Goal: Communication & Community: Answer question/provide support

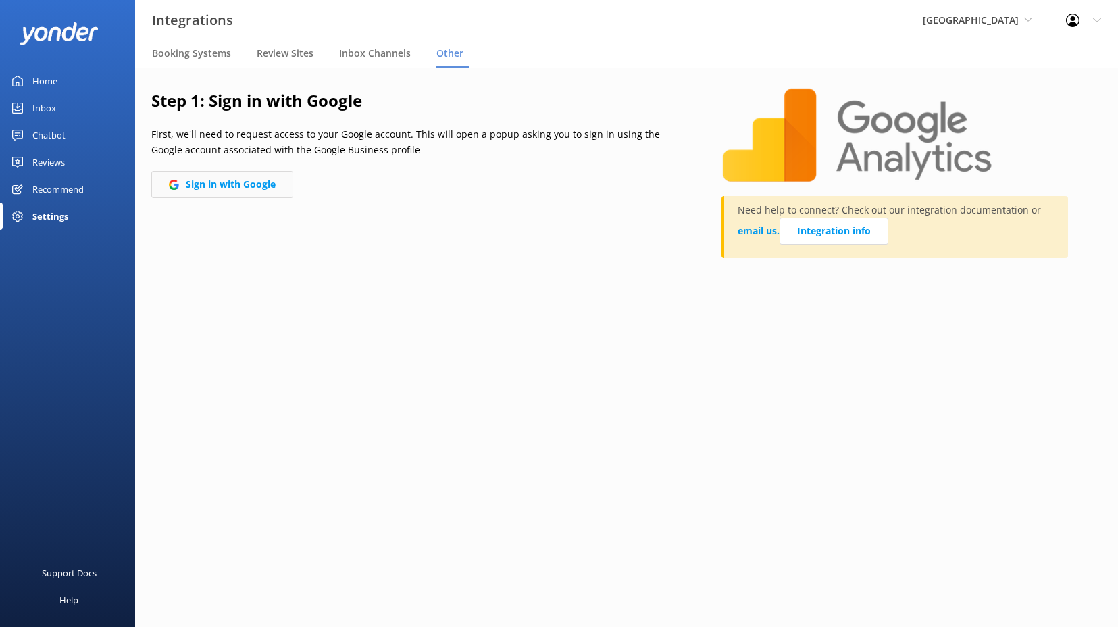
click at [232, 188] on button "Sign in with Google" at bounding box center [222, 184] width 142 height 27
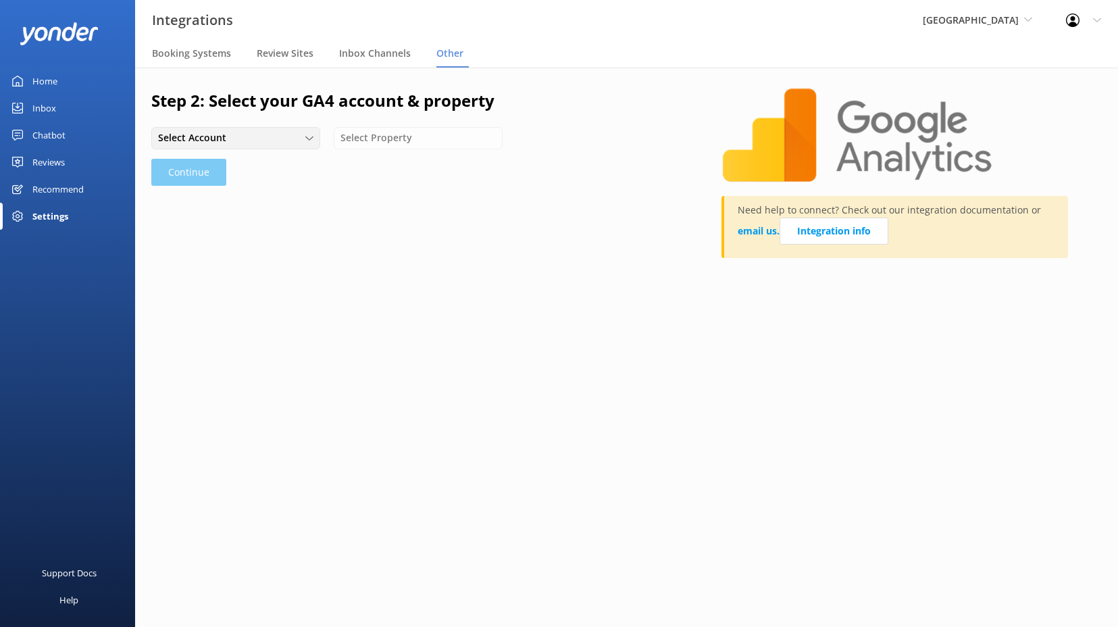
click at [282, 127] on div "Select Account [PERSON_NAME] - AdventureSmith, Inc. The [GEOGRAPHIC_DATA] [GEOG…" at bounding box center [235, 138] width 169 height 22
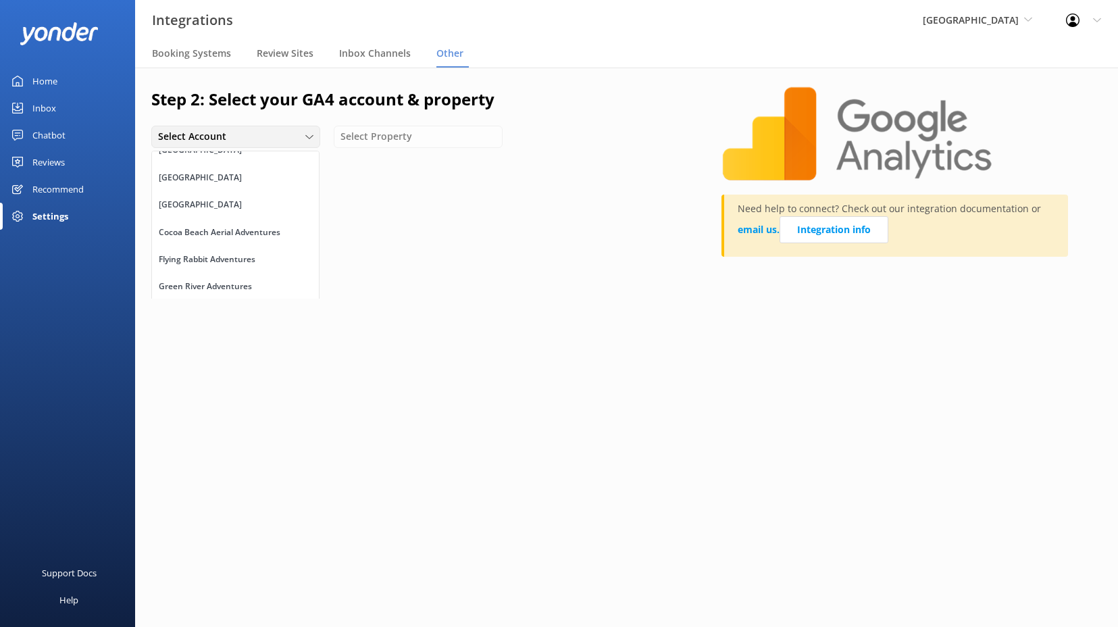
scroll to position [123, 0]
click at [216, 199] on div "[GEOGRAPHIC_DATA]" at bounding box center [200, 206] width 83 height 14
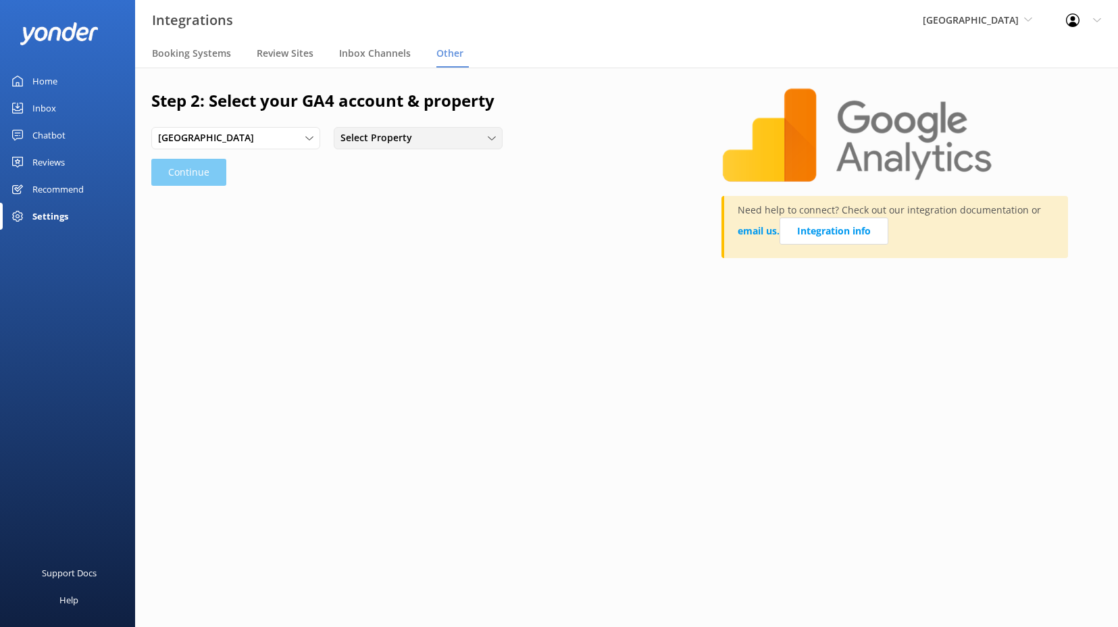
click at [471, 145] on div "Select Property" at bounding box center [418, 137] width 162 height 15
click at [453, 161] on link "[GEOGRAPHIC_DATA] - GA4" at bounding box center [417, 166] width 167 height 27
click at [208, 171] on button "Continue" at bounding box center [188, 172] width 75 height 27
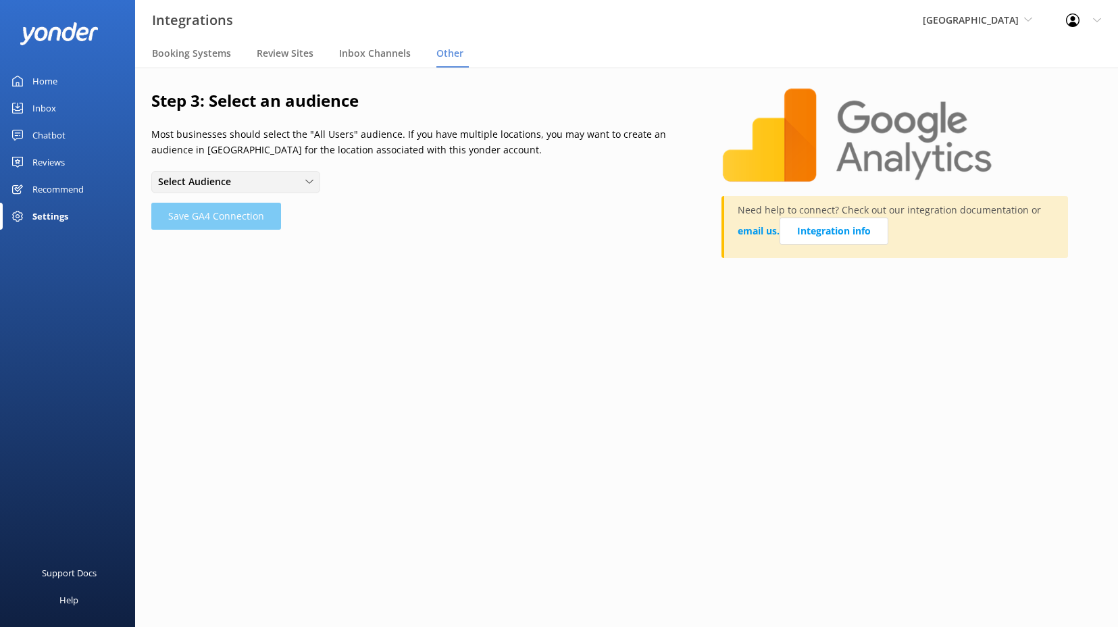
click at [304, 183] on div "Select Audience" at bounding box center [236, 181] width 162 height 15
click at [185, 207] on div "All Users" at bounding box center [176, 210] width 34 height 14
click at [200, 218] on button "Save GA4 Connection" at bounding box center [216, 216] width 130 height 27
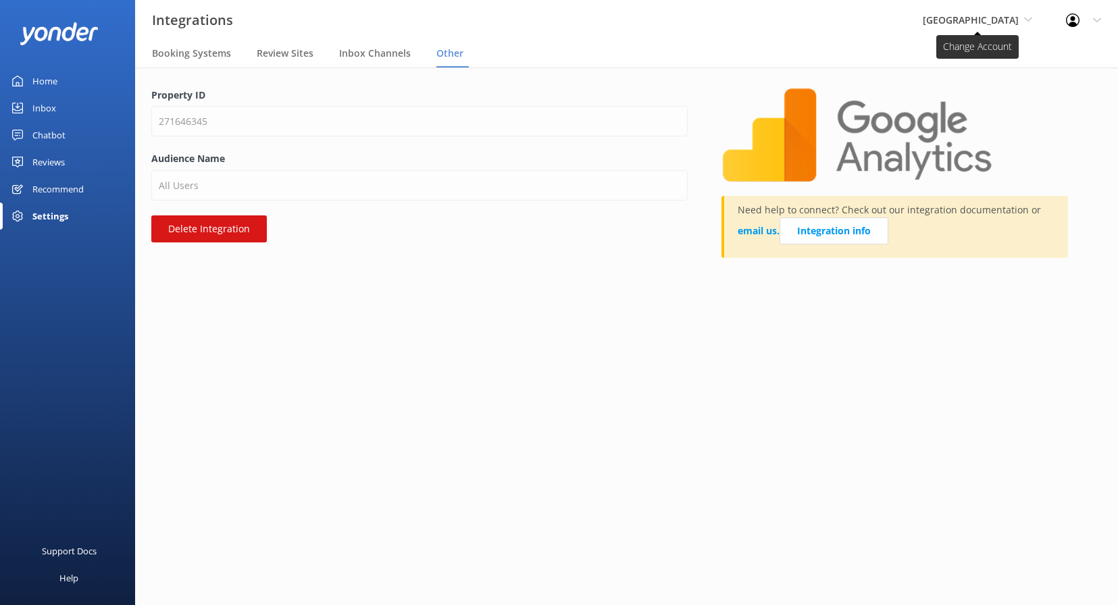
click at [1021, 16] on span "[GEOGRAPHIC_DATA]" at bounding box center [977, 20] width 109 height 15
click at [980, 57] on link "Quarry Park Adventures" at bounding box center [973, 57] width 135 height 32
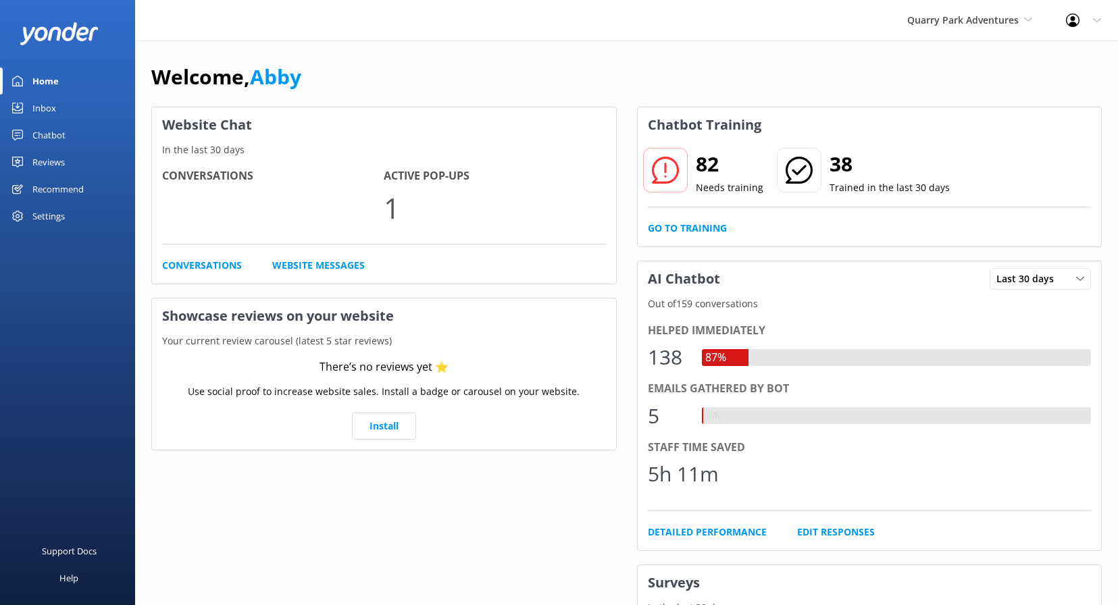
click at [36, 215] on div "Settings" at bounding box center [48, 216] width 32 height 27
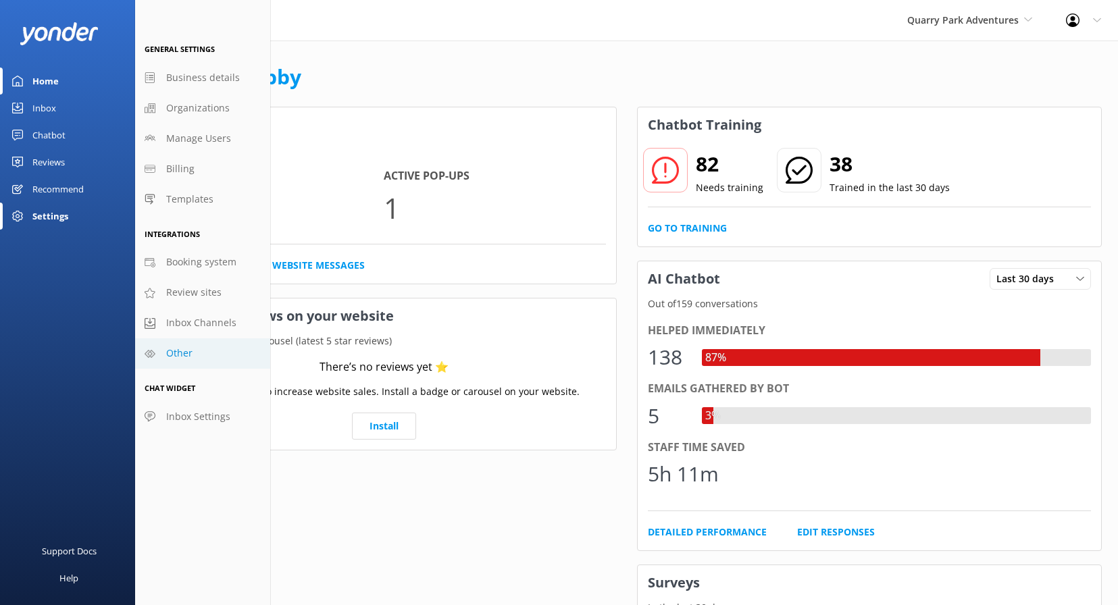
click at [172, 354] on span "Other" at bounding box center [179, 353] width 26 height 15
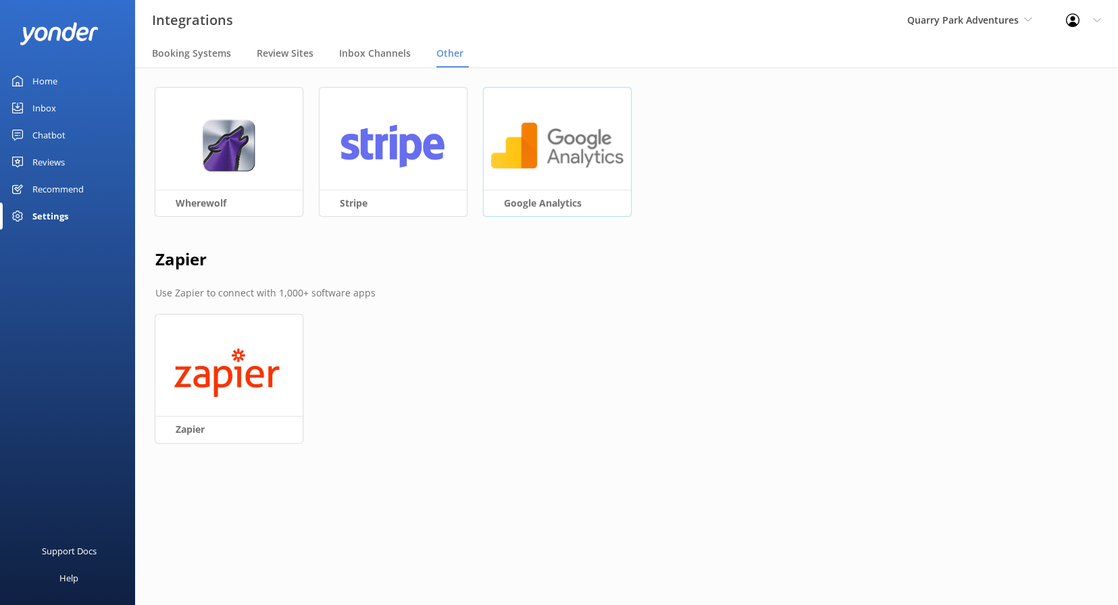
click at [556, 161] on img at bounding box center [557, 146] width 134 height 52
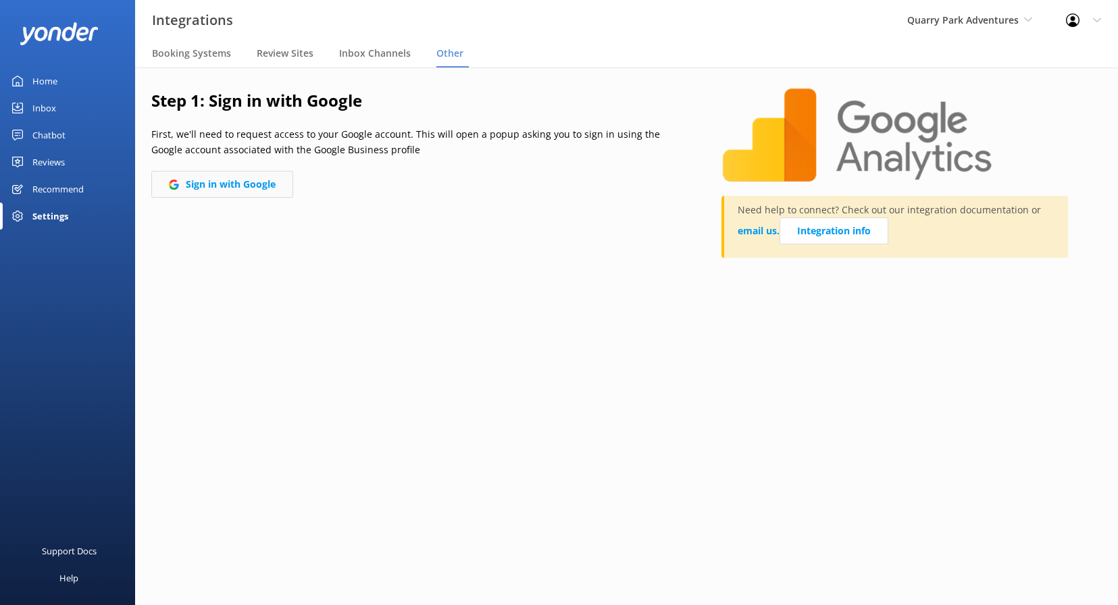
click at [255, 183] on button "Sign in with Google" at bounding box center [222, 184] width 142 height 27
click at [256, 182] on button "Sign in with Google" at bounding box center [222, 184] width 142 height 27
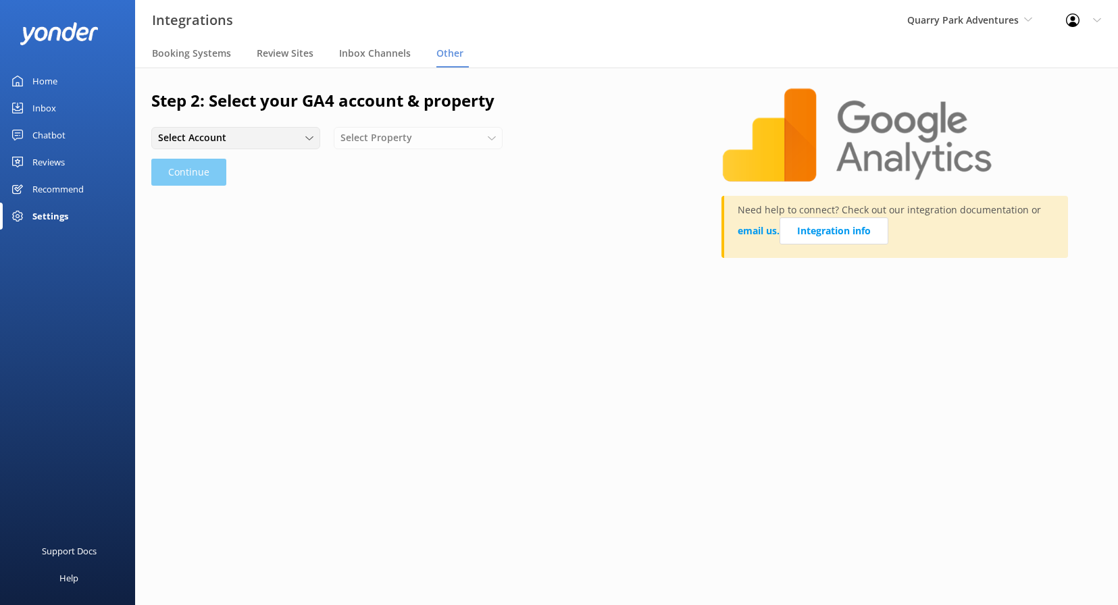
click at [292, 128] on div "Select Account [PERSON_NAME] - AdventureSmith, Inc. The [GEOGRAPHIC_DATA] [GEOG…" at bounding box center [235, 138] width 169 height 22
click at [219, 170] on link "[GEOGRAPHIC_DATA]" at bounding box center [235, 179] width 167 height 27
click at [436, 145] on div "Select Property" at bounding box center [418, 137] width 162 height 15
click at [415, 163] on link "[GEOGRAPHIC_DATA]" at bounding box center [417, 166] width 167 height 27
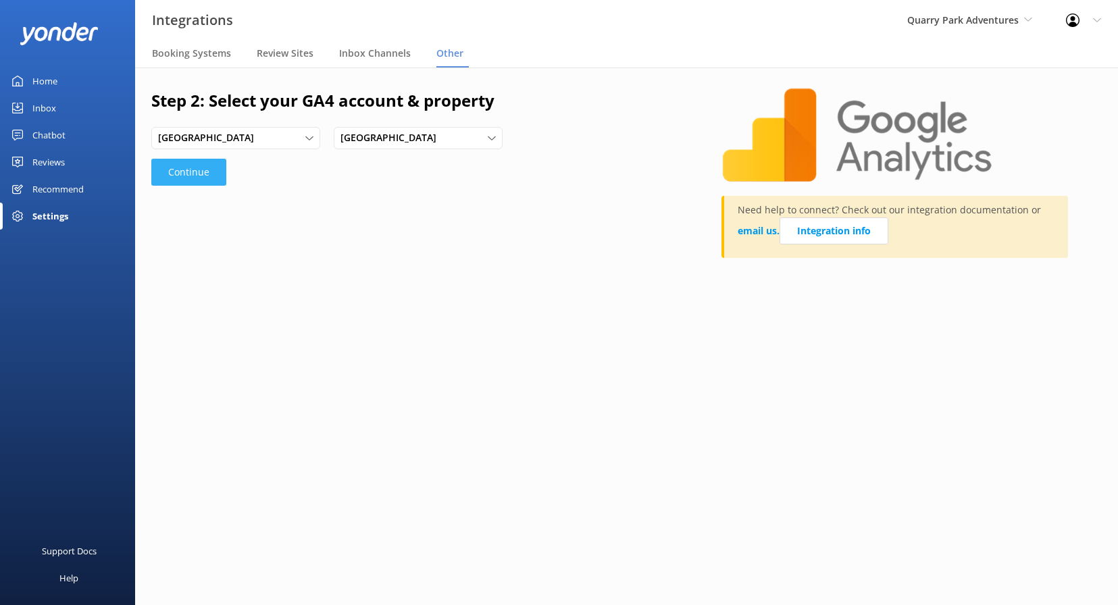
click at [172, 181] on button "Continue" at bounding box center [188, 172] width 75 height 27
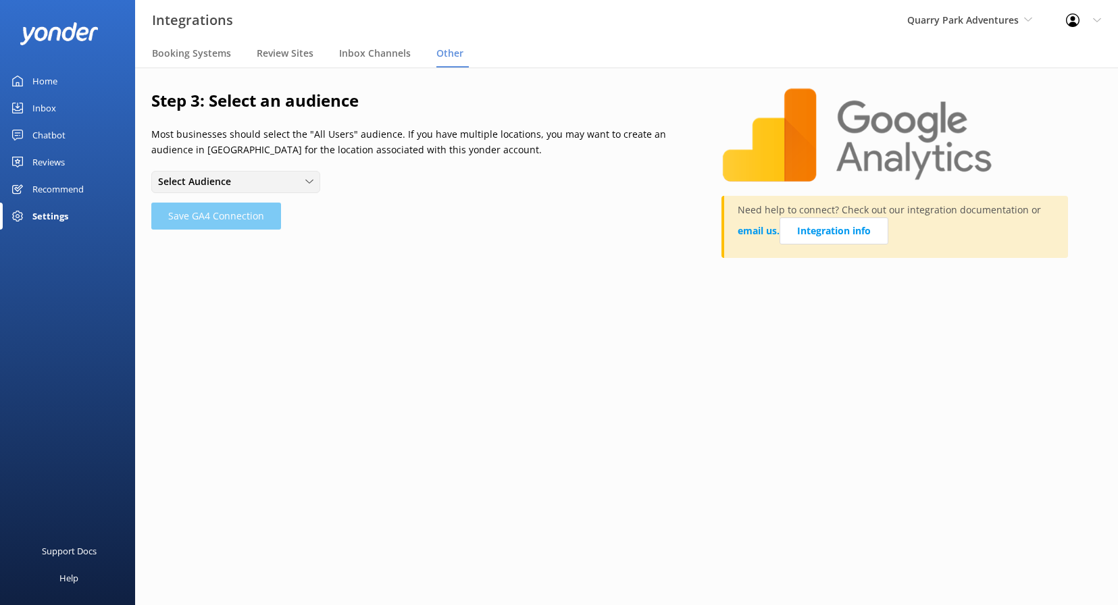
click at [308, 180] on icon at bounding box center [309, 182] width 8 height 8
click at [201, 206] on link "All Users" at bounding box center [235, 210] width 167 height 27
click at [205, 211] on button "Save GA4 Connection" at bounding box center [216, 216] width 130 height 27
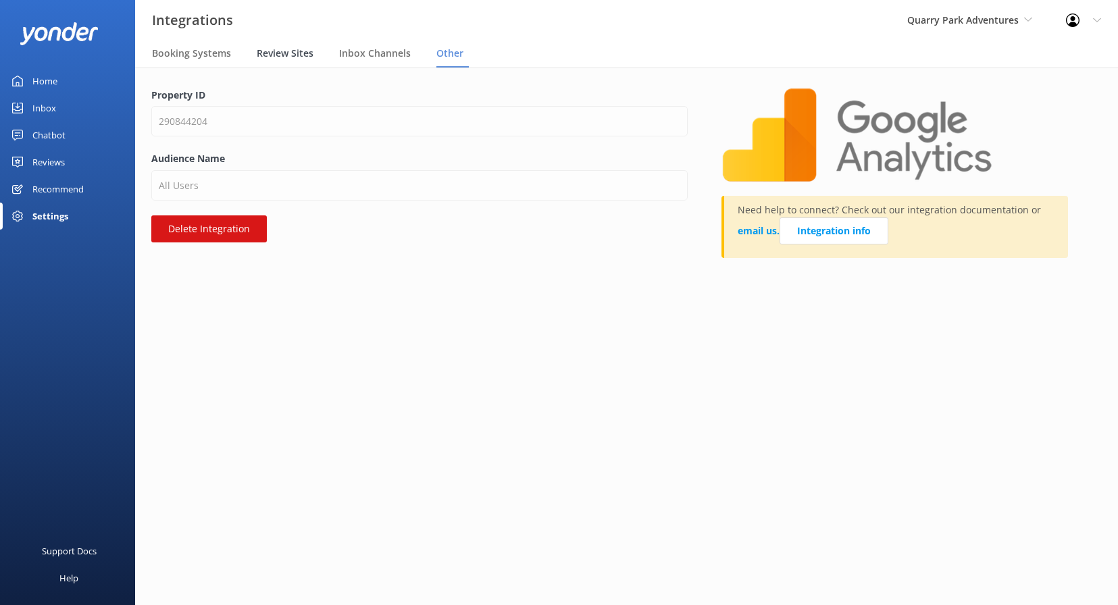
click at [279, 47] on span "Review Sites" at bounding box center [285, 54] width 57 height 14
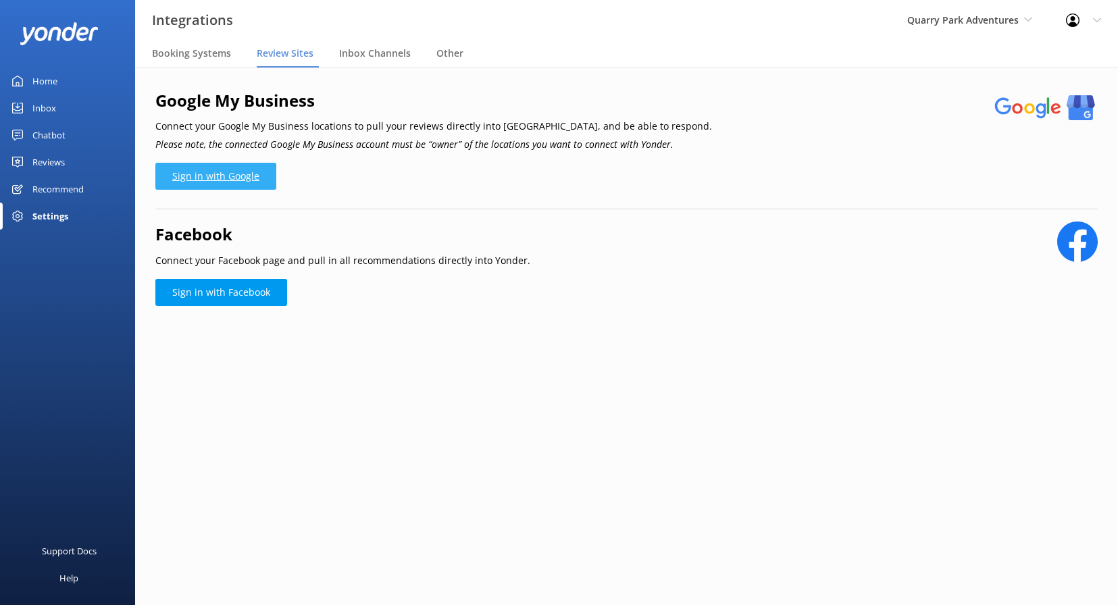
click at [209, 174] on link "Sign in with Google" at bounding box center [215, 176] width 121 height 27
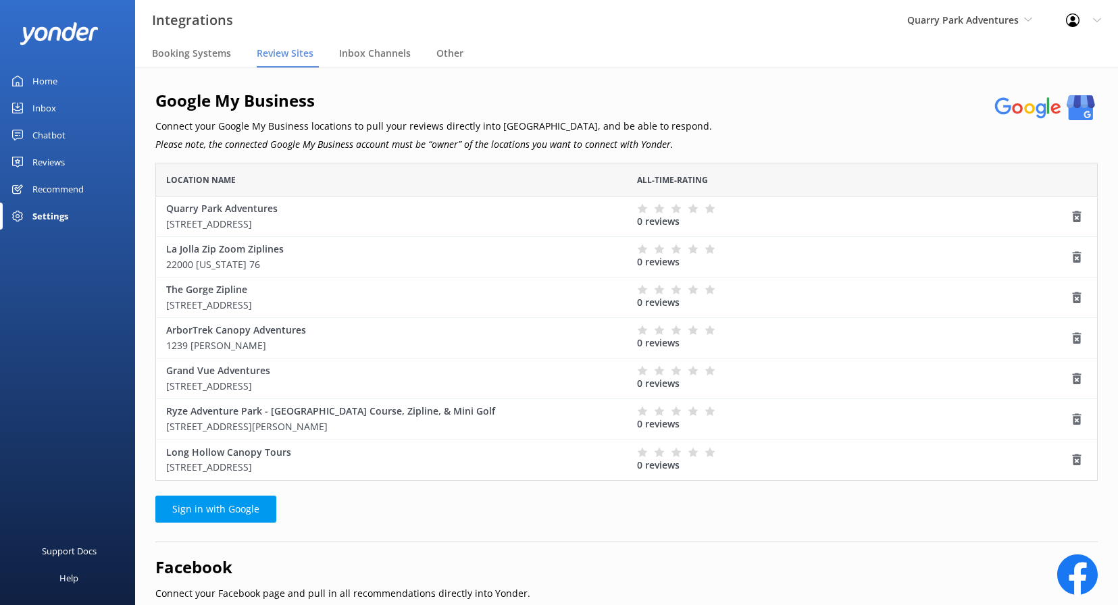
scroll to position [318, 942]
click at [563, 214] on div "Quarry Park Adventures 5373 Pacific Street" at bounding box center [391, 216] width 451 height 30
click at [1079, 259] on icon "grid" at bounding box center [1077, 258] width 14 height 14
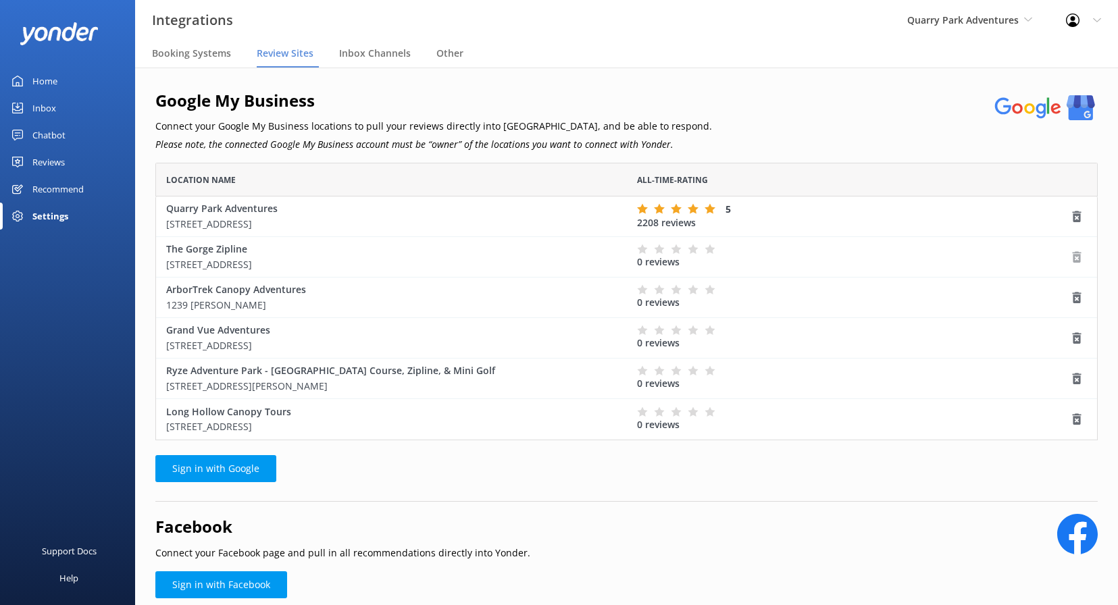
click at [1079, 257] on use "grid" at bounding box center [1077, 256] width 9 height 11
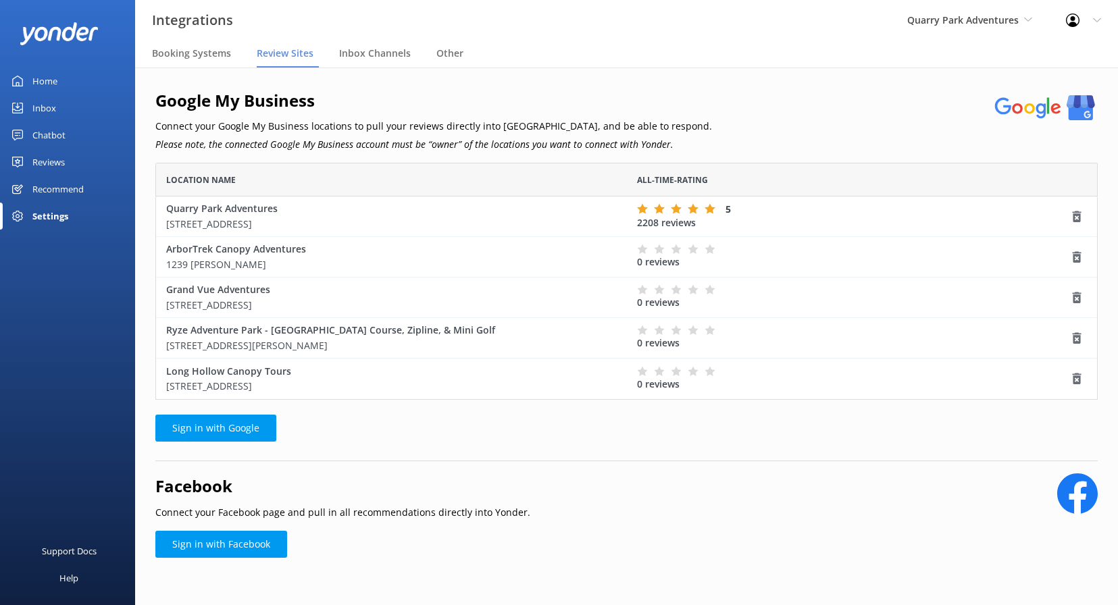
scroll to position [237, 942]
click at [1075, 255] on use "grid" at bounding box center [1077, 256] width 9 height 11
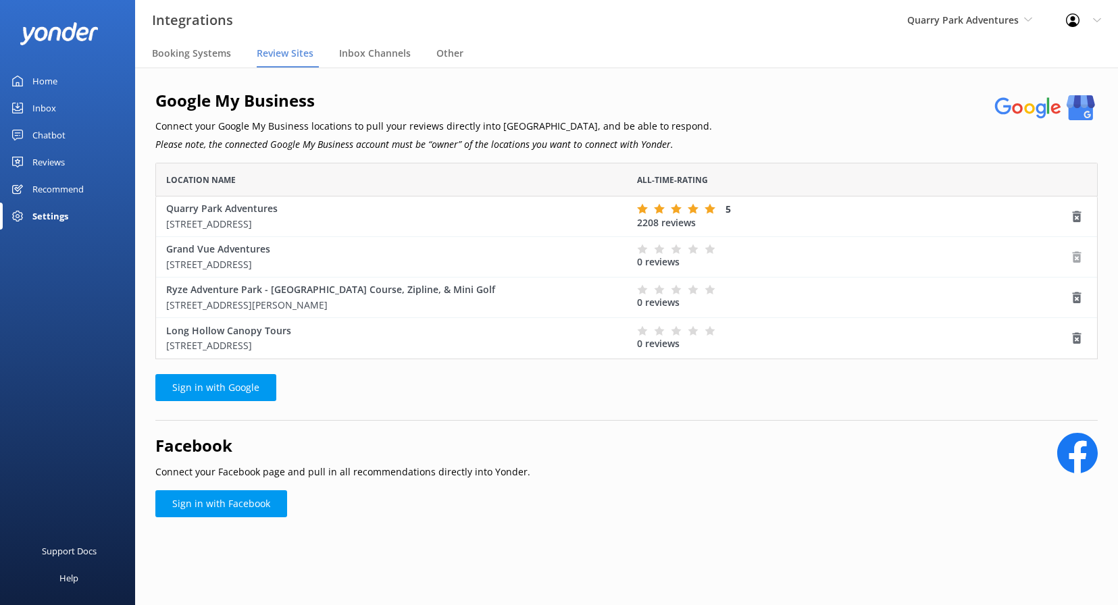
click at [1076, 257] on icon "grid" at bounding box center [1077, 258] width 14 height 14
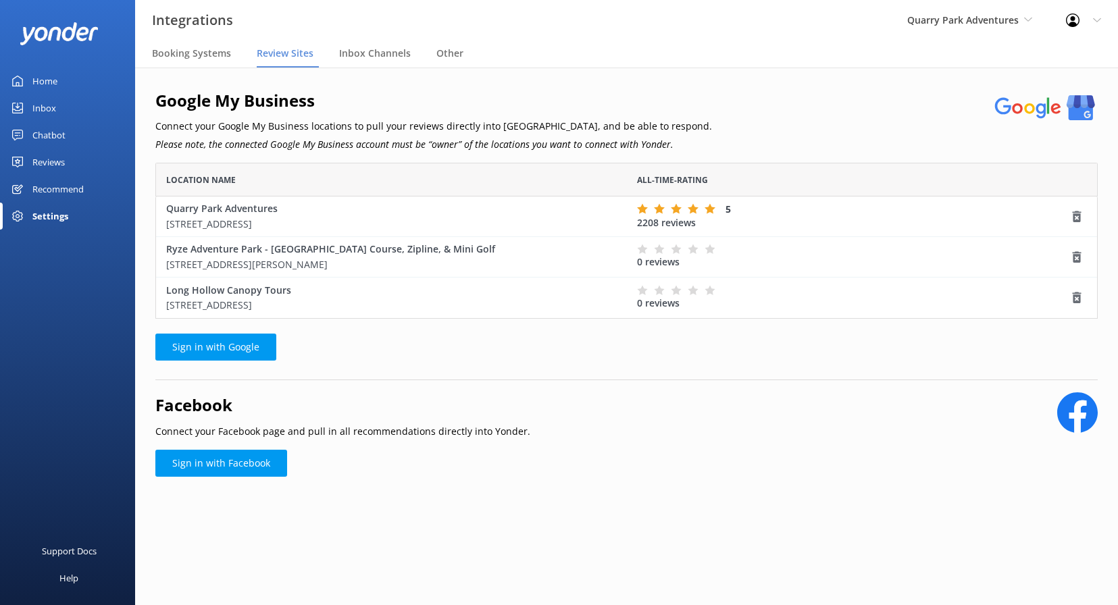
scroll to position [156, 942]
click at [1080, 259] on use "grid" at bounding box center [1077, 256] width 9 height 11
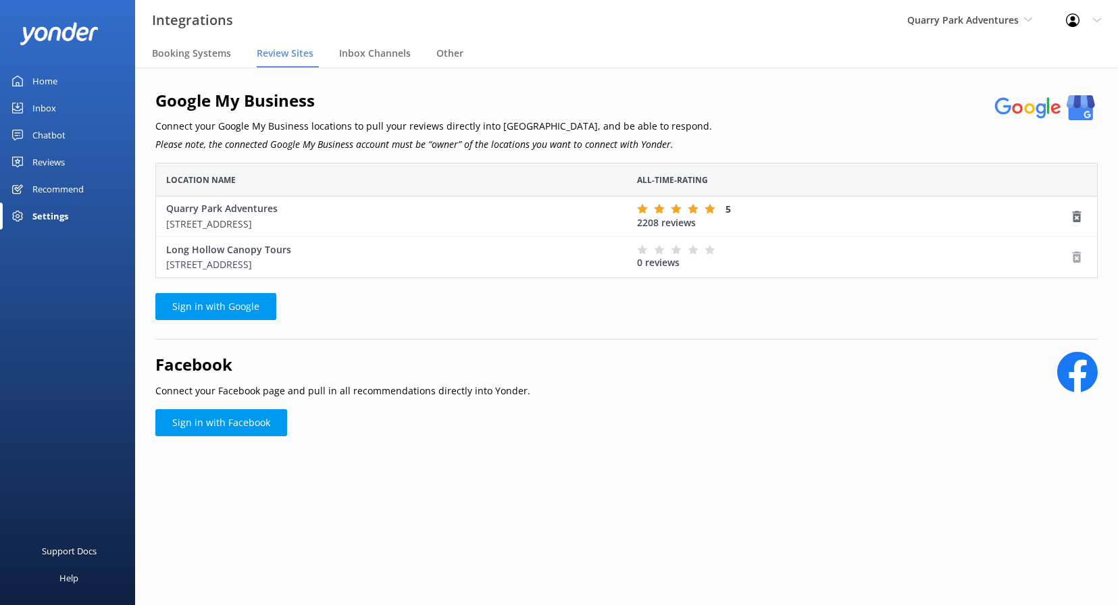
click at [1076, 257] on icon "grid" at bounding box center [1077, 258] width 14 height 14
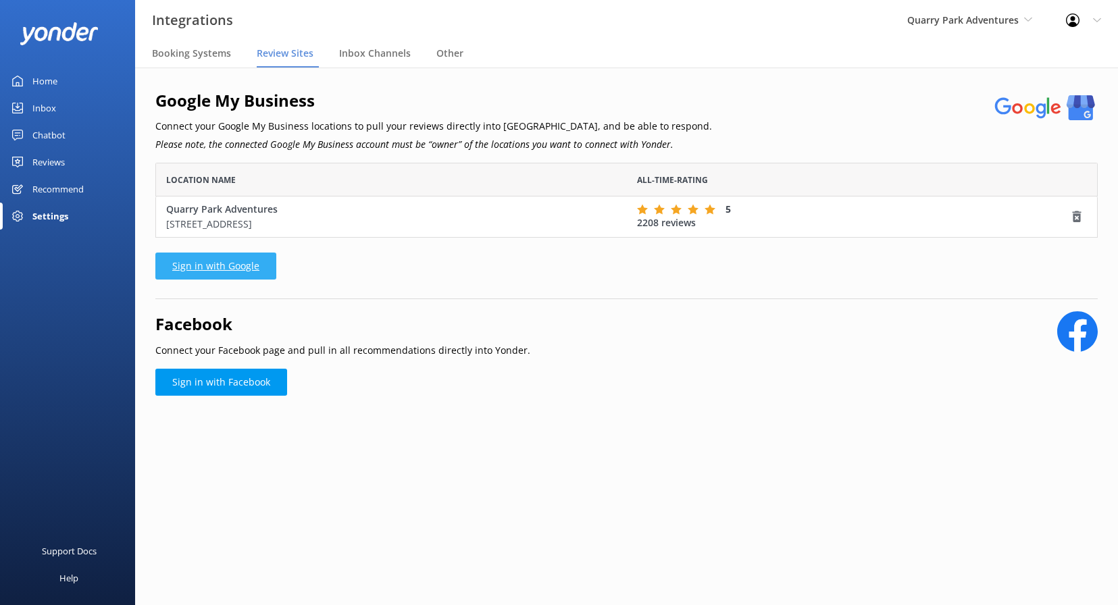
click at [218, 262] on link "Sign in with Google" at bounding box center [215, 266] width 121 height 27
click at [261, 226] on p "5373 Pacific Street" at bounding box center [391, 224] width 451 height 15
click at [36, 156] on div "Reviews" at bounding box center [48, 162] width 32 height 27
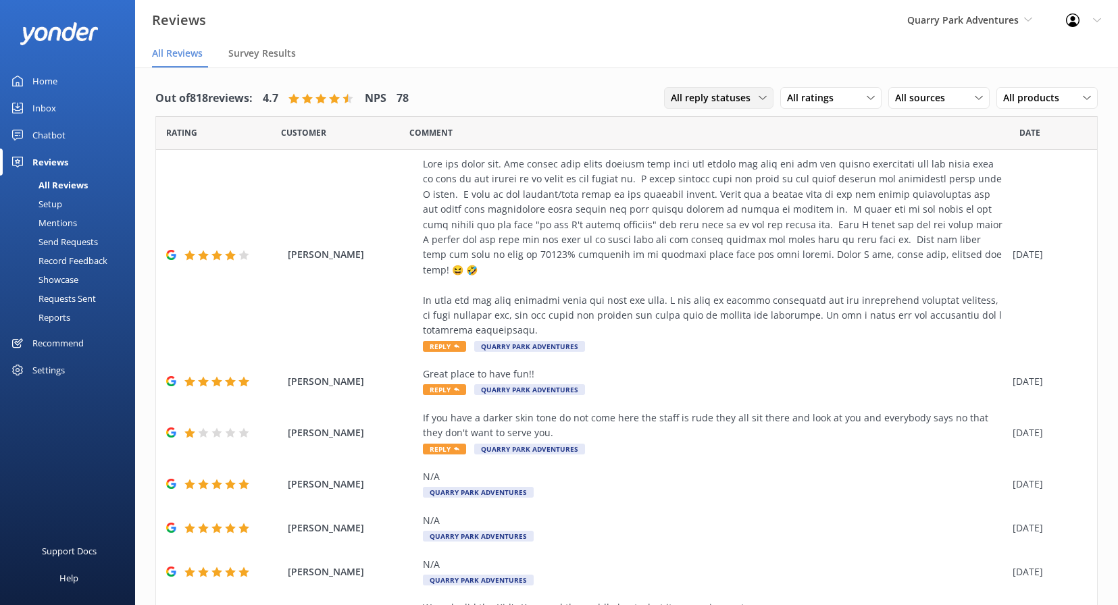
click at [737, 99] on span "All reply statuses" at bounding box center [715, 98] width 88 height 15
click at [713, 145] on link "Needs a reply" at bounding box center [725, 153] width 120 height 27
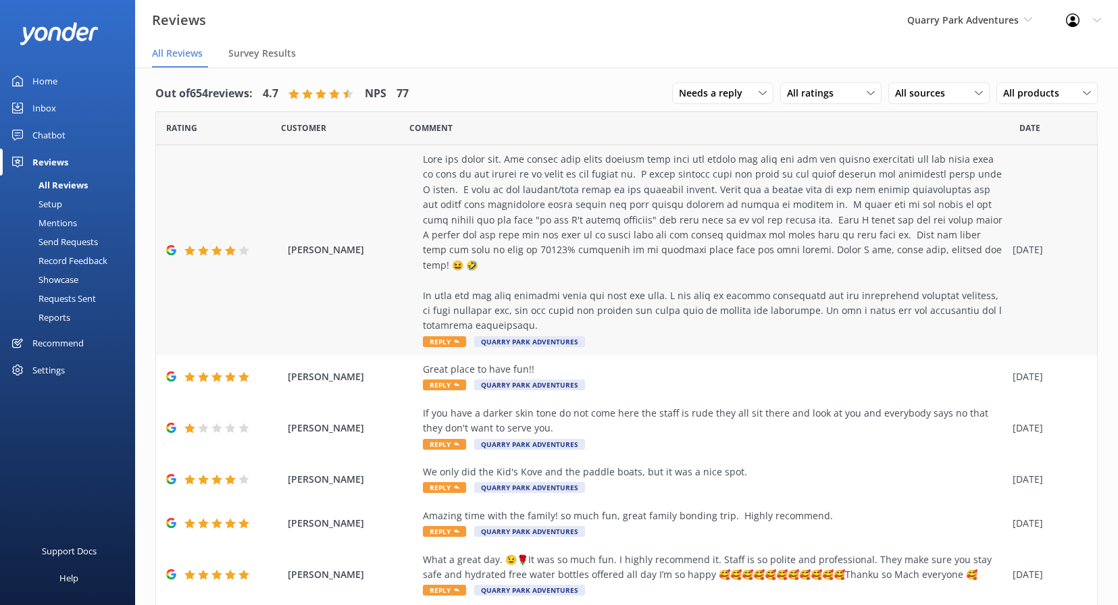
scroll to position [5, 0]
click at [661, 407] on div "If you have a darker skin tone do not come here the staff is rude they all sit …" at bounding box center [714, 421] width 583 height 30
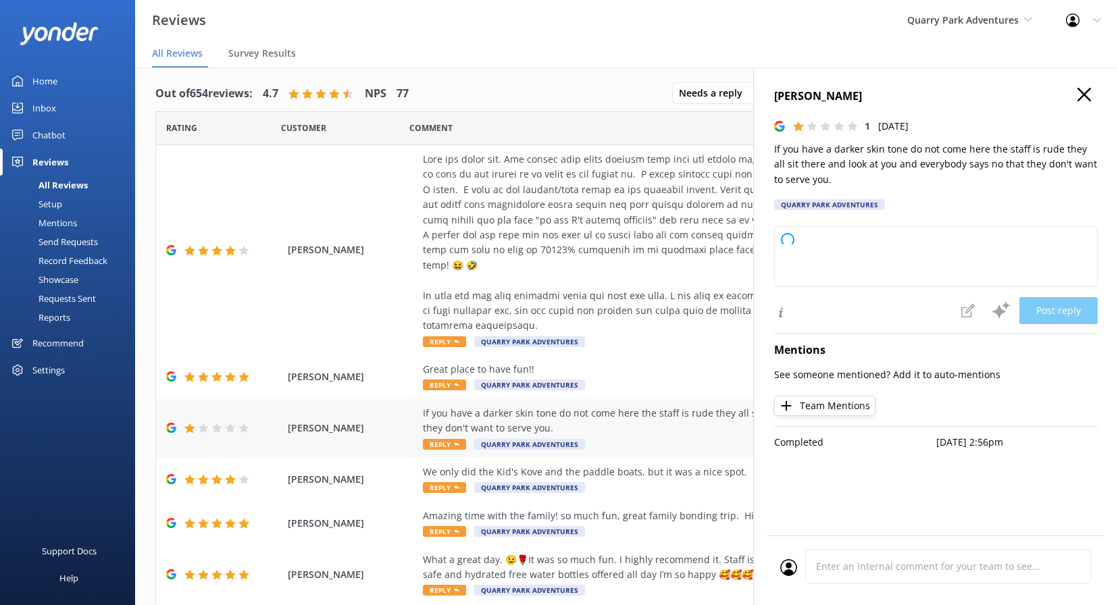
type textarea "Thank you for sharing your feedback. We’re very sorry to hear about your experi…"
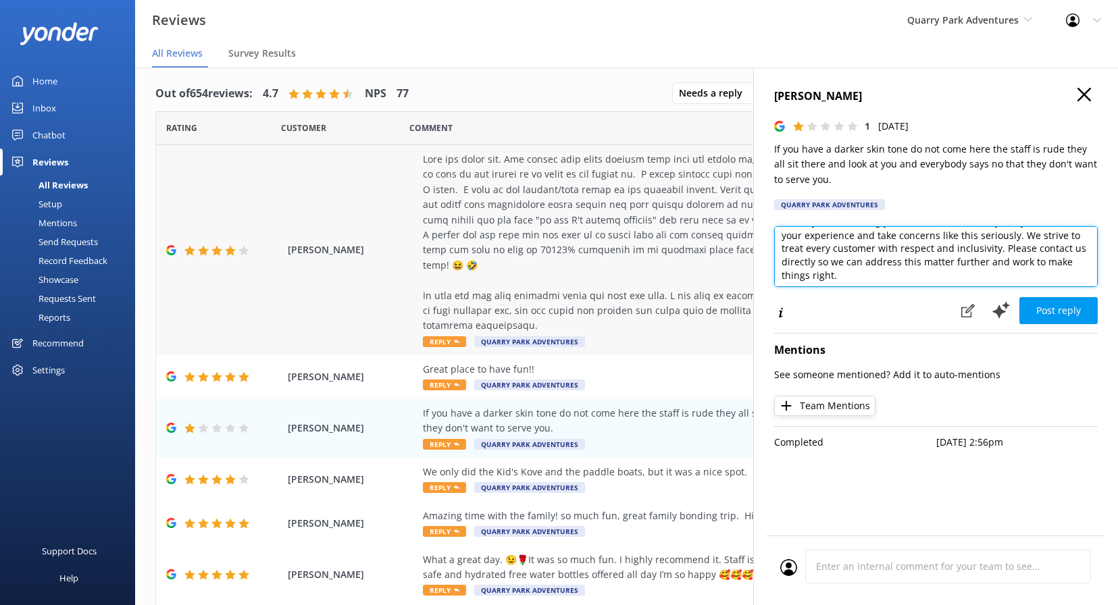
scroll to position [0, 0]
drag, startPoint x: 856, startPoint y: 270, endPoint x: 728, endPoint y: 169, distance: 163.0
click at [728, 169] on div "Out of 654 reviews: 4.7 NPS 77 Needs a reply All reply statuses Needs a reply D…" at bounding box center [626, 345] width 983 height 565
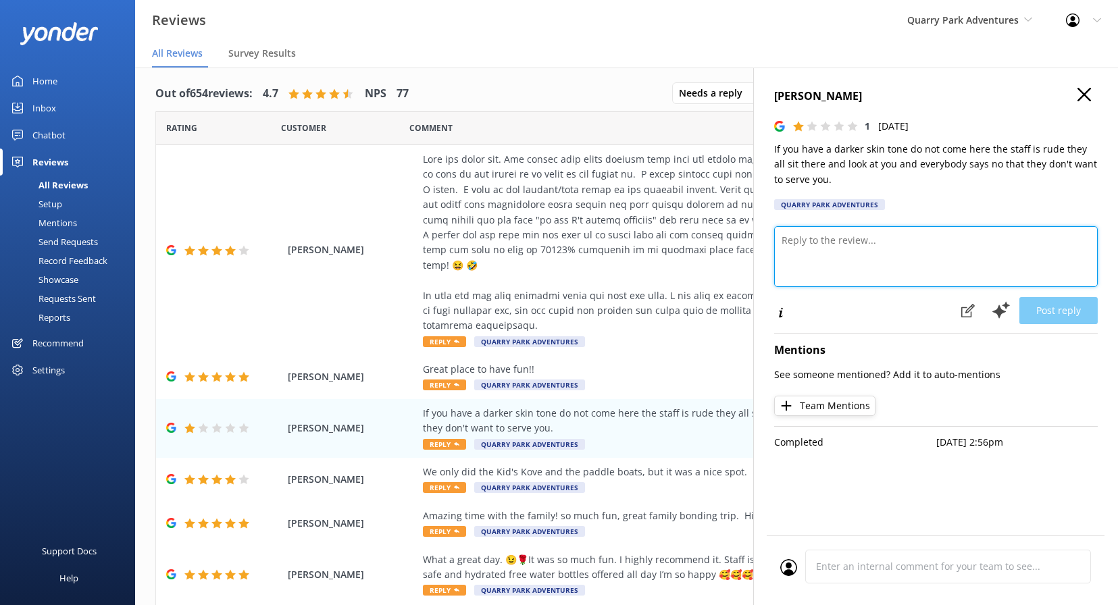
paste textarea "Hi Cierra, Thank you for sharing your experience. We are truly sorry that your …"
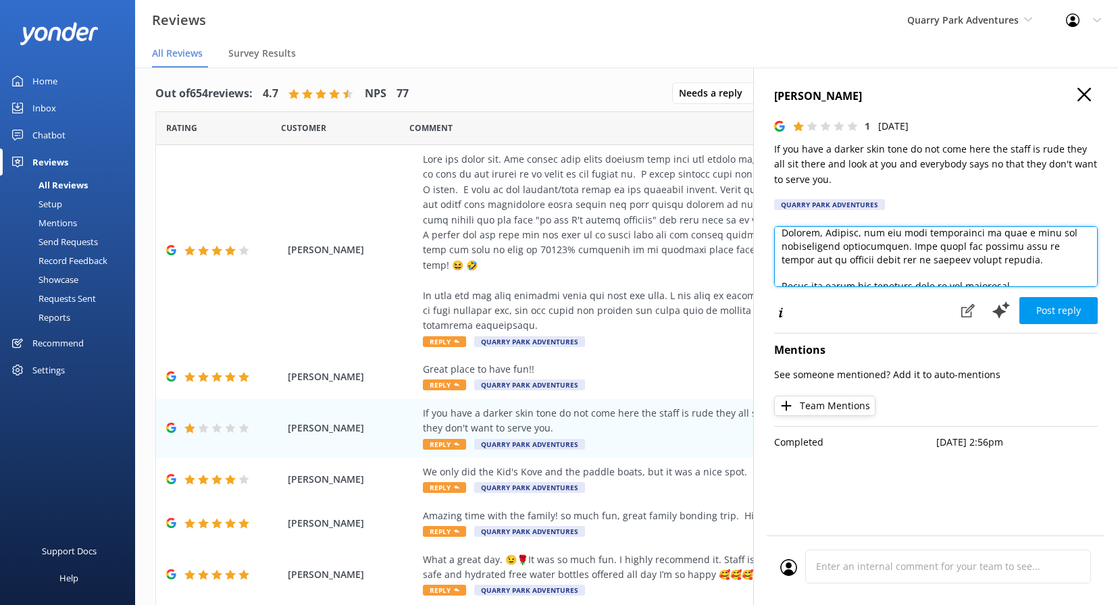
scroll to position [390, 0]
type textarea "Hi Cierra, Thank you for sharing your experience. We are truly sorry that your …"
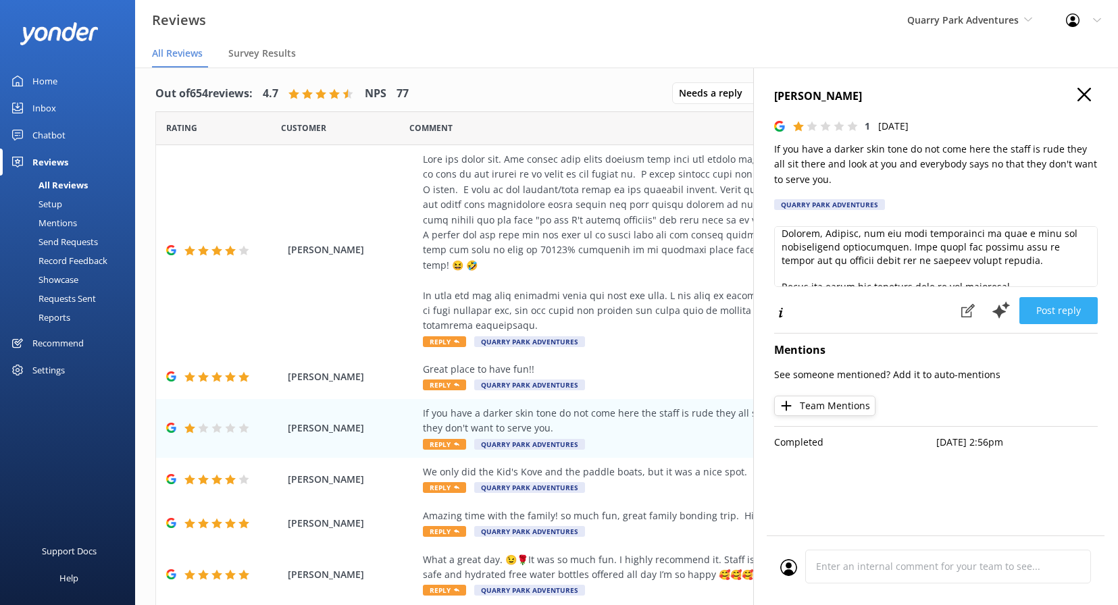
click at [1062, 308] on button "Post reply" at bounding box center [1058, 310] width 78 height 27
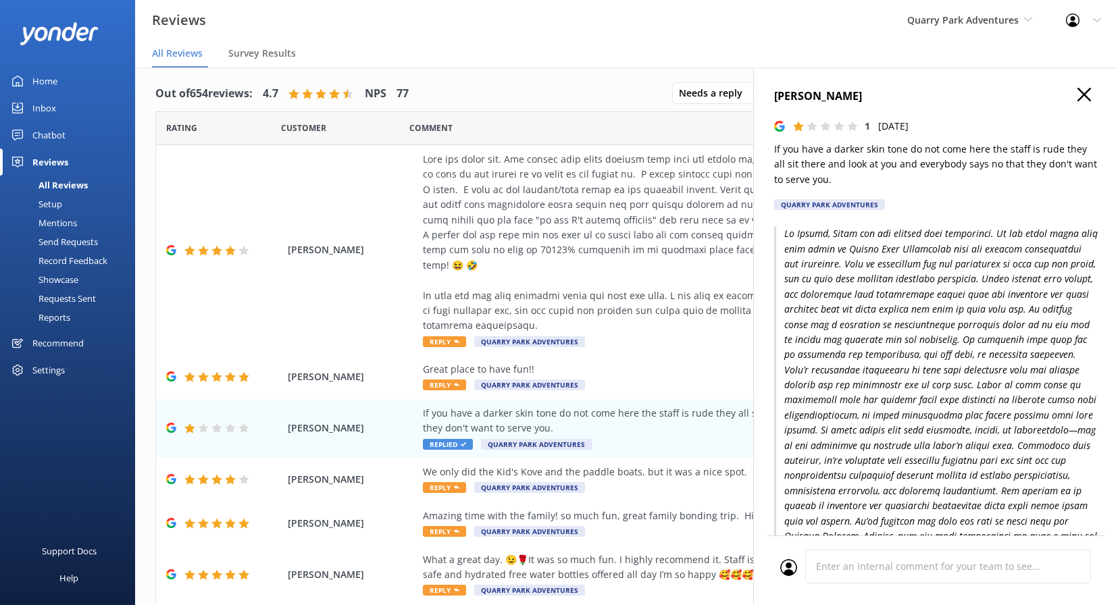
scroll to position [0, 0]
click at [1084, 93] on icon at bounding box center [1084, 95] width 14 height 14
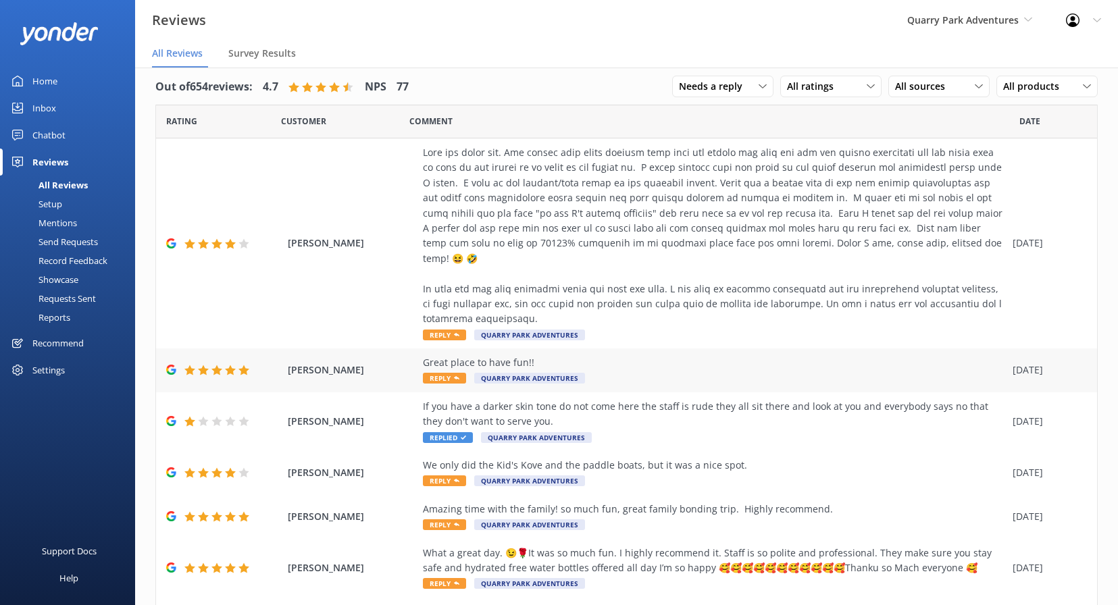
click at [785, 355] on div "Great place to have fun!!" at bounding box center [714, 362] width 583 height 15
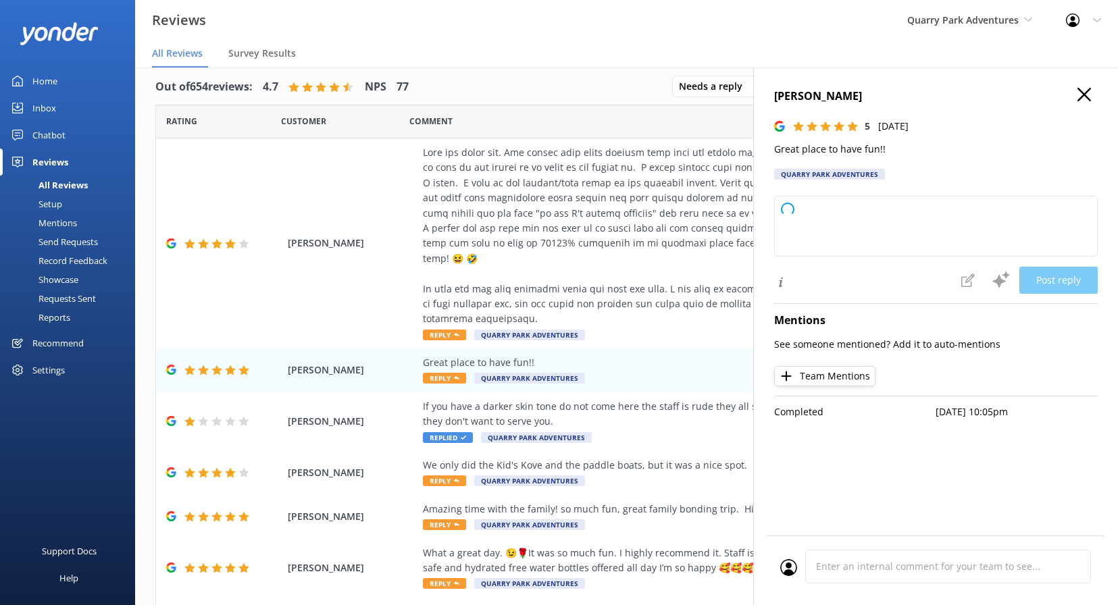
scroll to position [4, 0]
type textarea "Thank you so much for your wonderful review! We're thrilled you had a great tim…"
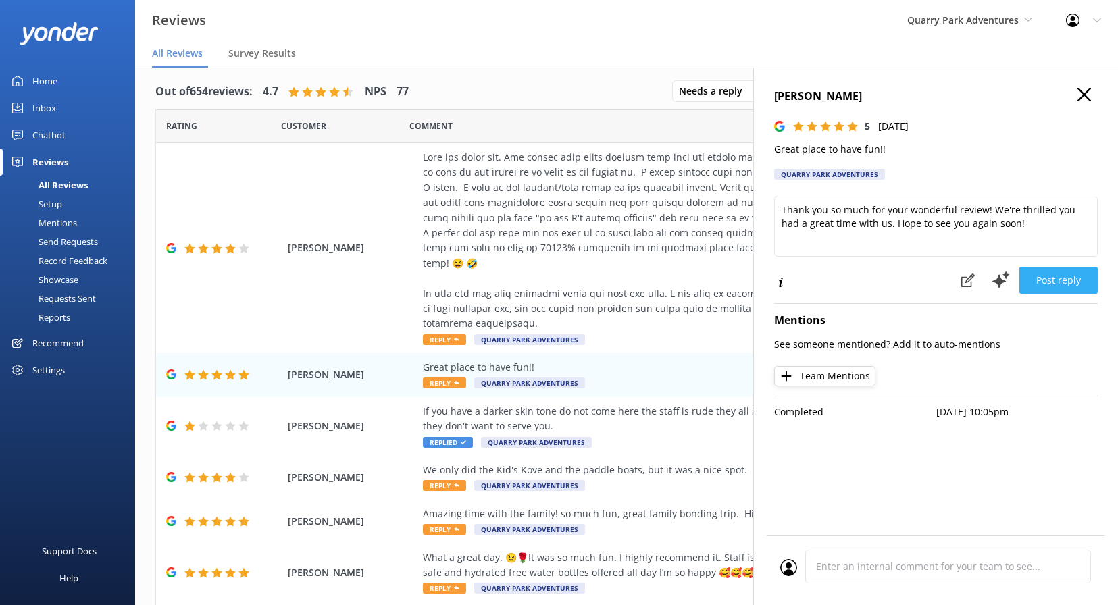
scroll to position [0, 1]
click at [1075, 278] on button "Post reply" at bounding box center [1058, 280] width 78 height 27
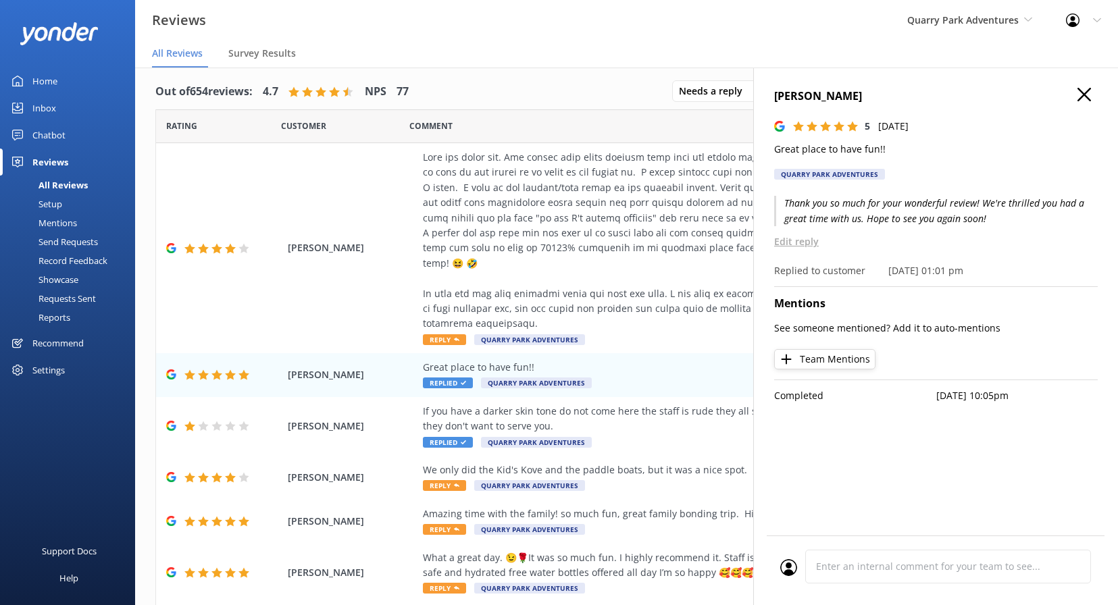
click at [1081, 95] on icon at bounding box center [1084, 95] width 14 height 14
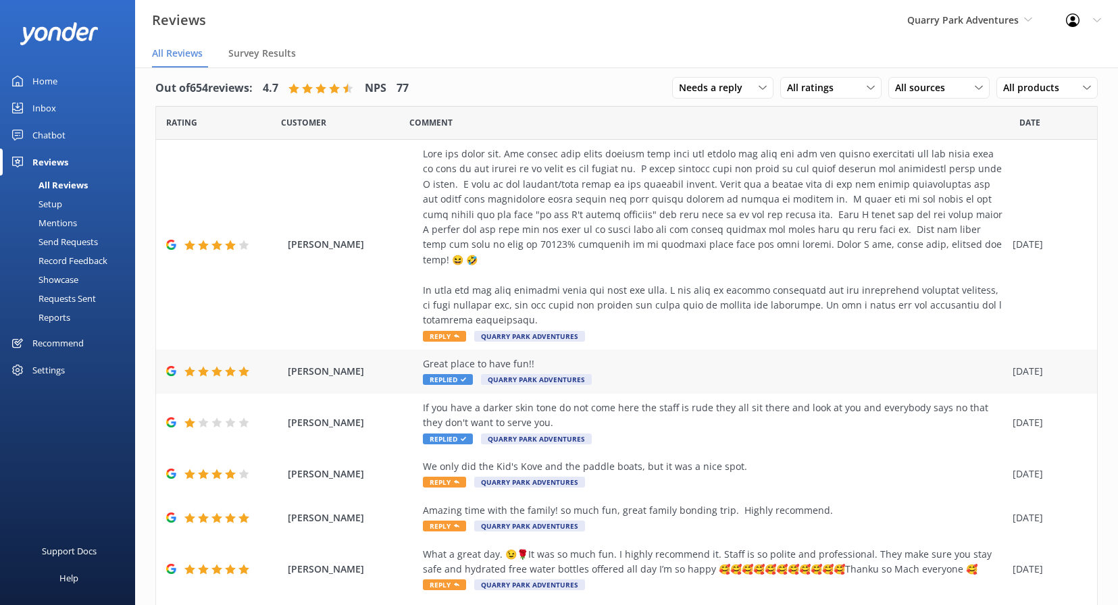
scroll to position [9, 0]
click at [663, 460] on div "We only did the Kid's Kove and the paddle boats, but it was a nice spot. Reply …" at bounding box center [714, 475] width 583 height 30
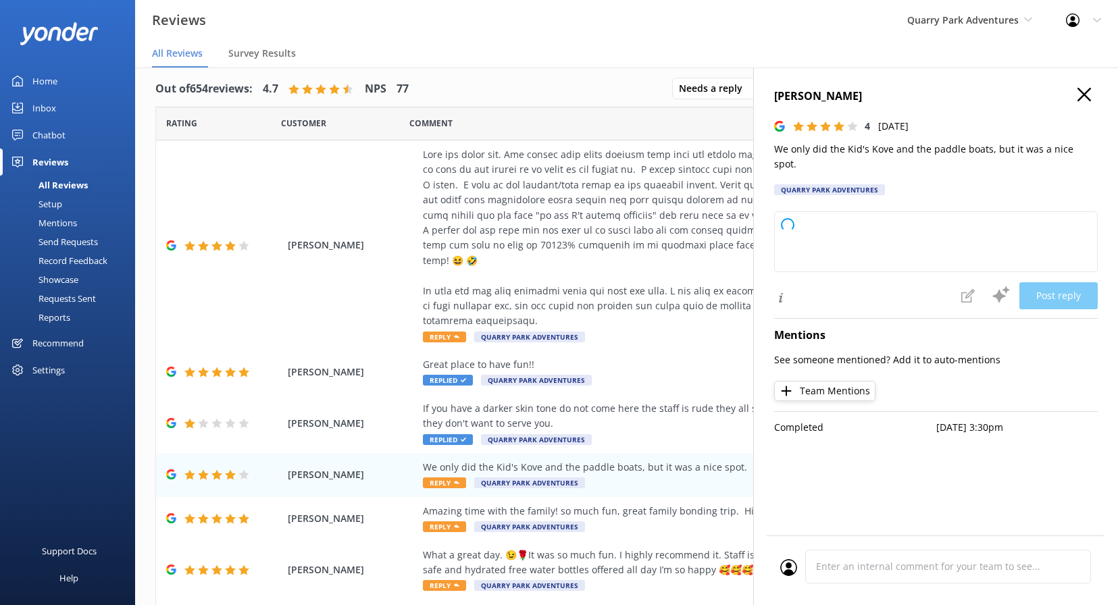
type textarea "Thank you so much for your feedback! We're glad you enjoyed Kid's Kove and the …"
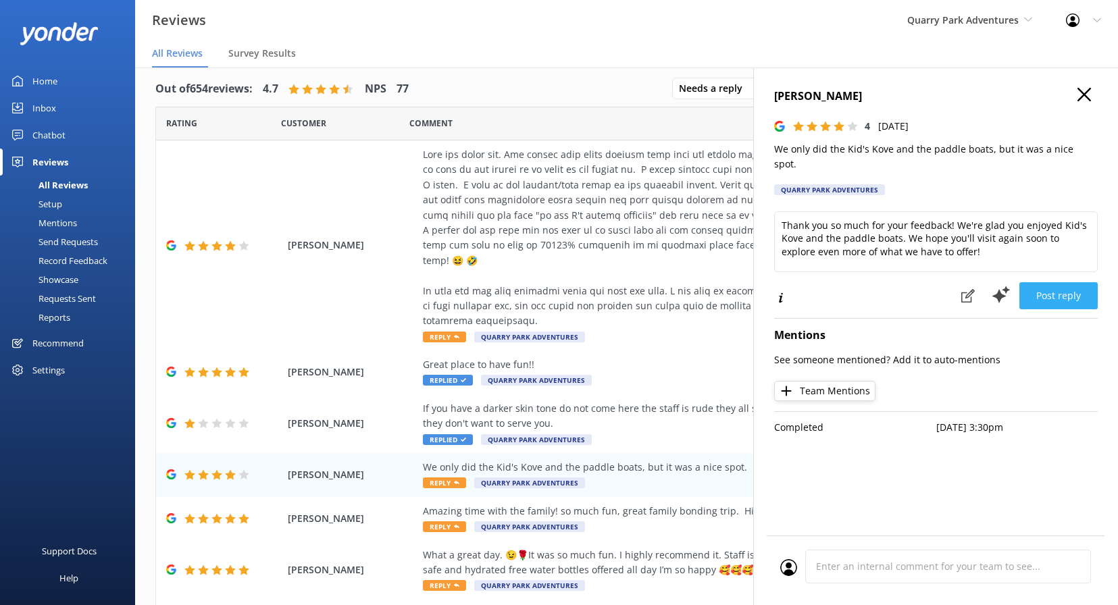
click at [1082, 282] on button "Post reply" at bounding box center [1058, 295] width 78 height 27
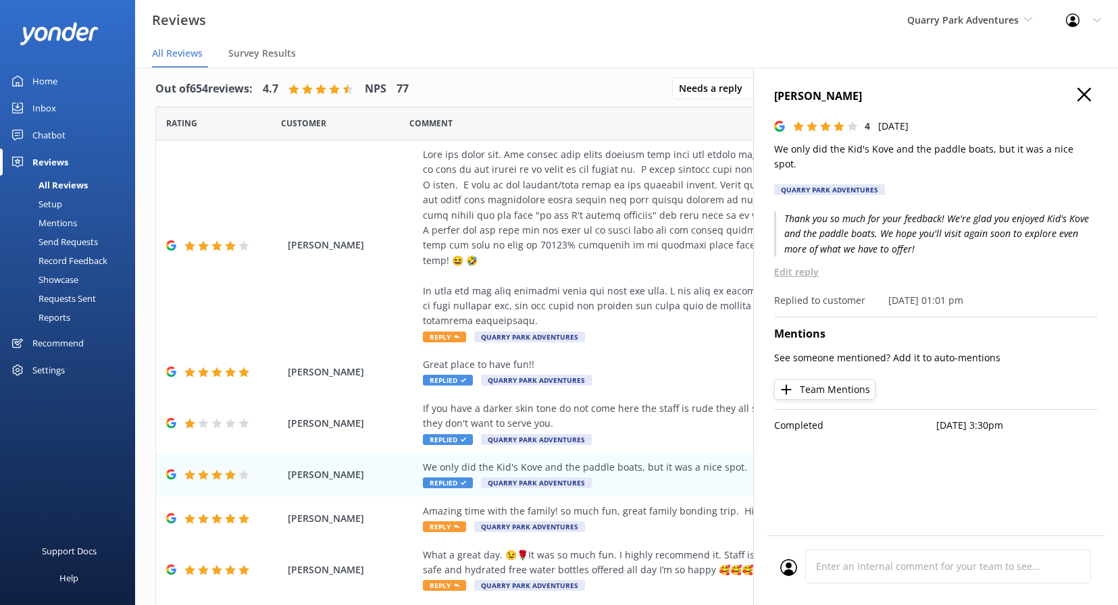
click at [1081, 94] on icon at bounding box center [1084, 95] width 14 height 14
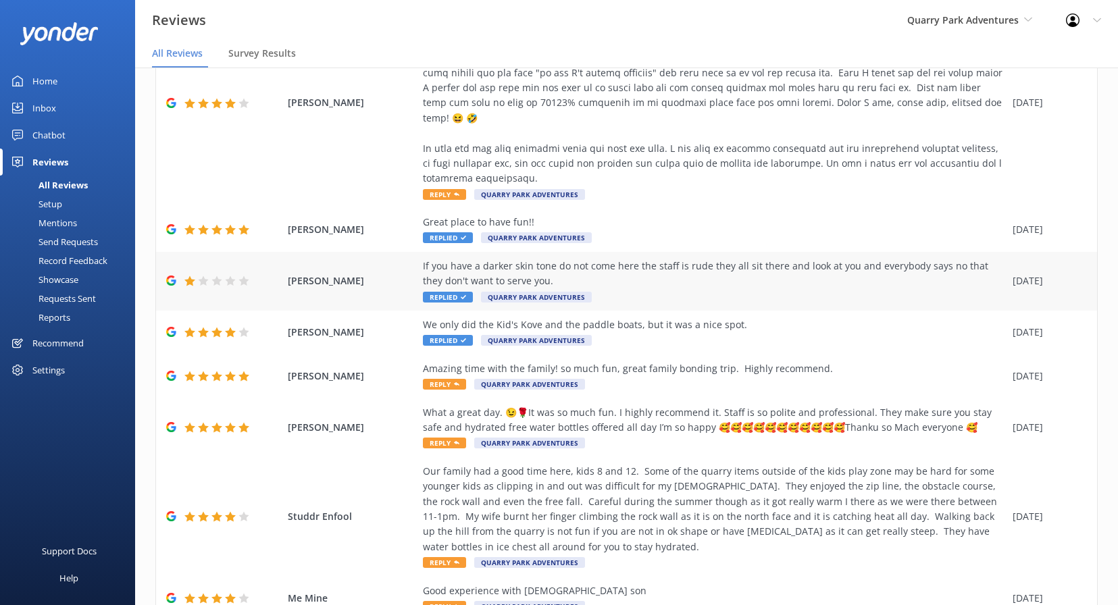
scroll to position [161, 0]
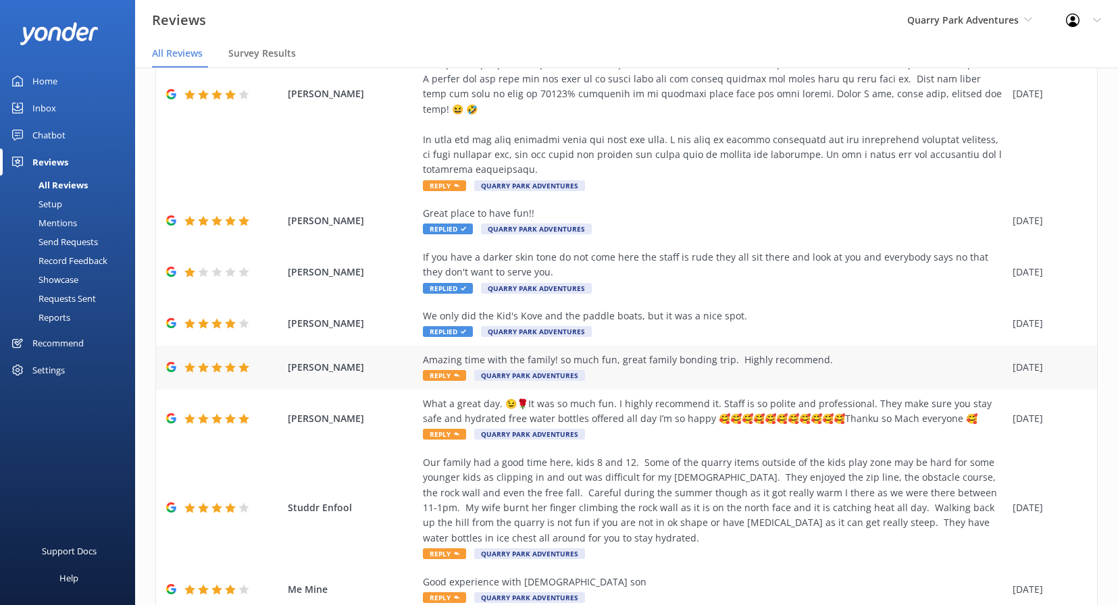
click at [709, 353] on div "Amazing time with the family! so much fun, great family bonding trip. Highly re…" at bounding box center [714, 360] width 583 height 15
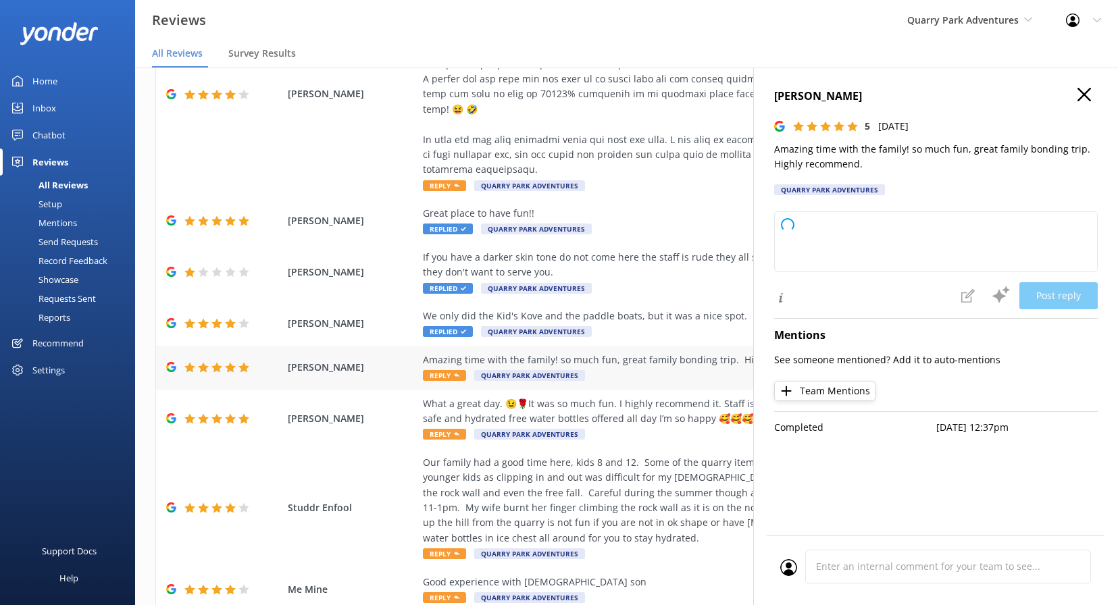
type textarea "Thank you so much for your wonderful review! We're thrilled to hear your family…"
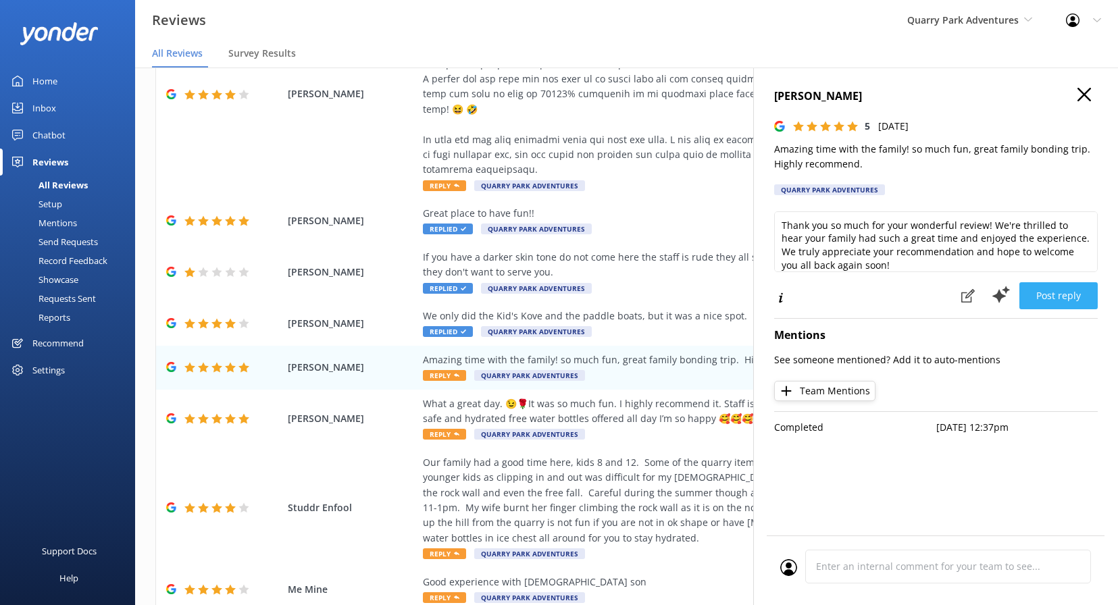
click at [1067, 297] on button "Post reply" at bounding box center [1058, 295] width 78 height 27
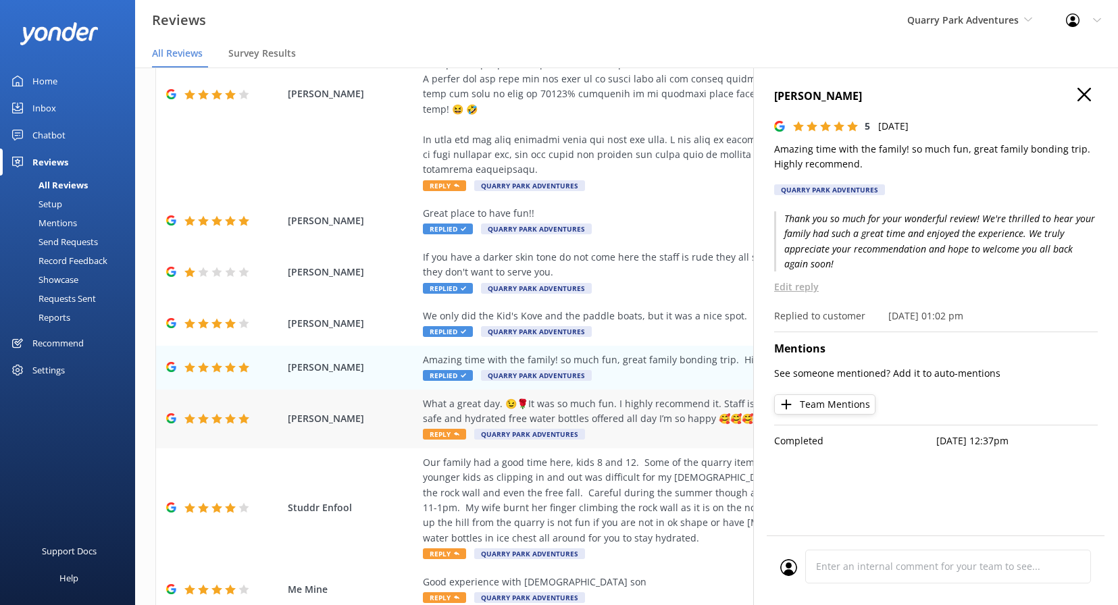
click at [626, 407] on div "What a great day. 😉🌹It was so much fun. I highly recommend it. Staff is so poli…" at bounding box center [714, 419] width 583 height 45
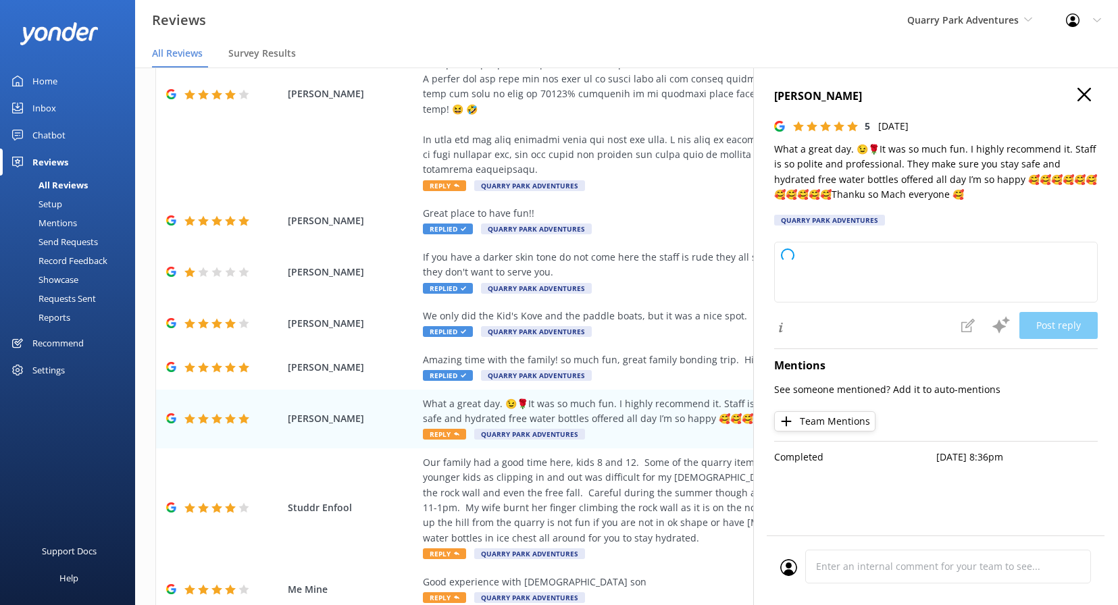
type textarea "Thank you so much for your wonderful review! We're thrilled to hear you had suc…"
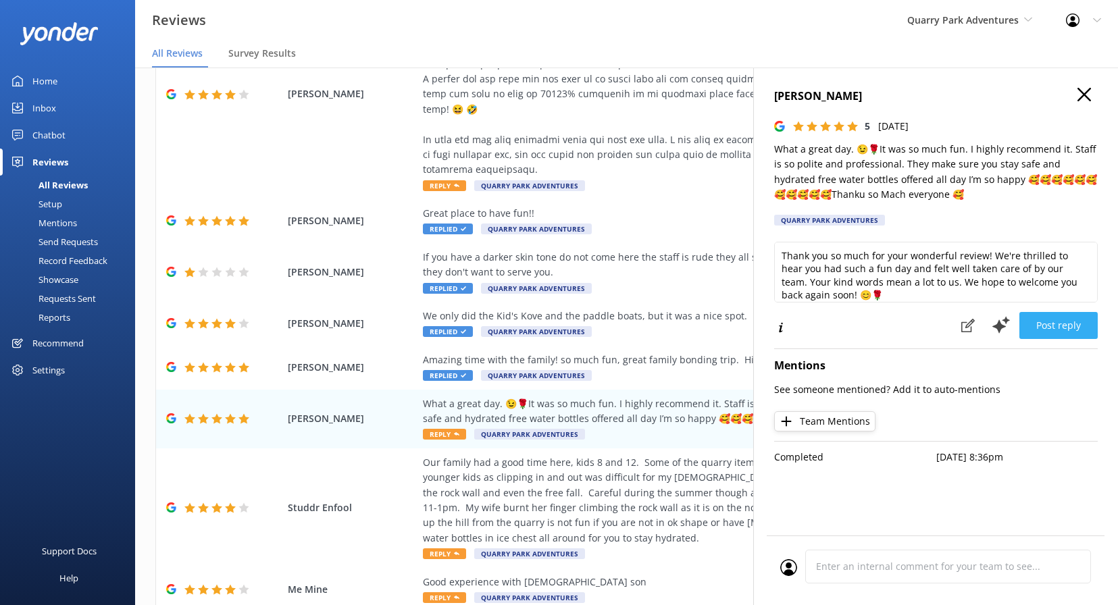
click at [1069, 322] on button "Post reply" at bounding box center [1058, 325] width 78 height 27
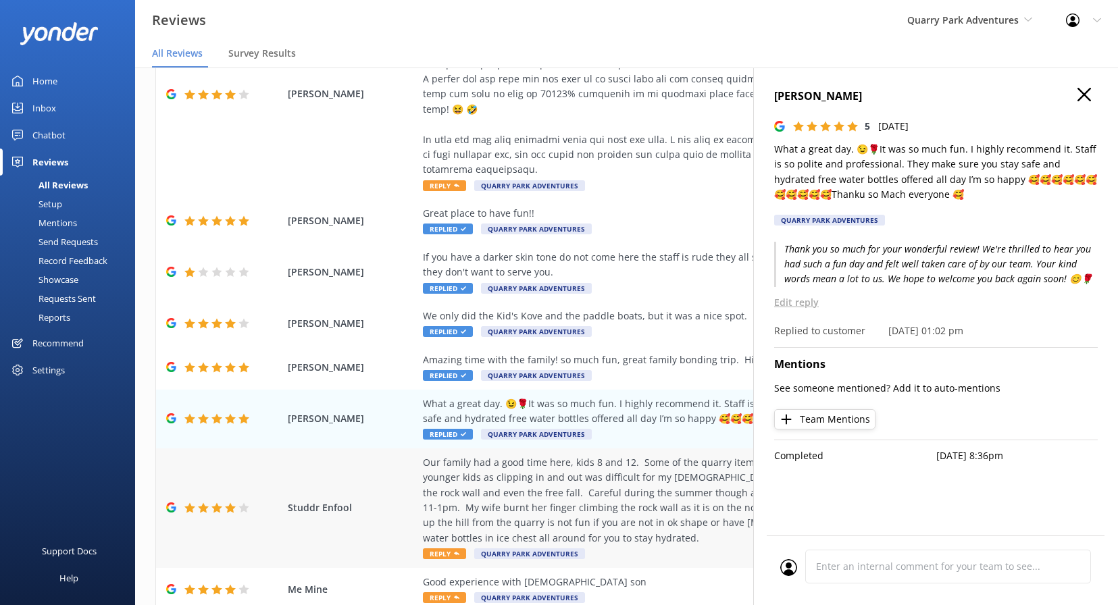
click at [605, 465] on div "Our family had a good time here, kids 8 and 12. Some of the quarry items outsid…" at bounding box center [714, 500] width 583 height 91
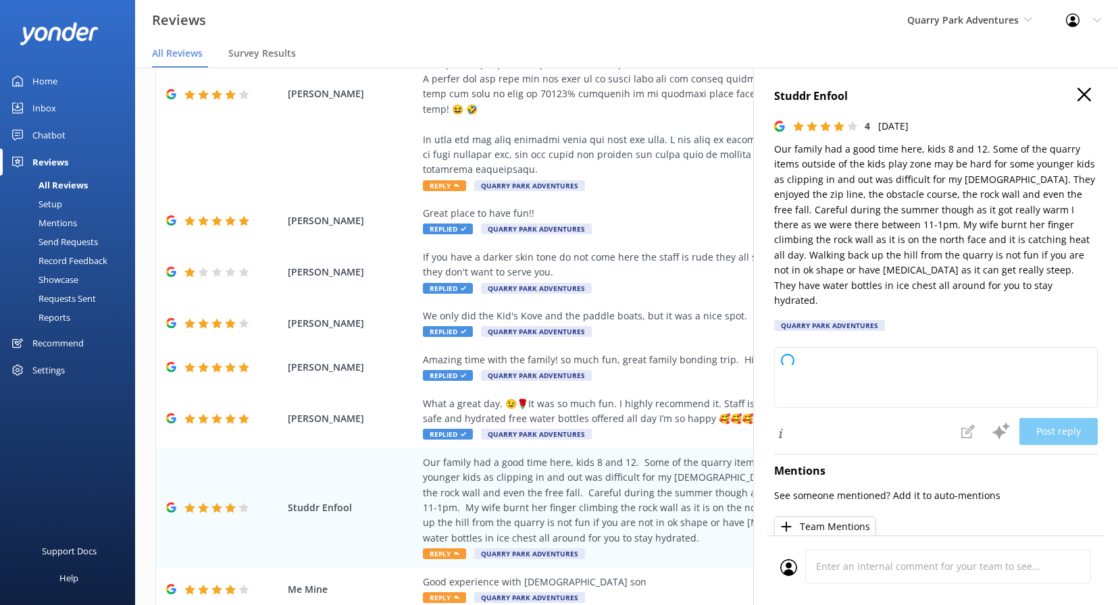
type textarea "Thank you so much for your detailed feedback! We're glad to hear your family en…"
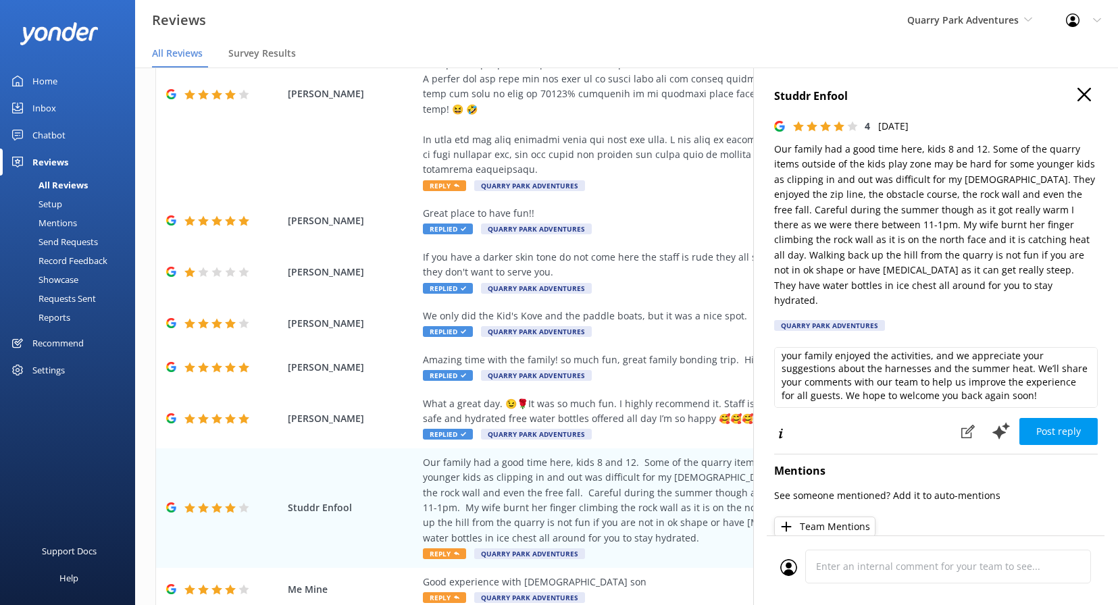
scroll to position [18, 0]
click at [1053, 418] on button "Post reply" at bounding box center [1058, 431] width 78 height 27
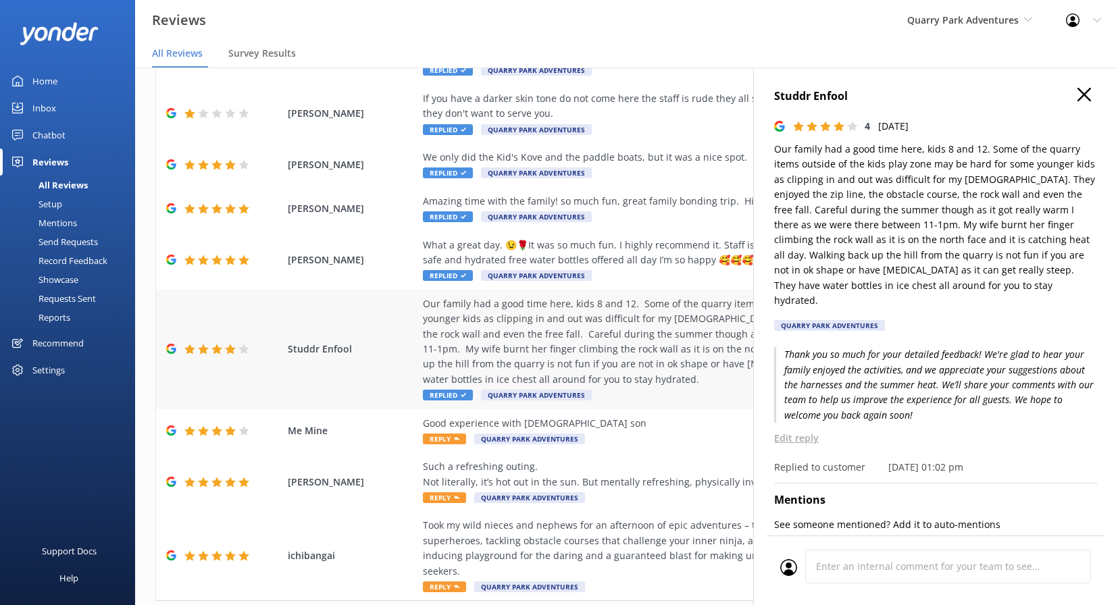
scroll to position [319, 0]
click at [613, 417] on div "Good experience with 10 yo son Reply Quarry Park Adventures" at bounding box center [714, 432] width 583 height 30
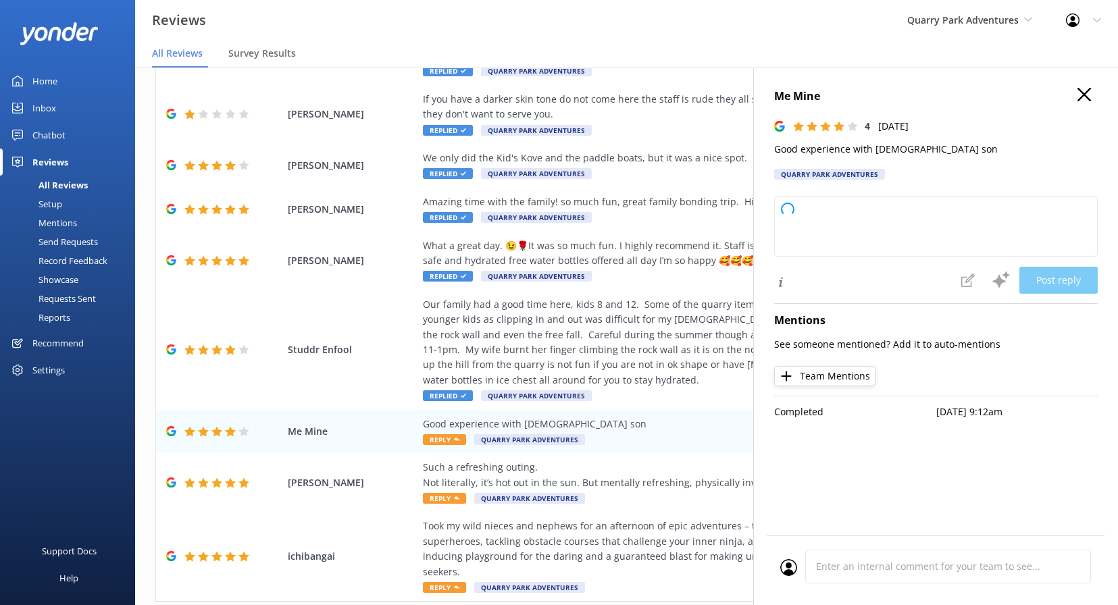
type textarea "Thank you for your feedback! We're glad you and your son had a good experience.…"
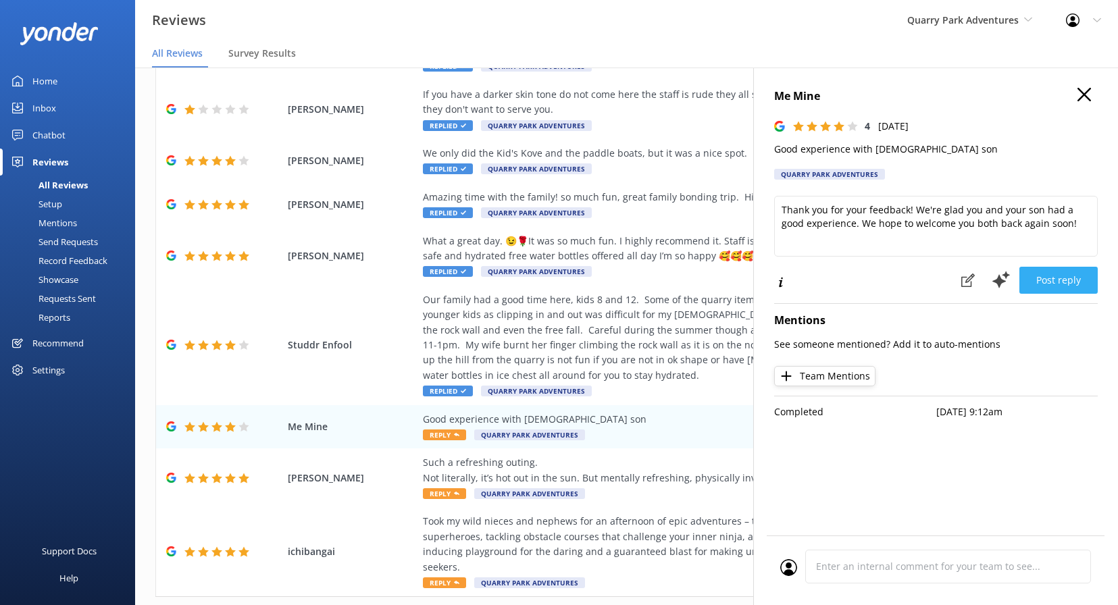
scroll to position [3, 0]
click at [1069, 274] on button "Post reply" at bounding box center [1058, 280] width 78 height 27
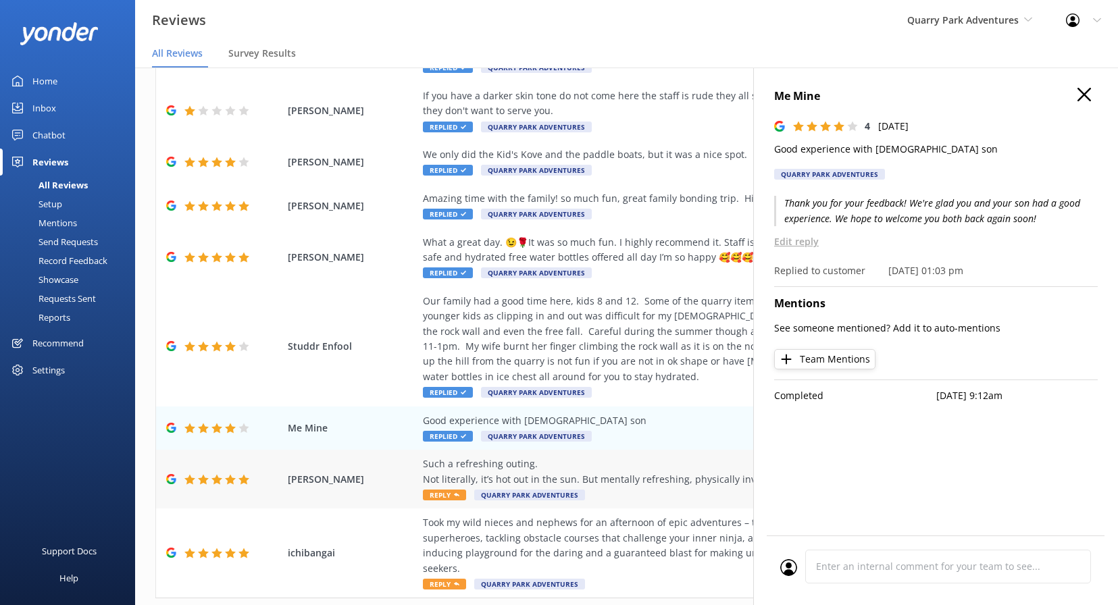
click at [650, 465] on div "Such a refreshing outing. Not literally, it’s hot out in the sun. But mentally …" at bounding box center [714, 479] width 583 height 45
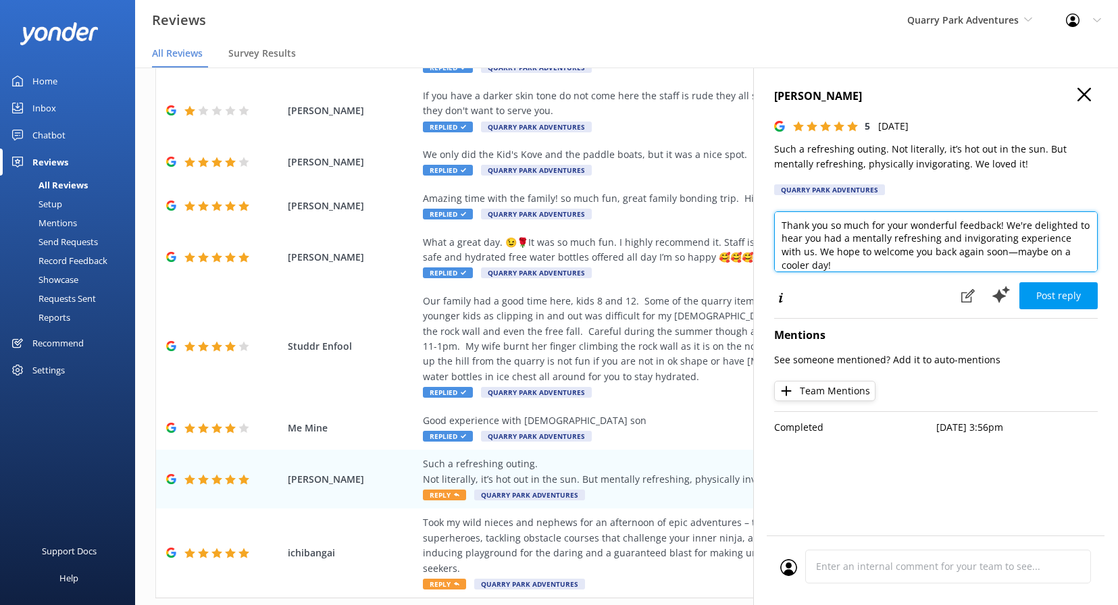
drag, startPoint x: 1020, startPoint y: 260, endPoint x: 982, endPoint y: 249, distance: 39.3
click at [982, 249] on textarea "Thank you so much for your wonderful feedback! We're delighted to hear you had …" at bounding box center [936, 241] width 324 height 61
type textarea "Thank you so much for your wonderful feedback! We're delighted to hear you had …"
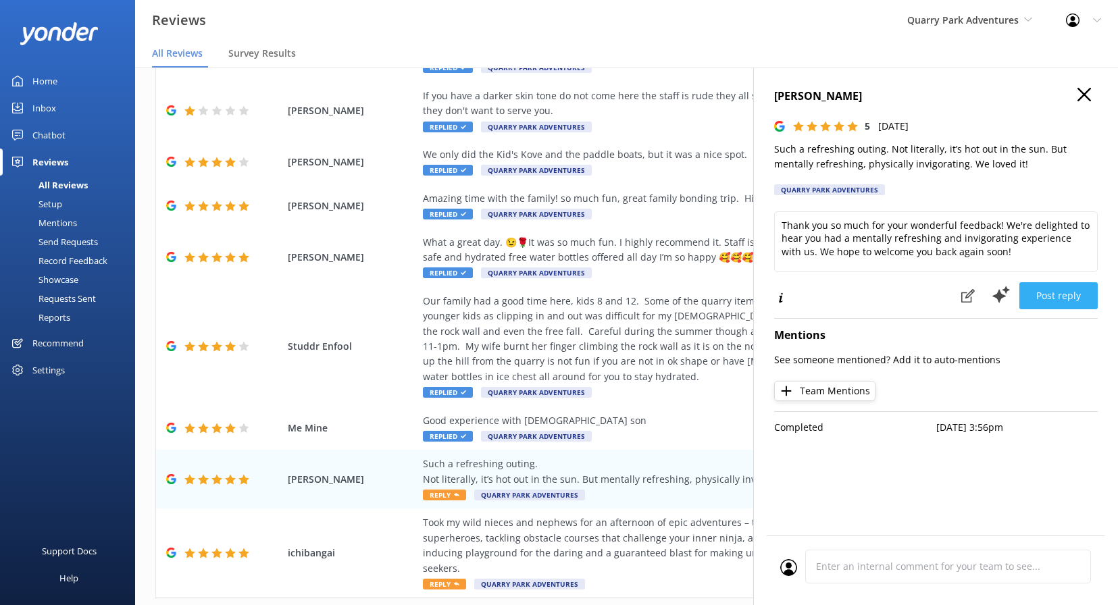
click at [1050, 292] on button "Post reply" at bounding box center [1058, 295] width 78 height 27
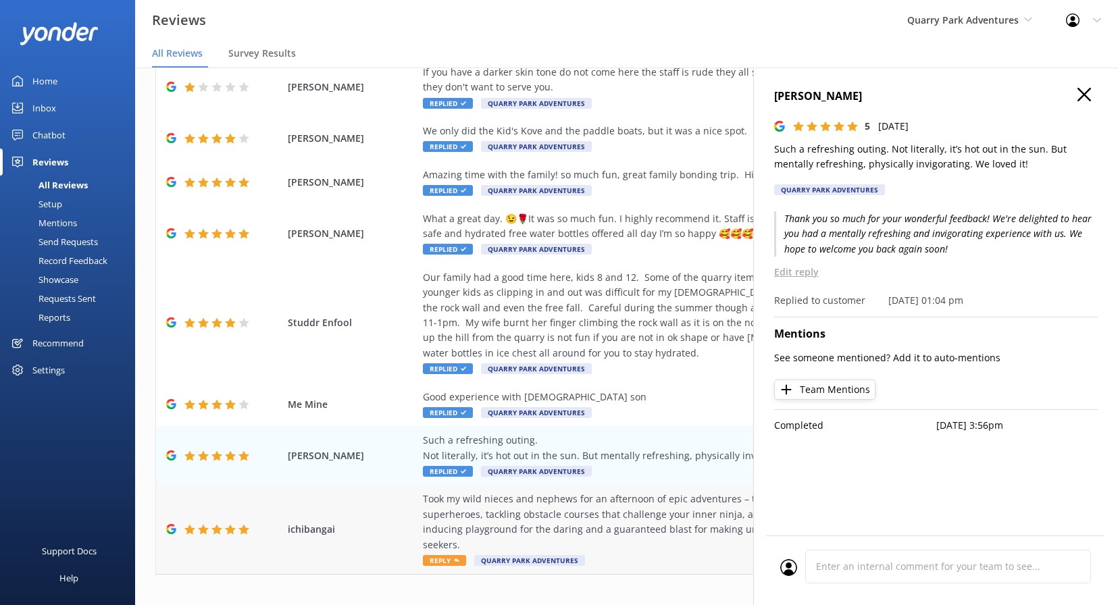
scroll to position [27, 0]
click at [476, 494] on div "Took my wild nieces and nephews for an afternoon of epic adventures – think rap…" at bounding box center [714, 522] width 583 height 61
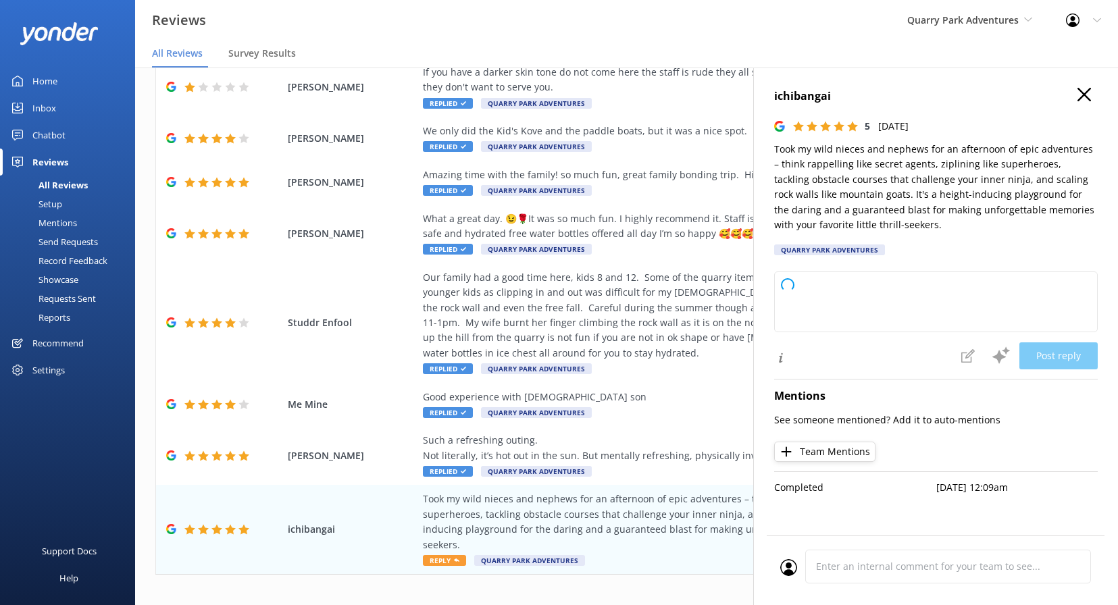
type textarea "Thank you so much for your fantastic review! We're thrilled to hear you and you…"
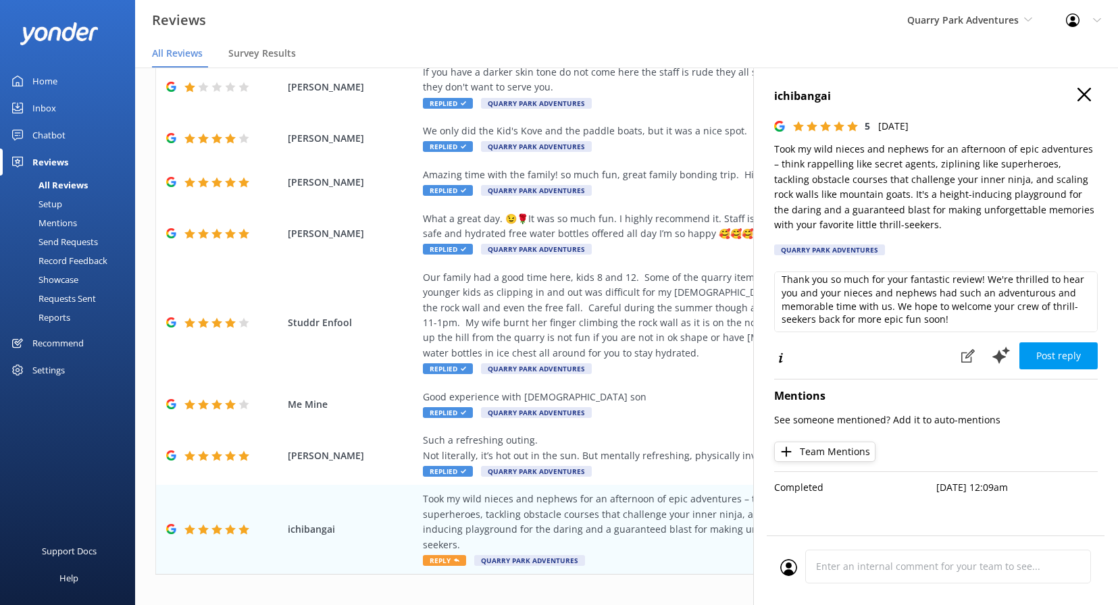
scroll to position [5, 0]
click at [1061, 351] on button "Post reply" at bounding box center [1058, 355] width 78 height 27
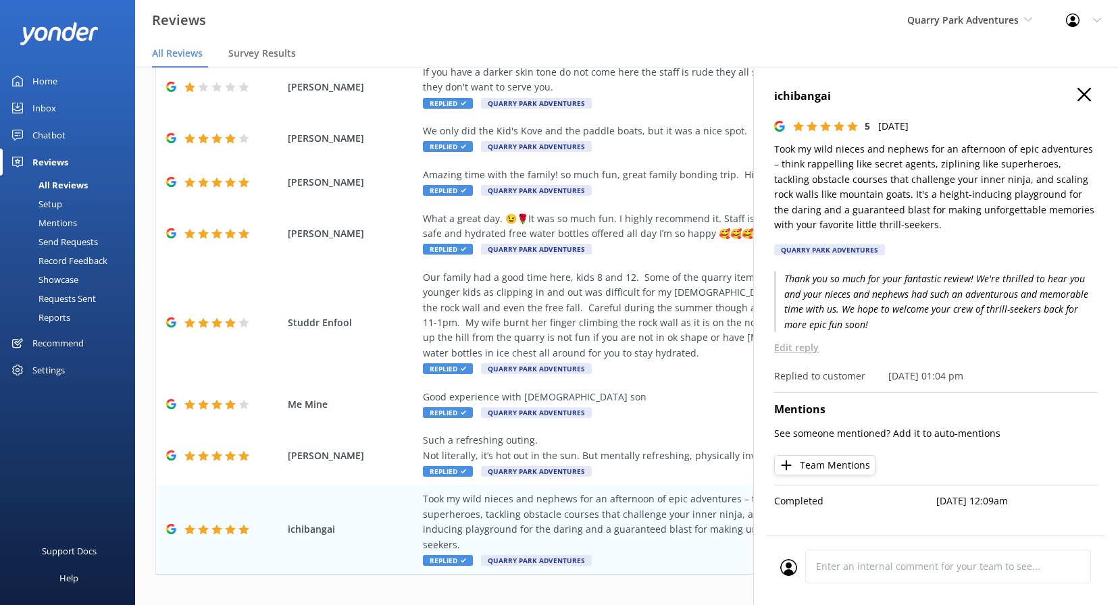
scroll to position [27, 0]
click at [1083, 98] on icon at bounding box center [1084, 95] width 14 height 14
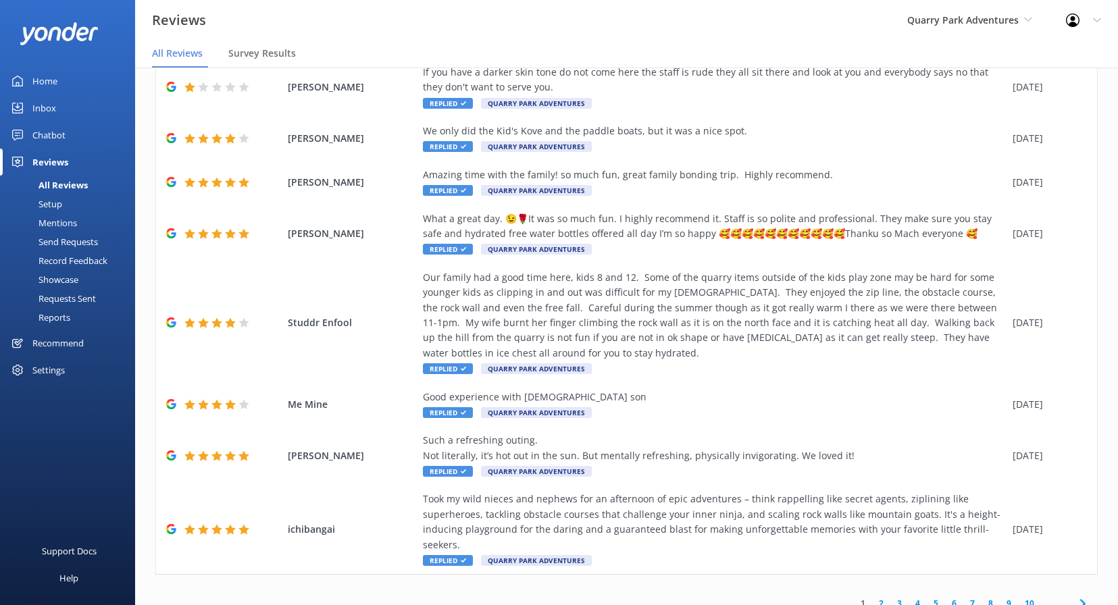
click at [882, 597] on link "2" at bounding box center [881, 603] width 18 height 13
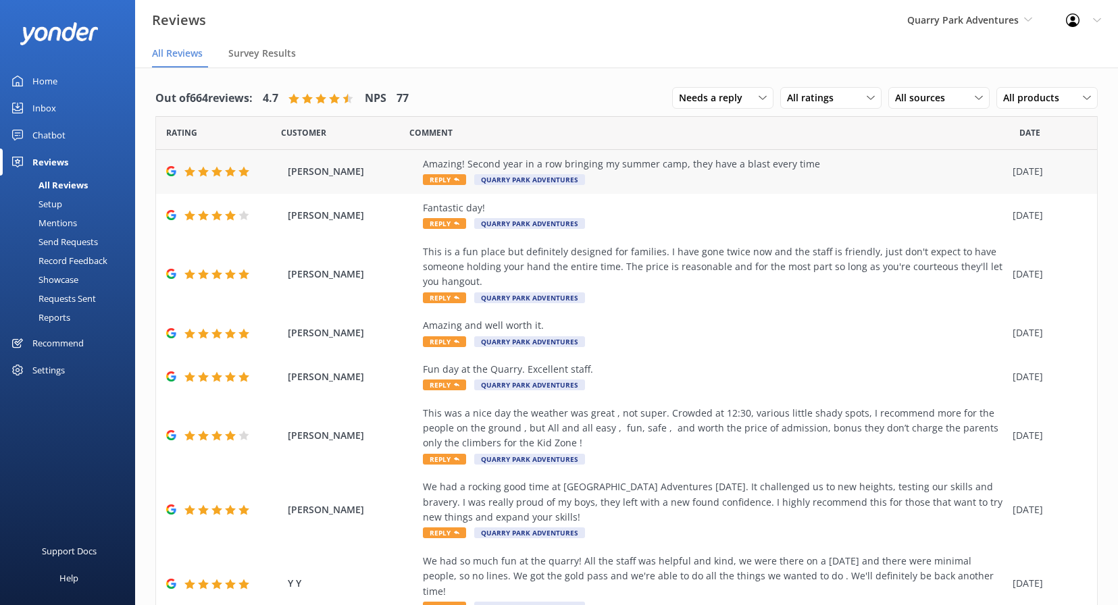
click at [801, 170] on div "Amazing! Second year in a row bringing my summer camp, they have a blast every …" at bounding box center [714, 164] width 583 height 15
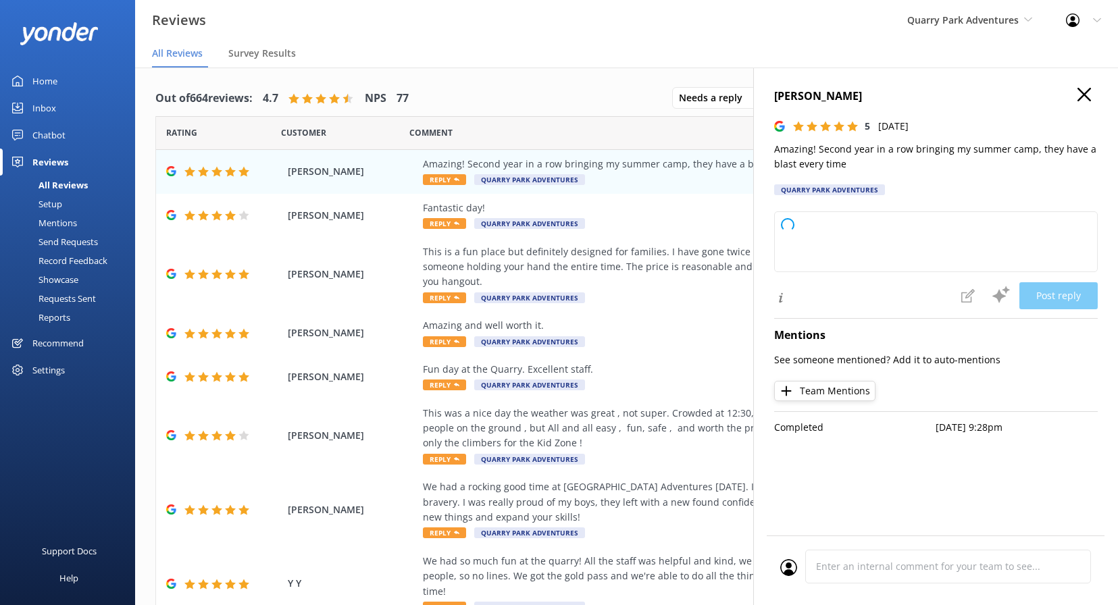
type textarea "Thank you so much for your wonderful feedback! We're thrilled to hear your camp…"
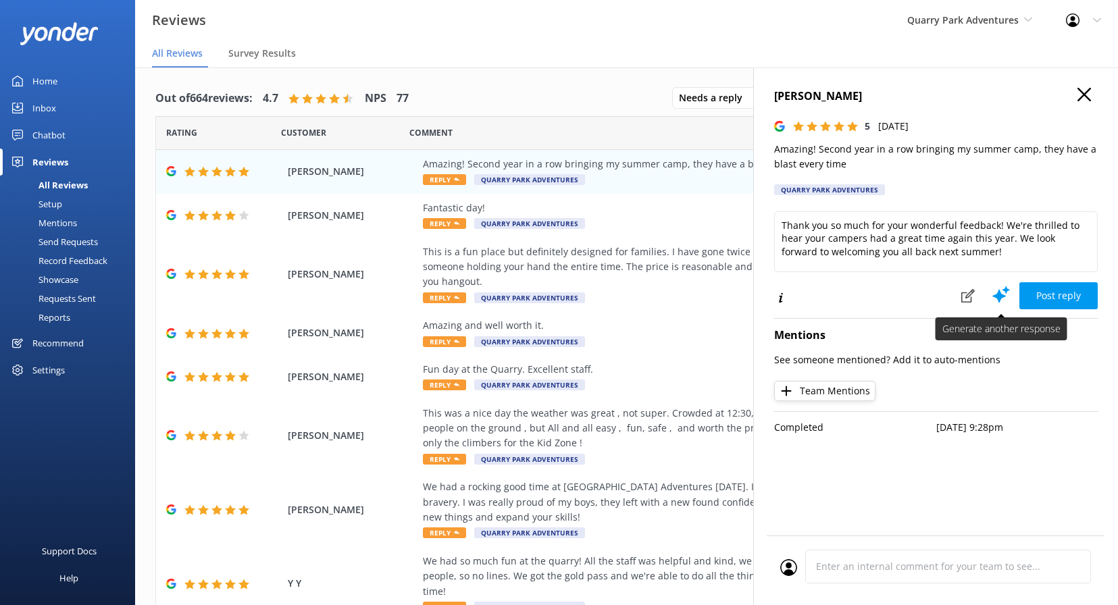
click at [1004, 295] on use at bounding box center [1001, 294] width 18 height 17
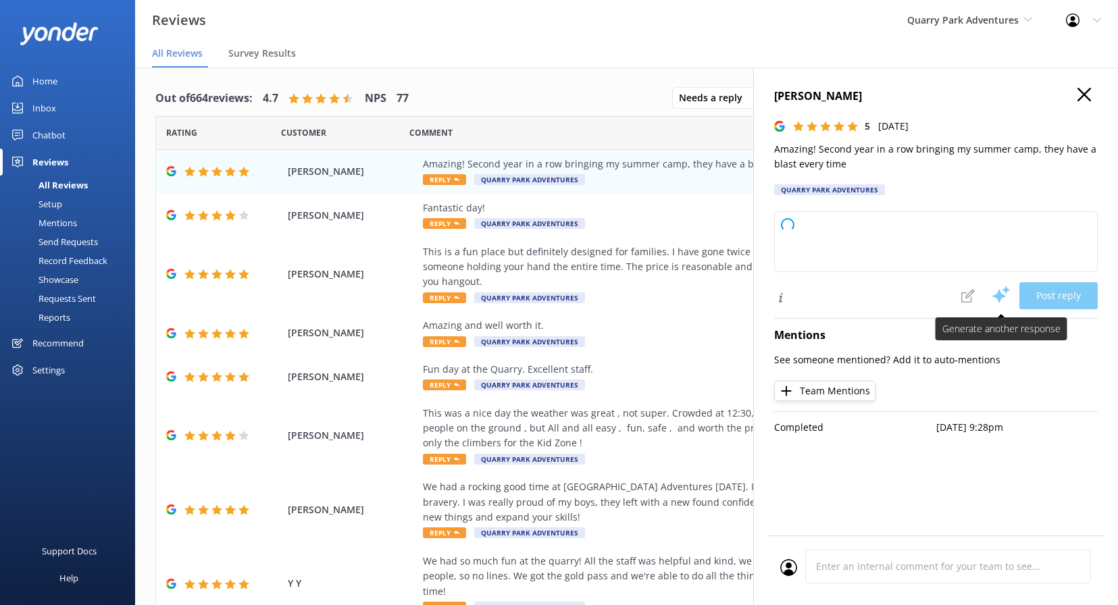
type textarea "Thank you so much for your wonderful feedback! We're thrilled your summer camp …"
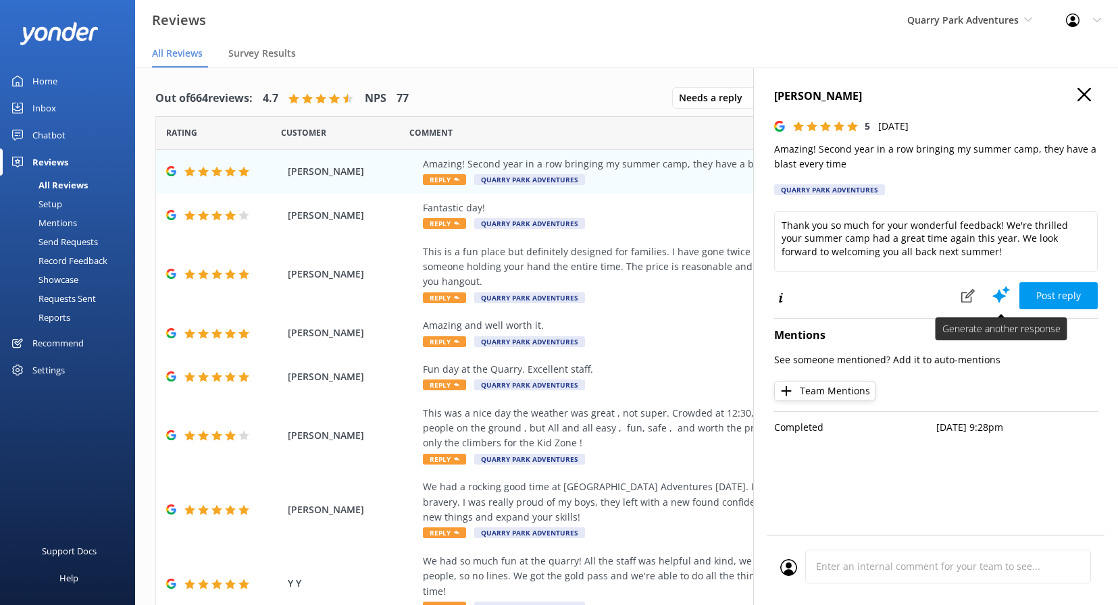
click at [1004, 294] on use at bounding box center [1001, 294] width 18 height 17
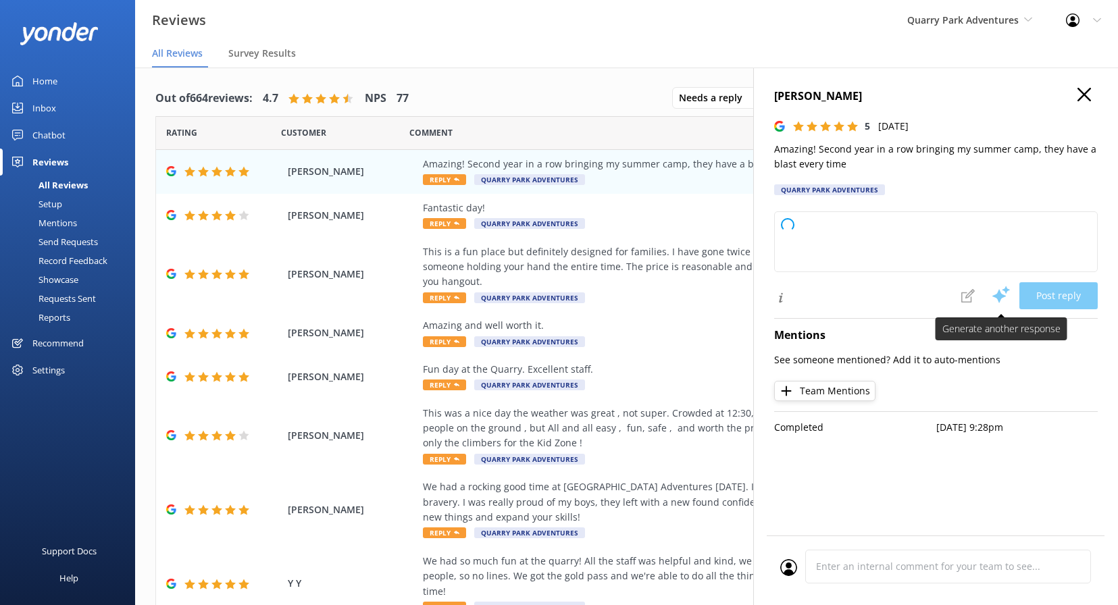
type textarea "Thank you so much for your kind words and for choosing us again for your summer…"
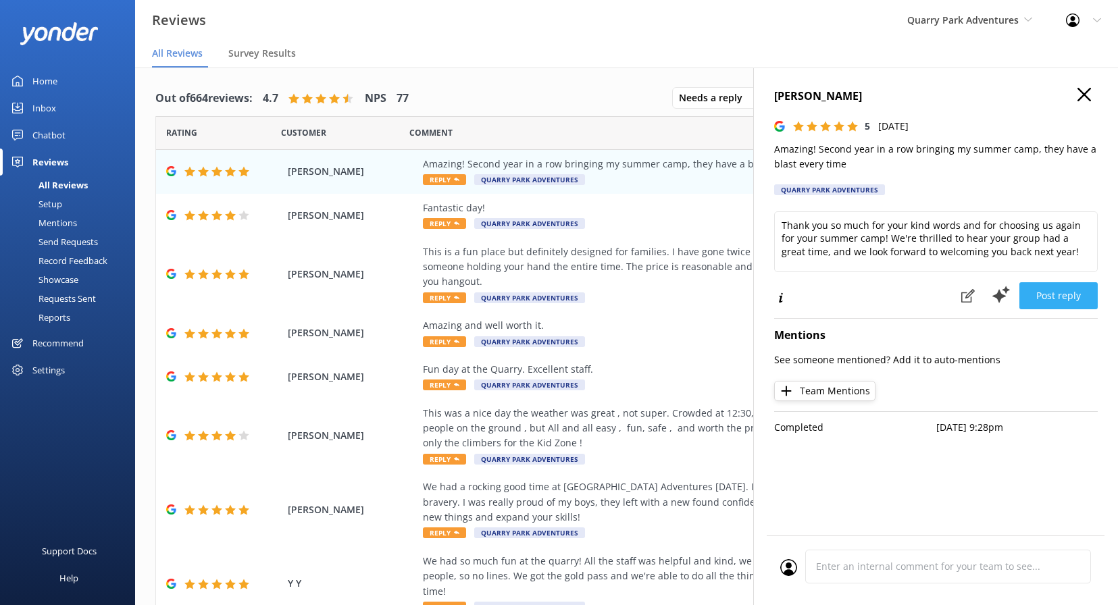
click at [1065, 288] on button "Post reply" at bounding box center [1058, 295] width 78 height 27
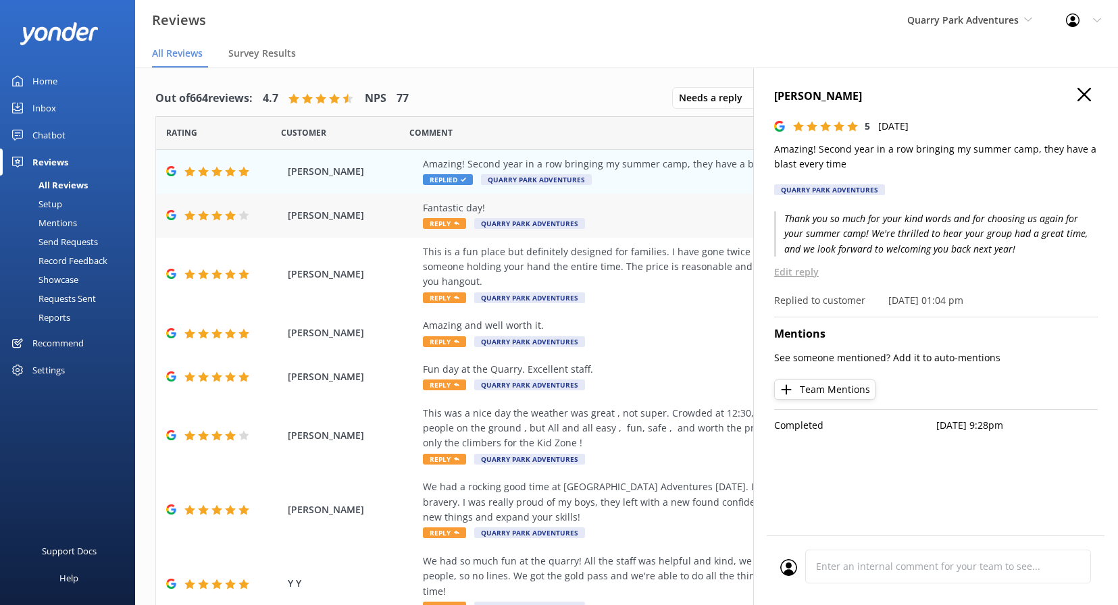
click at [666, 210] on div "Fantastic day!" at bounding box center [714, 208] width 583 height 15
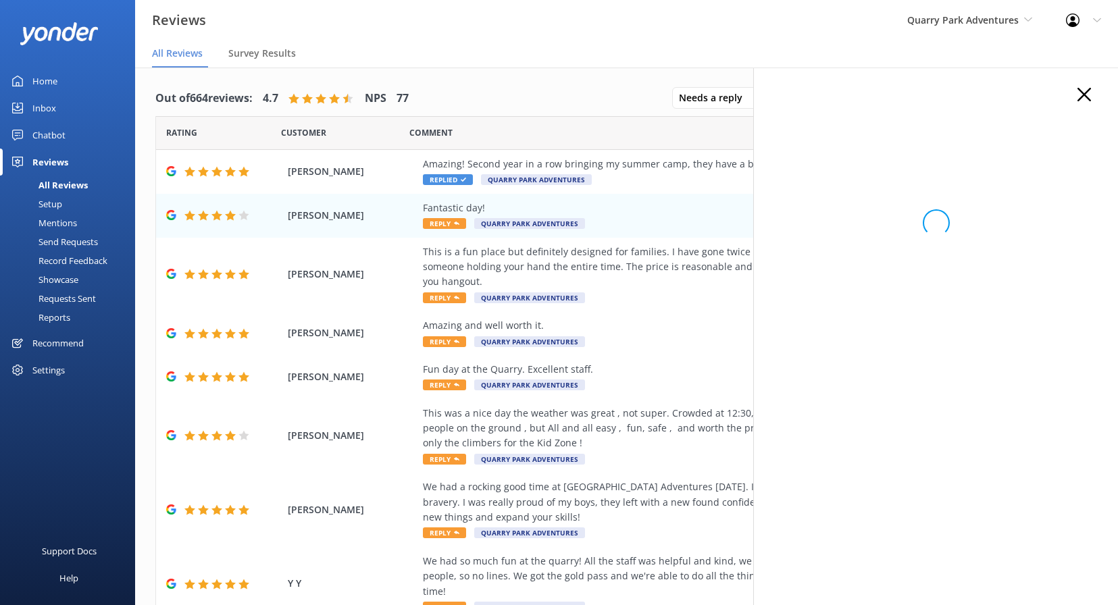
scroll to position [1, 0]
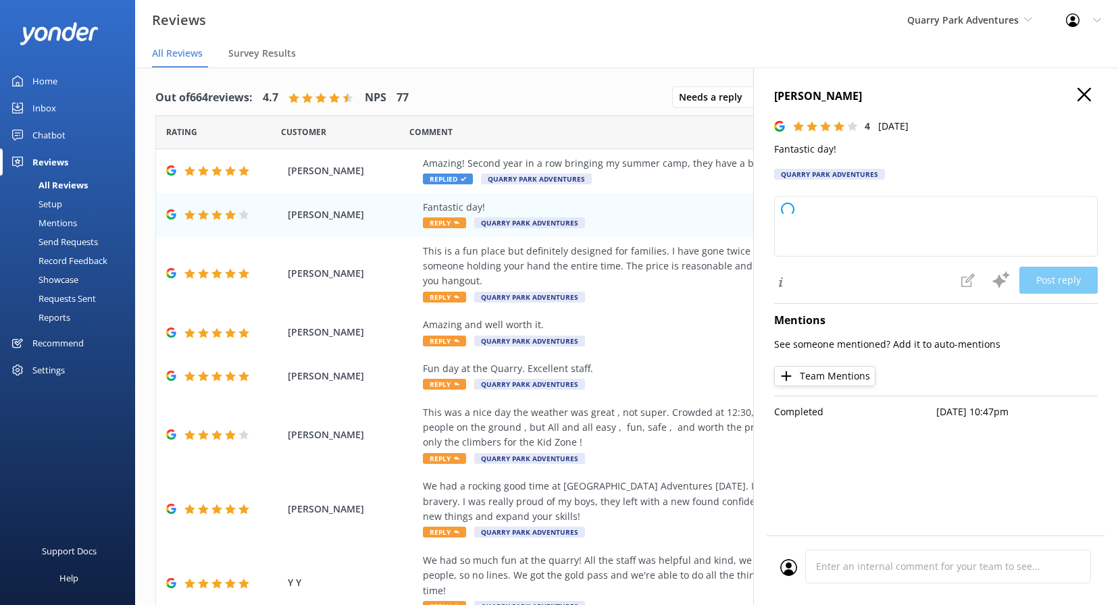
type textarea "Thank you for your wonderful feedback! We're glad to hear you had a fantastic d…"
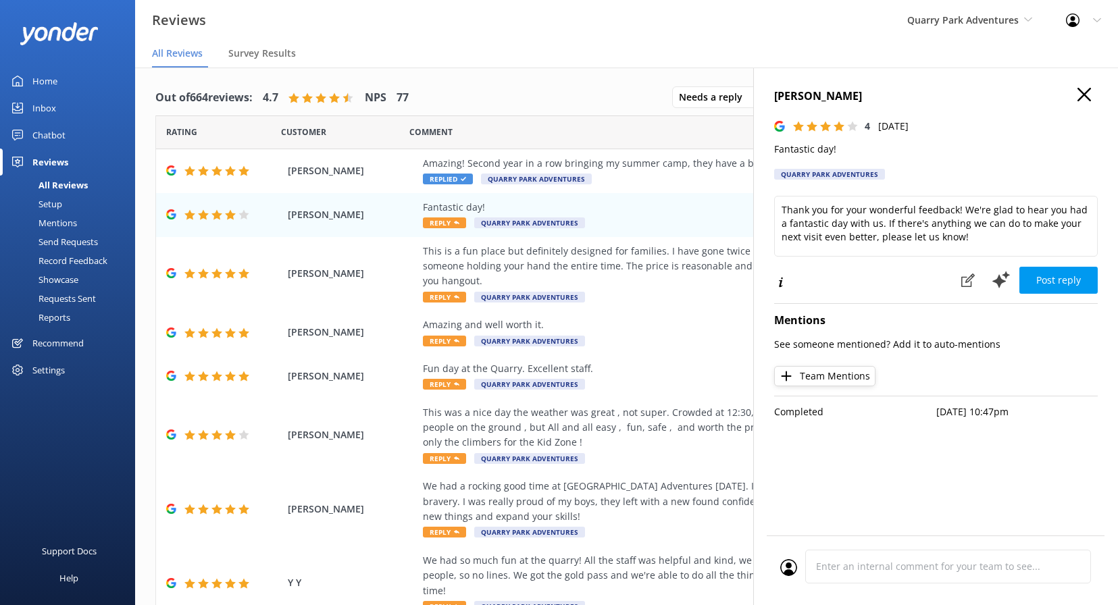
scroll to position [2, 0]
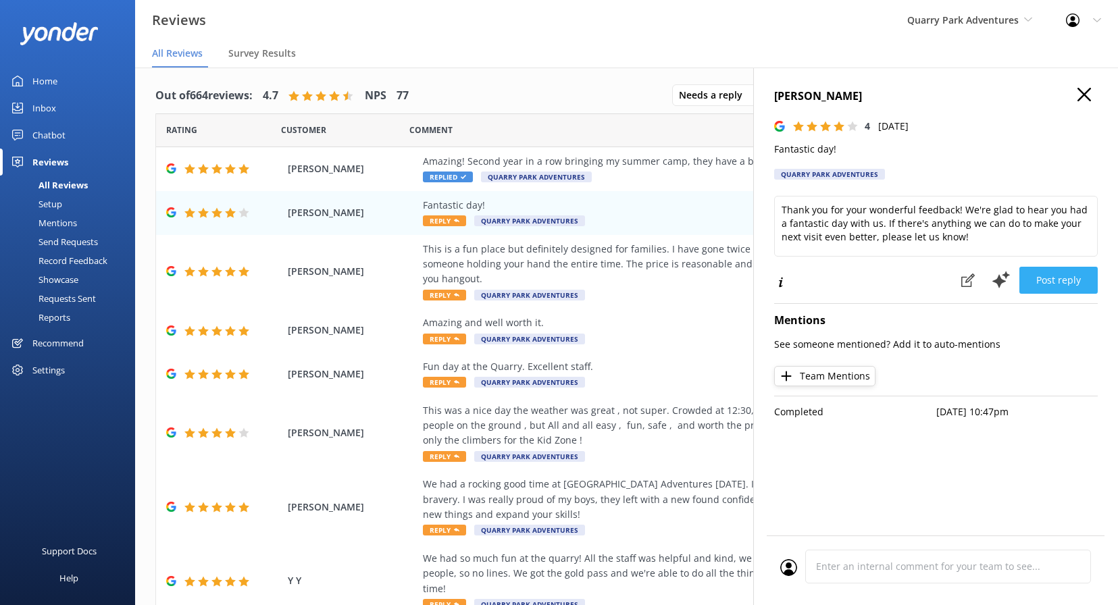
click at [1065, 282] on button "Post reply" at bounding box center [1058, 280] width 78 height 27
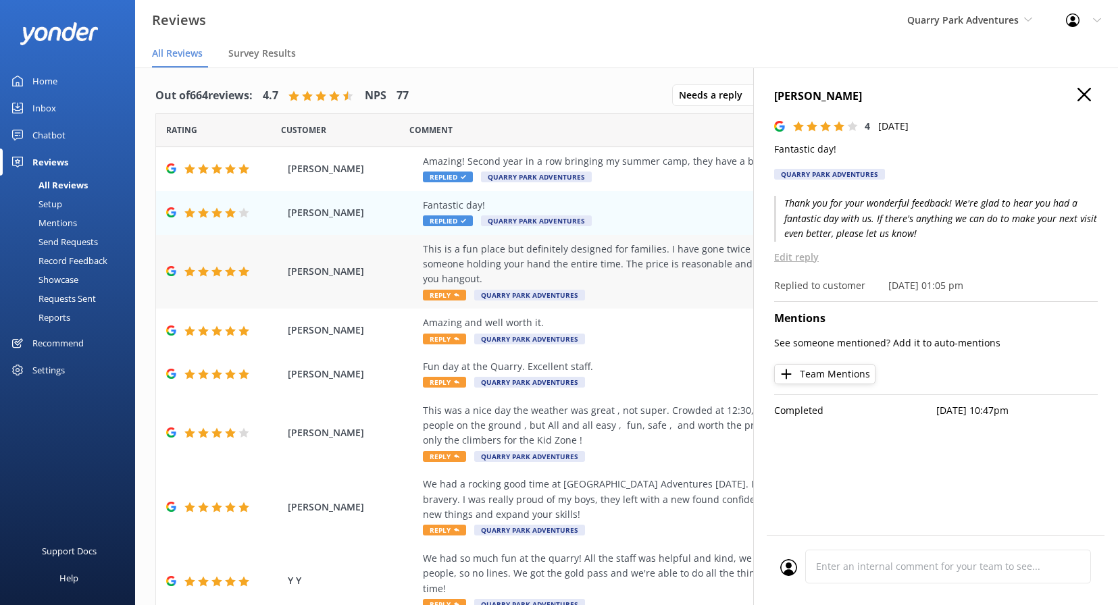
click at [659, 257] on div "This is a fun place but definitely designed for families. I have gone twice now…" at bounding box center [714, 264] width 583 height 45
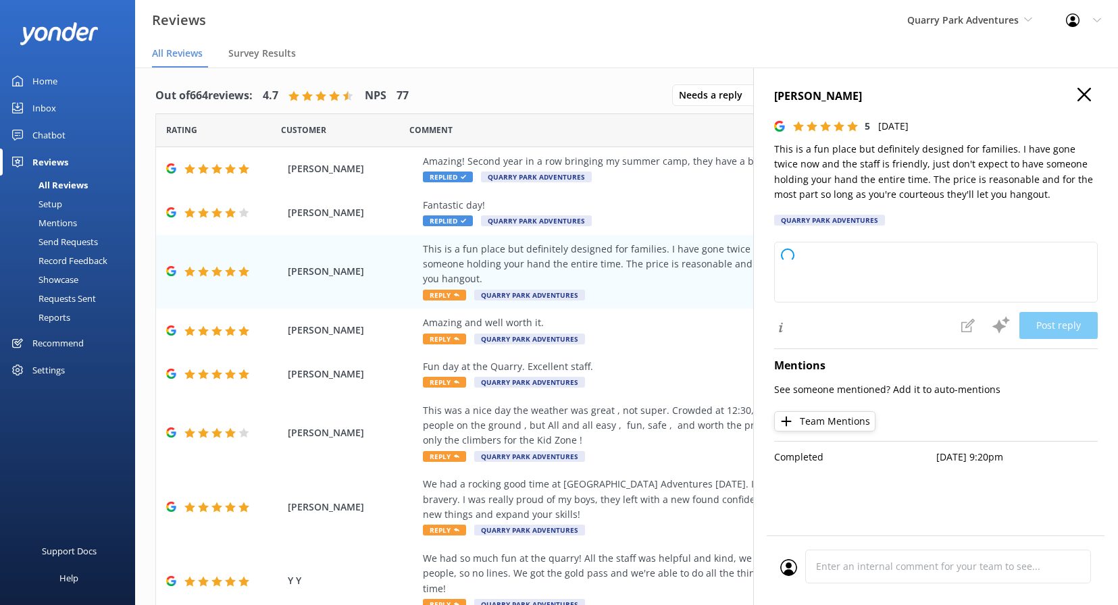
type textarea "Thank you so much for your great review and for visiting us twice! We're happy …"
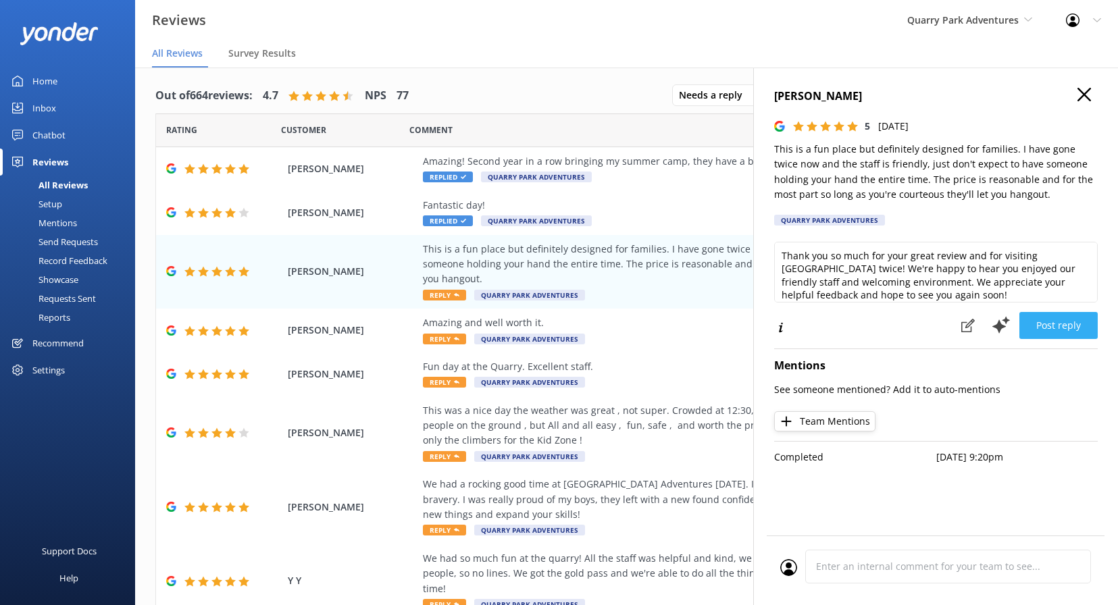
click at [1050, 324] on button "Post reply" at bounding box center [1058, 325] width 78 height 27
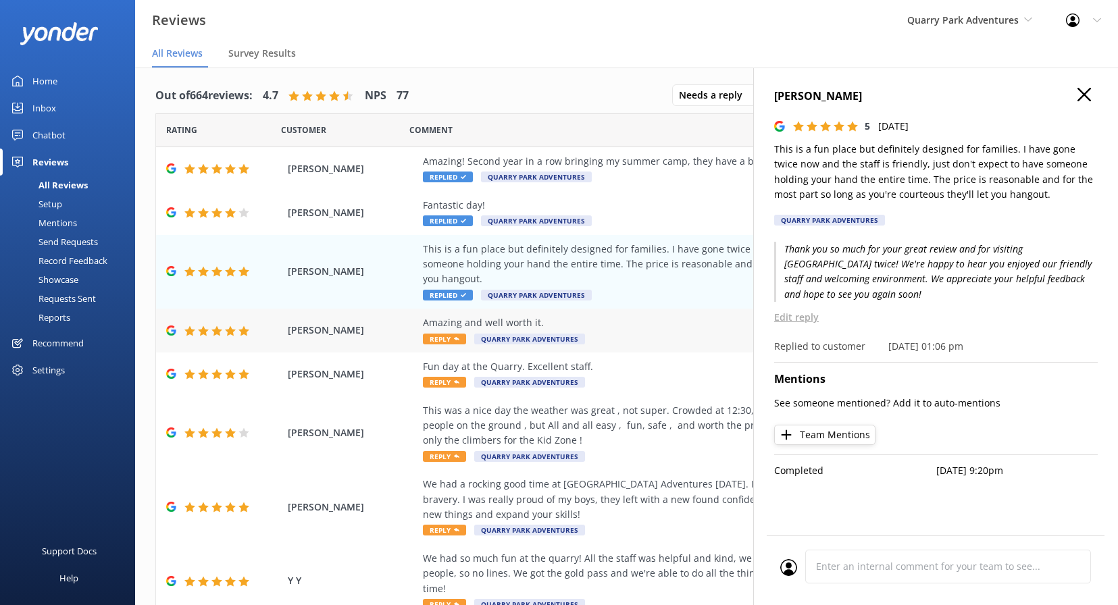
click at [634, 333] on div "Amazing and well worth it. Reply Quarry Park Adventures" at bounding box center [714, 330] width 583 height 30
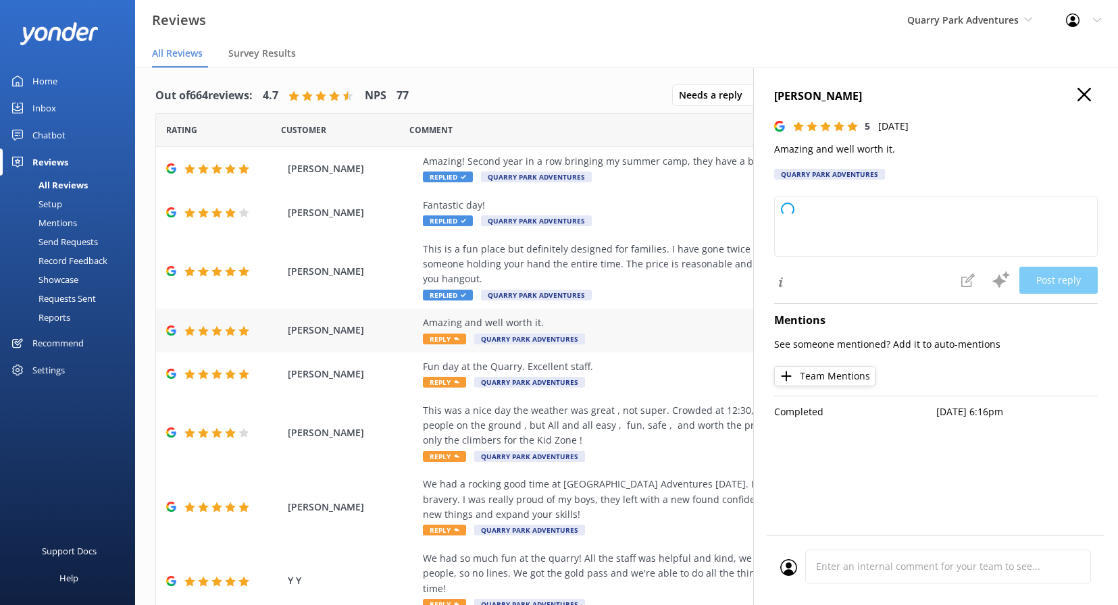
type textarea "Thank you so much for your wonderful feedback! We're thrilled to hear you had a…"
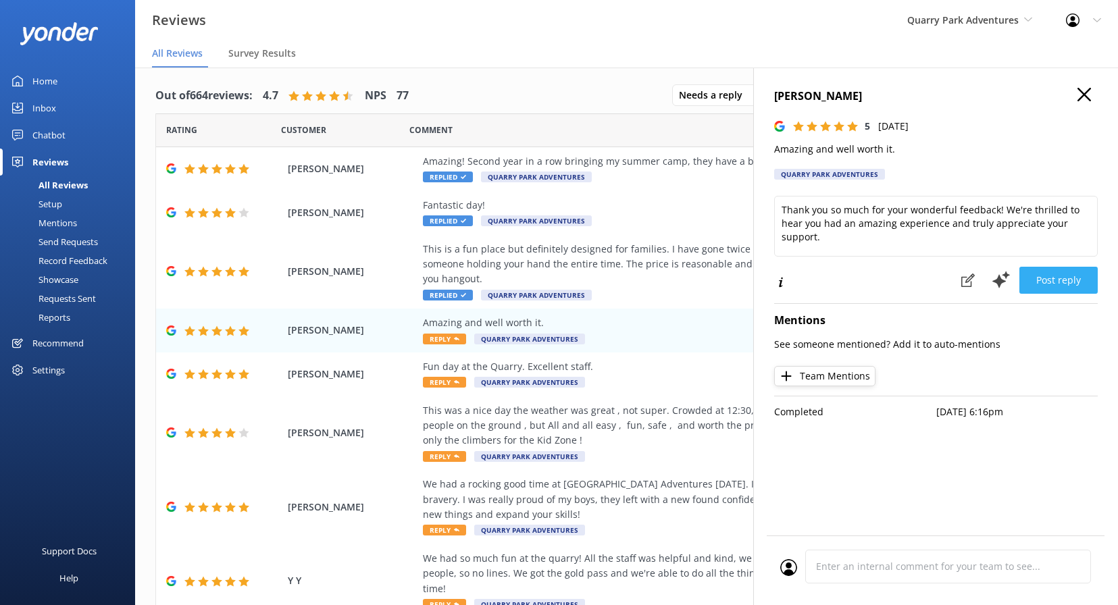
click at [1064, 276] on button "Post reply" at bounding box center [1058, 280] width 78 height 27
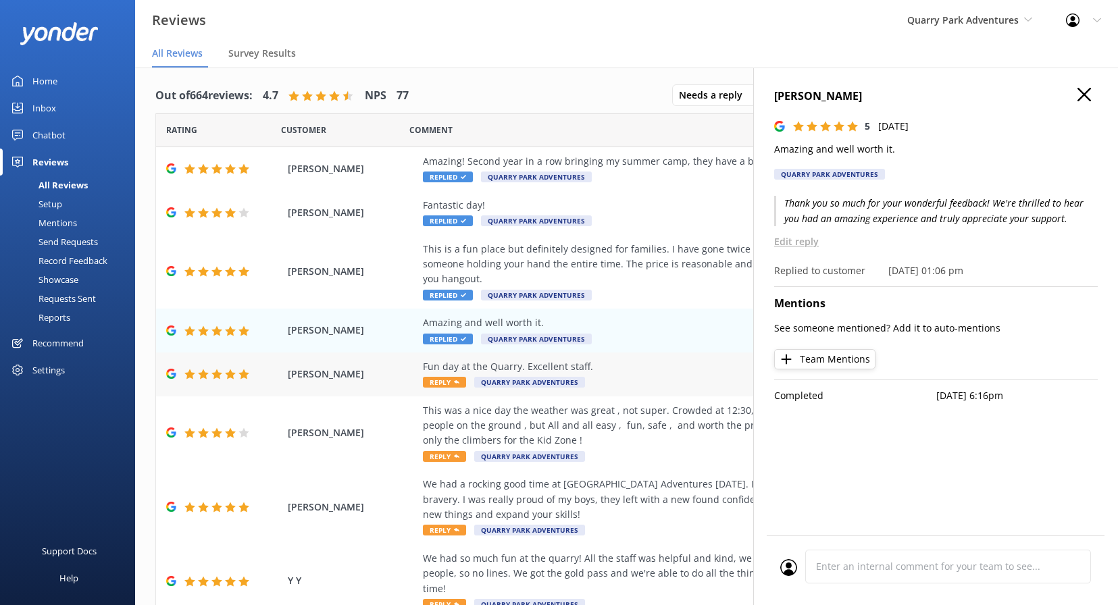
click at [644, 371] on div "Fun day at the Quarry. Excellent staff." at bounding box center [714, 366] width 583 height 15
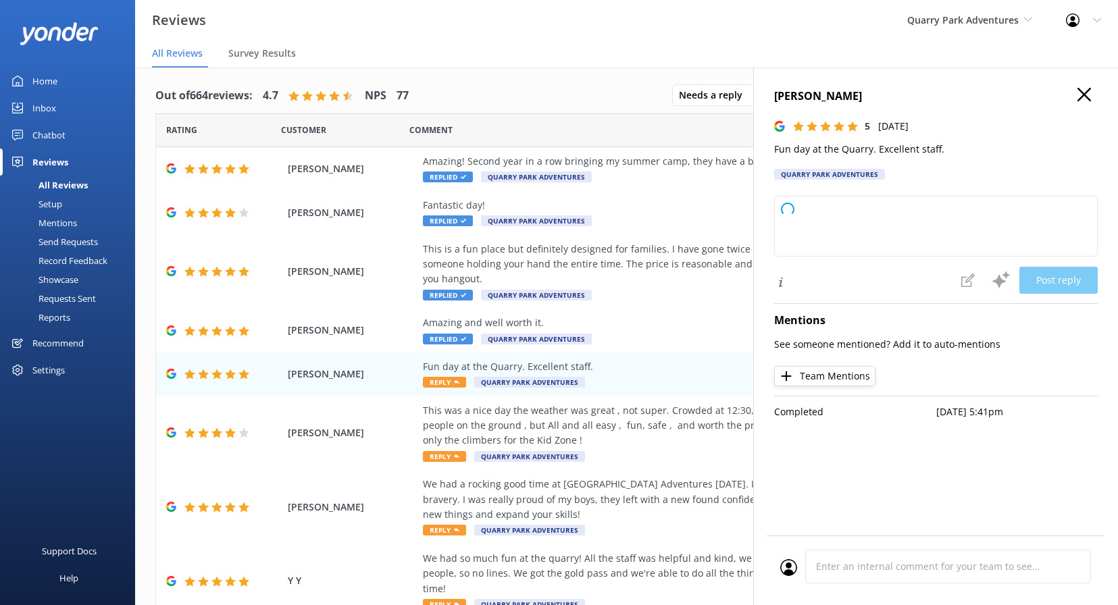
type textarea "Thank you so much for your wonderful review! We’re glad to hear you had a fun d…"
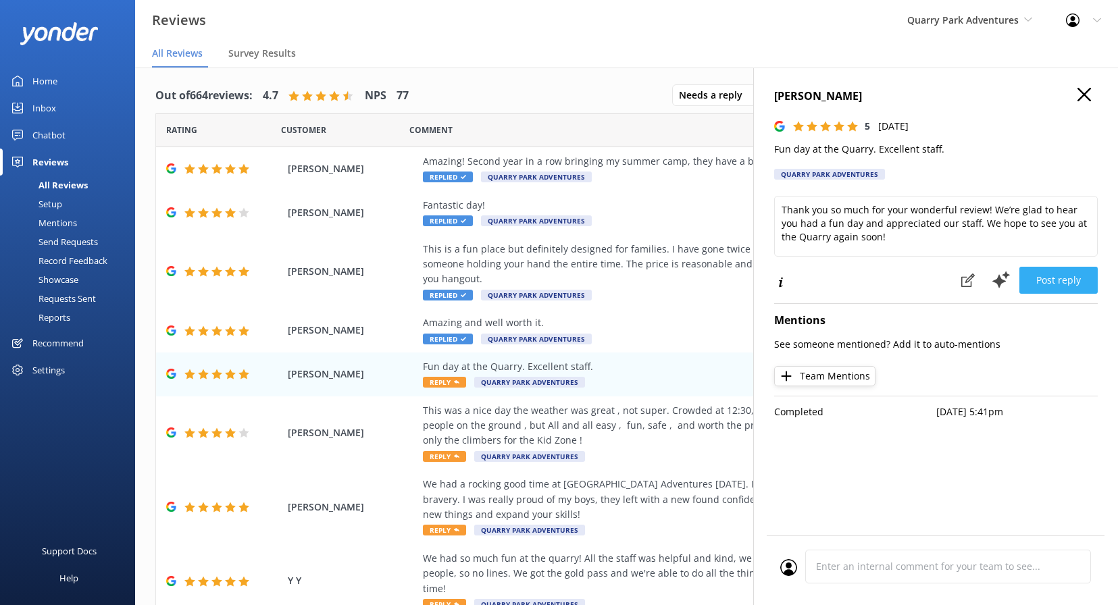
click at [1071, 284] on button "Post reply" at bounding box center [1058, 280] width 78 height 27
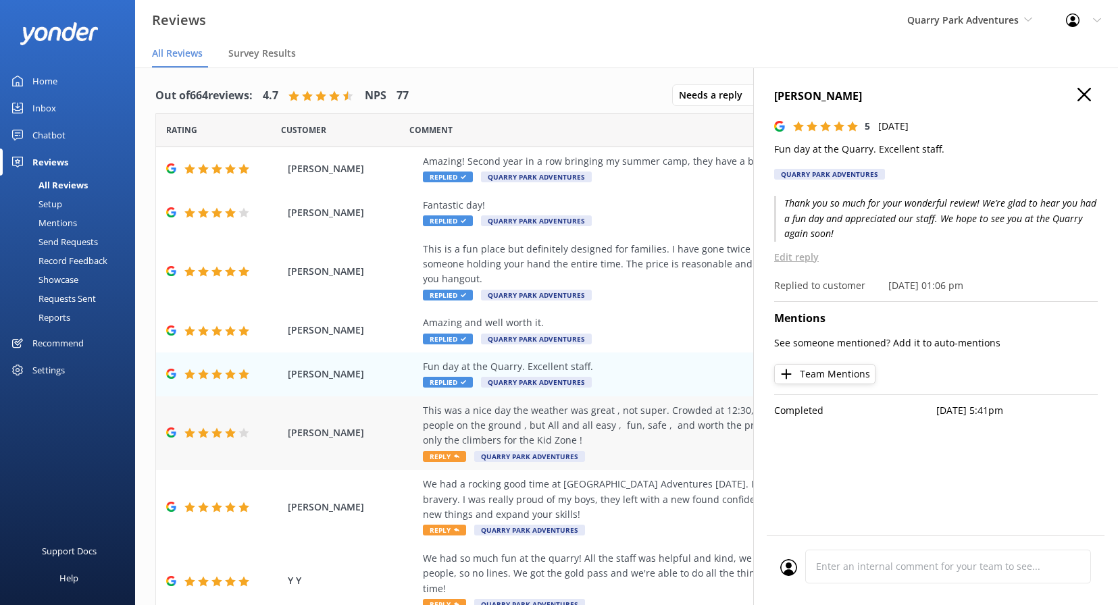
click at [666, 436] on div "This was a nice day the weather was great , not super. Crowded at 12:30, variou…" at bounding box center [714, 425] width 583 height 45
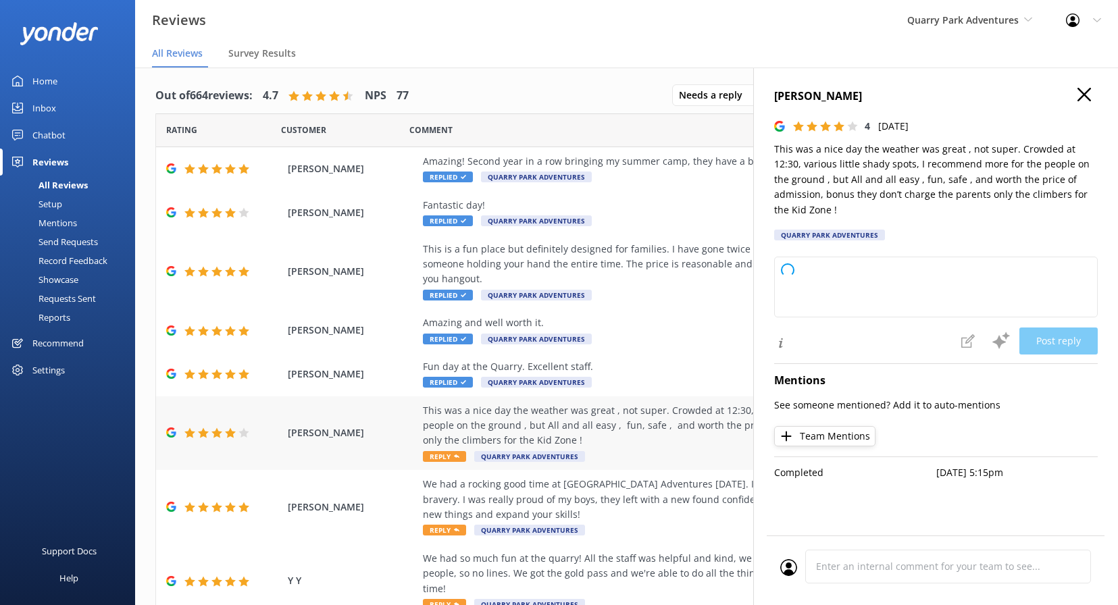
type textarea "Thank you so much for your thoughtful review! We're glad you found the experien…"
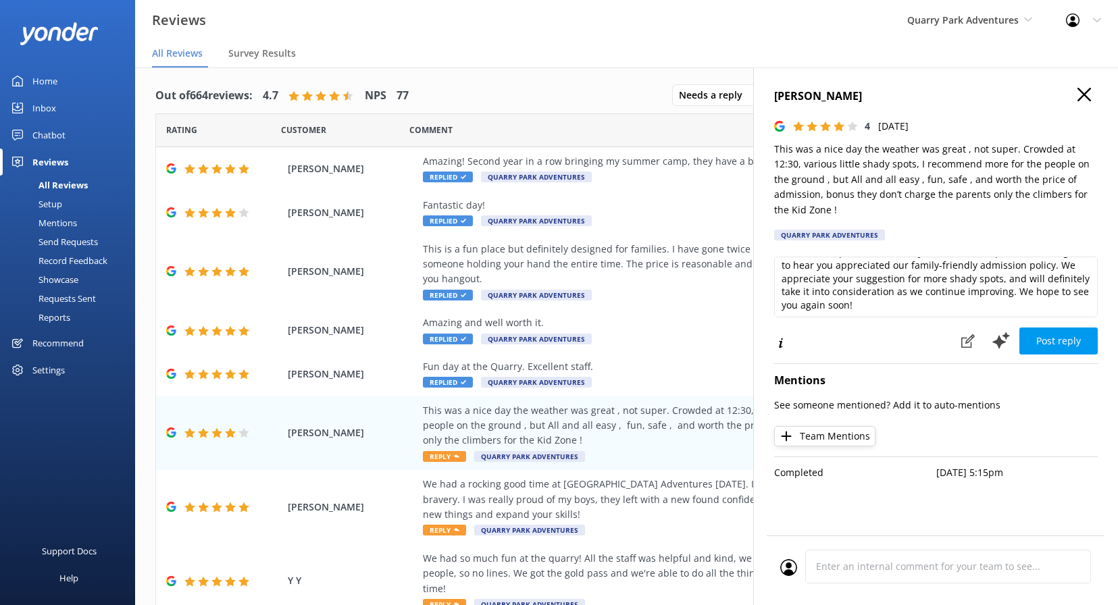
scroll to position [31, 0]
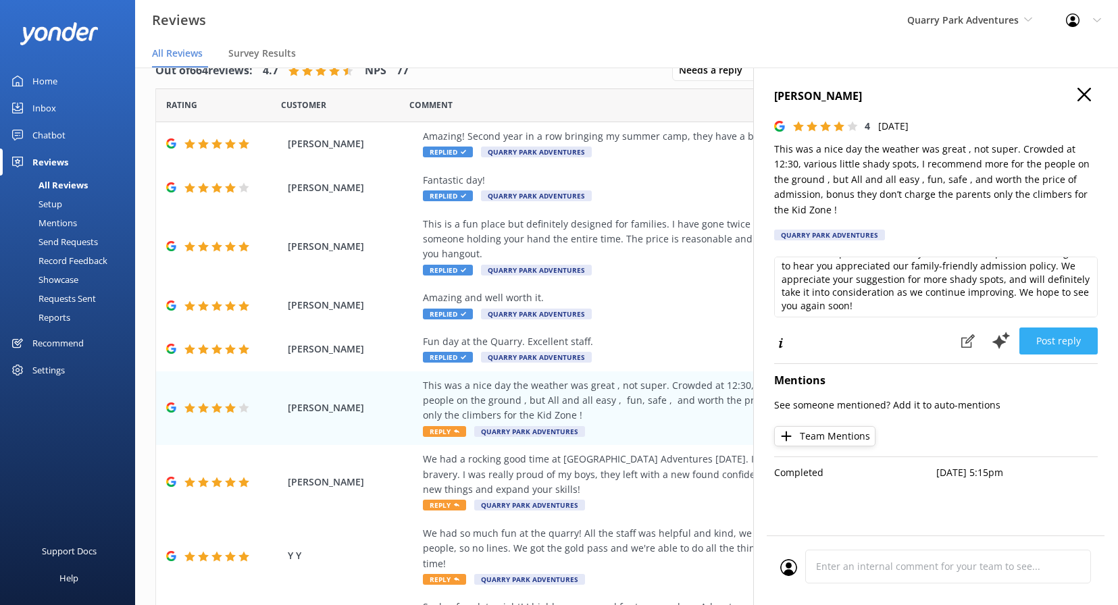
click at [1065, 328] on button "Post reply" at bounding box center [1058, 341] width 78 height 27
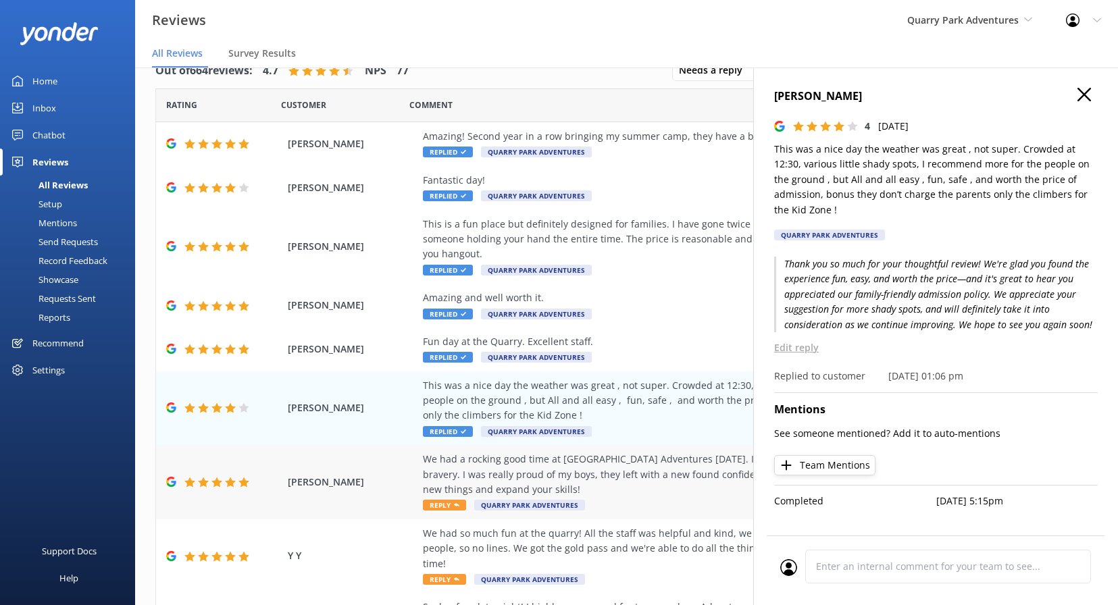
click at [703, 458] on div "We had a rocking good time at Quarry Park Adventures today. It challenged us to…" at bounding box center [714, 474] width 583 height 45
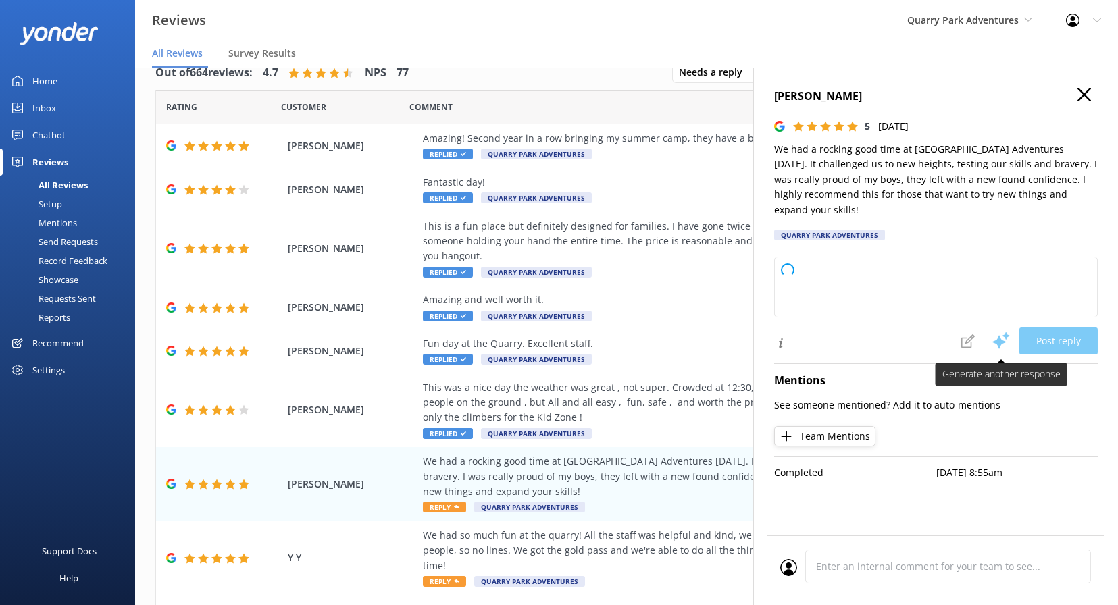
scroll to position [26, 0]
type textarea "Thank you so much for your fantastic review! We're thrilled to hear you and you…"
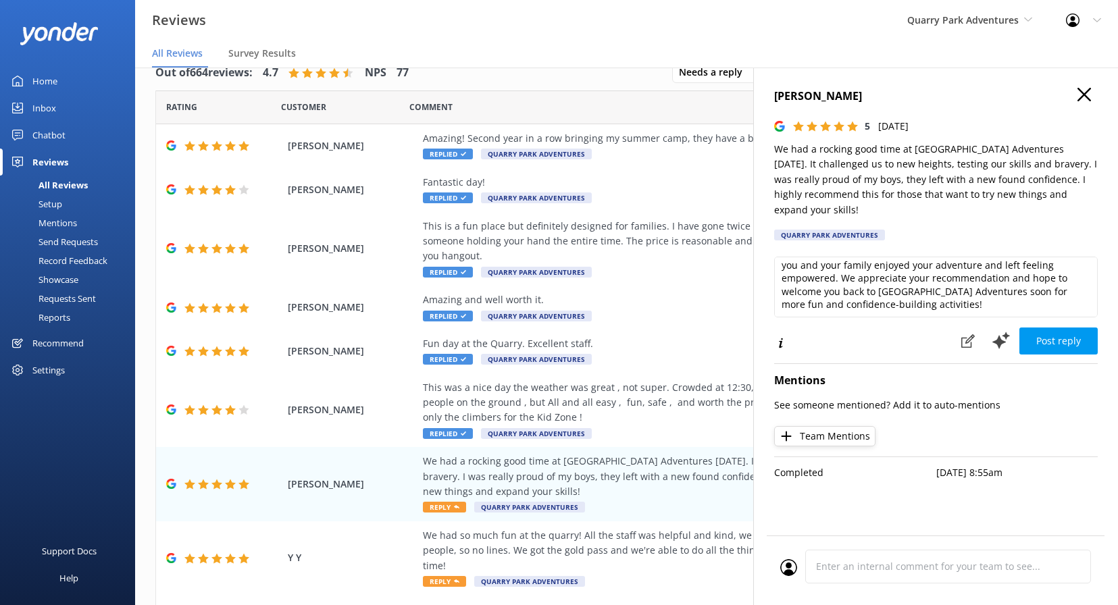
scroll to position [18, 0]
click at [1057, 335] on button "Post reply" at bounding box center [1058, 341] width 78 height 27
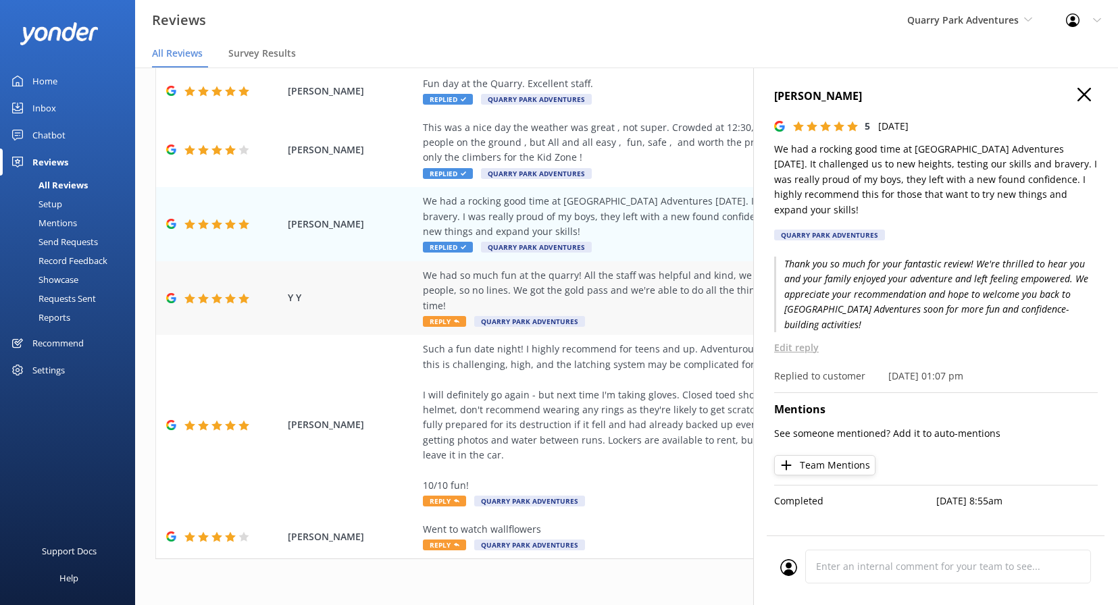
scroll to position [259, 0]
click at [624, 288] on div "We had so much fun at the quarry! All the staff was helpful and kind, we were t…" at bounding box center [714, 291] width 583 height 45
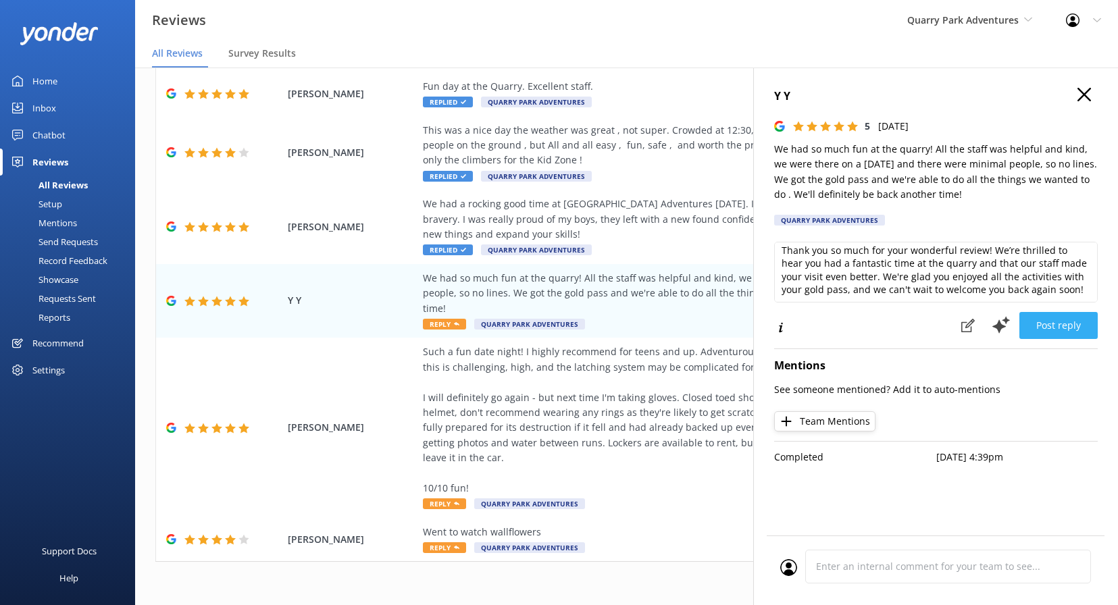
scroll to position [24, 0]
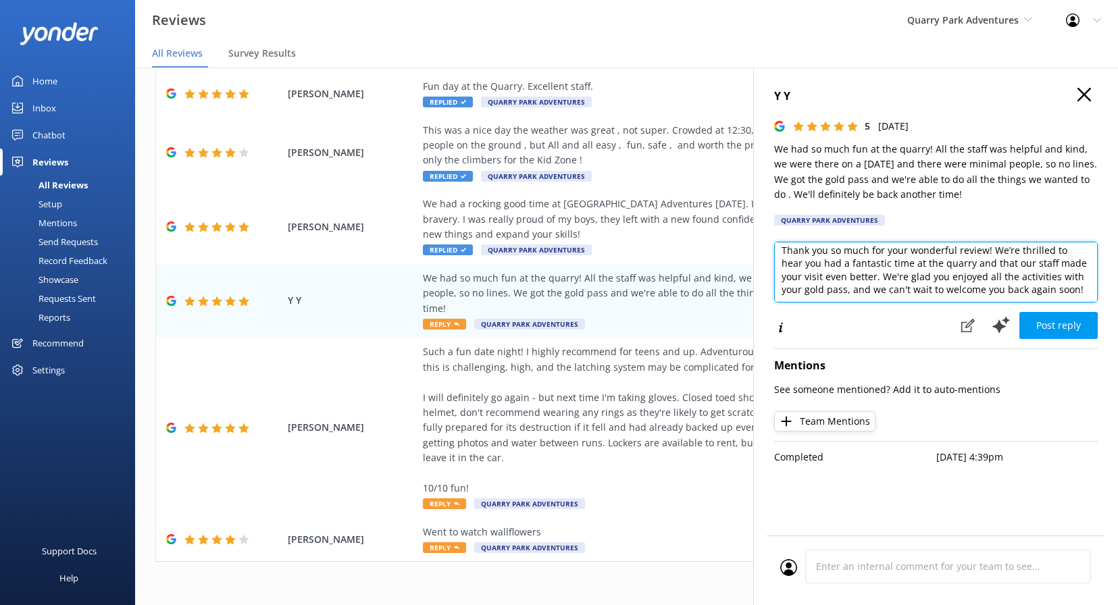
drag, startPoint x: 822, startPoint y: 290, endPoint x: 780, endPoint y: 286, distance: 42.1
click at [780, 286] on textarea "Thank you so much for your wonderful review! We’re thrilled to hear you had a f…" at bounding box center [936, 272] width 324 height 61
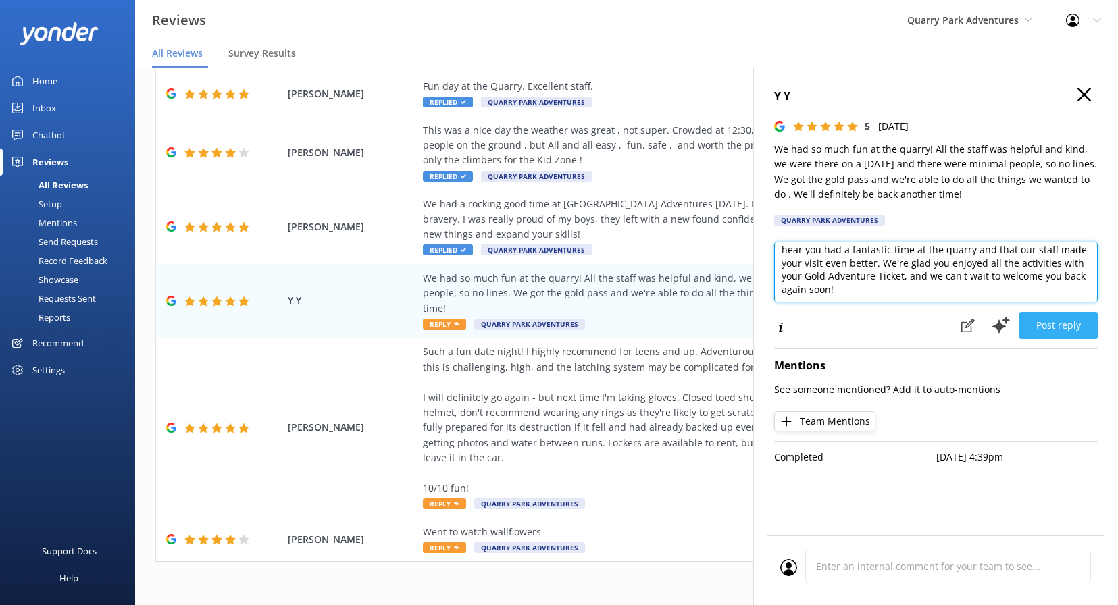
scroll to position [18, 0]
type textarea "Thank you so much for your wonderful review! We’re thrilled to hear you had a f…"
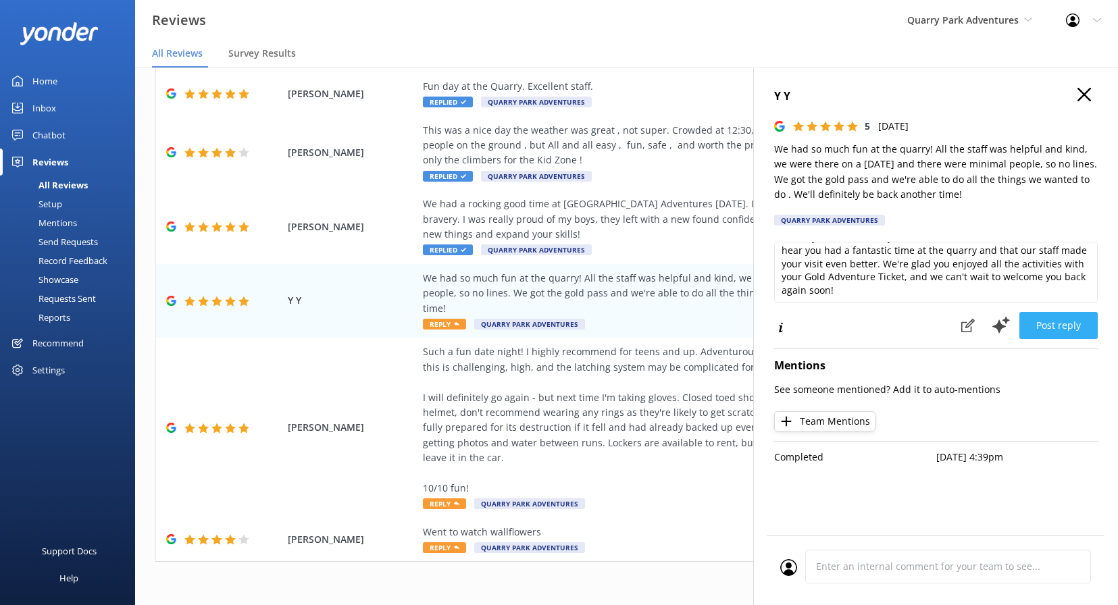
click at [1061, 326] on button "Post reply" at bounding box center [1058, 325] width 78 height 27
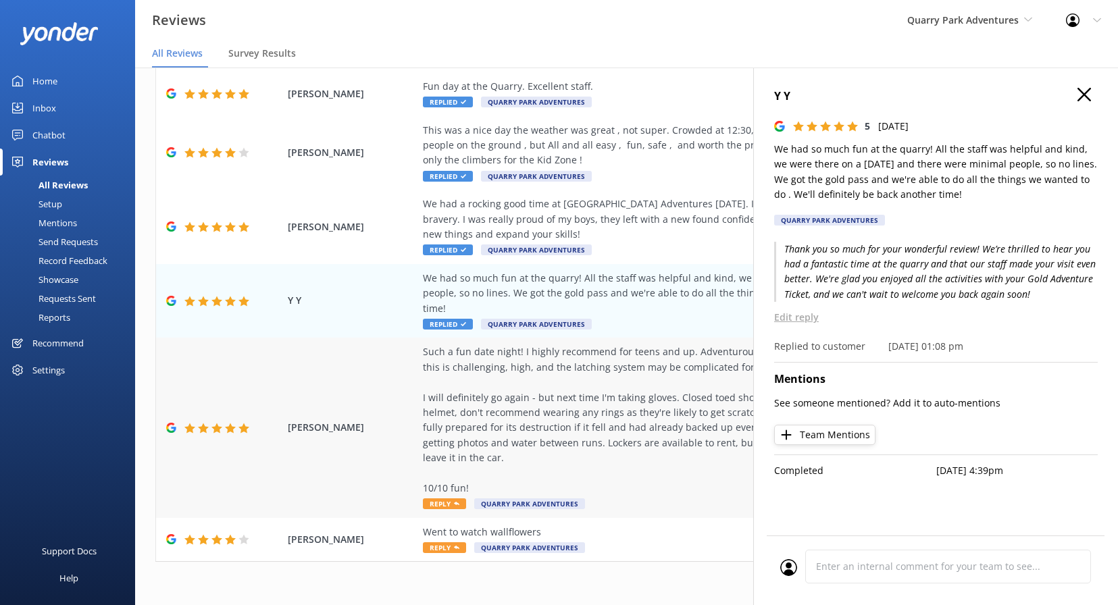
click at [657, 351] on div "Such a fun date night! I highly recommend for teens and up. Adventurous pre-tee…" at bounding box center [714, 419] width 583 height 151
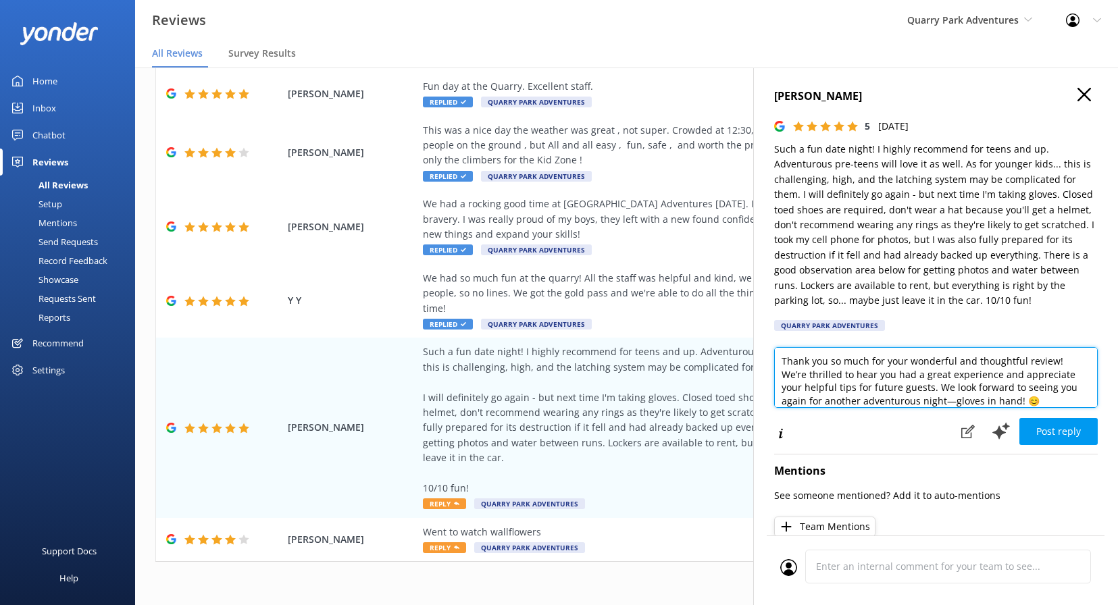
drag, startPoint x: 900, startPoint y: 397, endPoint x: 881, endPoint y: 394, distance: 19.8
click at [881, 394] on textarea "Thank you so much for your wonderful and thoughtful review! We’re thrilled to h…" at bounding box center [936, 377] width 324 height 61
drag, startPoint x: 973, startPoint y: 395, endPoint x: 898, endPoint y: 400, distance: 75.1
click at [898, 400] on textarea "Thank you so much for your wonderful and thoughtful review! We’re thrilled to h…" at bounding box center [936, 377] width 324 height 61
type textarea "Thank you so much for your wonderful and thoughtful review! We’re thrilled to h…"
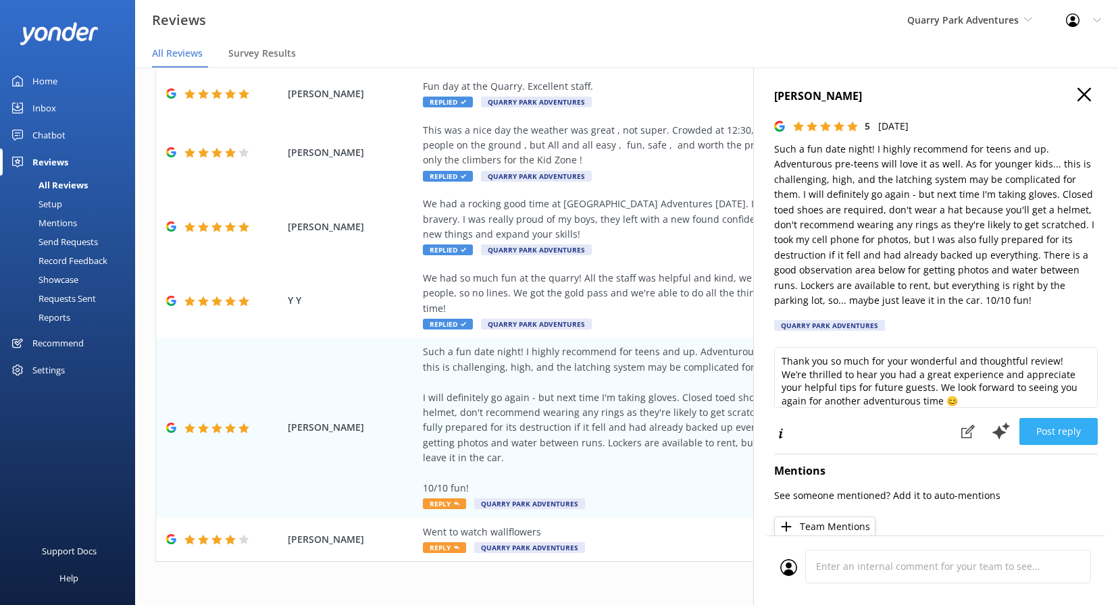
click at [1061, 428] on button "Post reply" at bounding box center [1058, 431] width 78 height 27
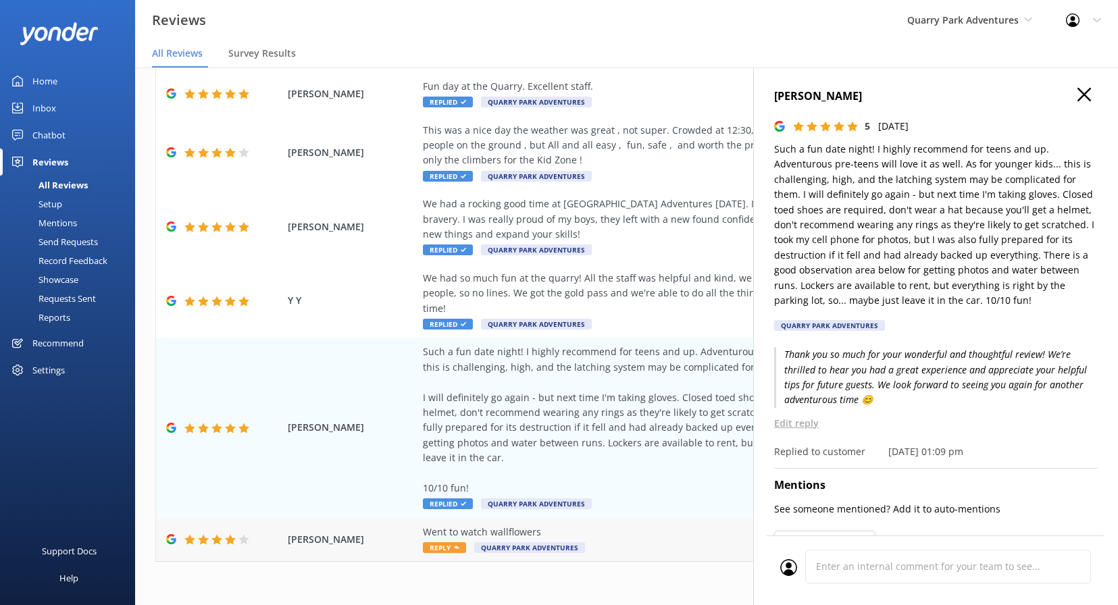
click at [687, 525] on div "Went to watch wallflowers" at bounding box center [714, 532] width 583 height 15
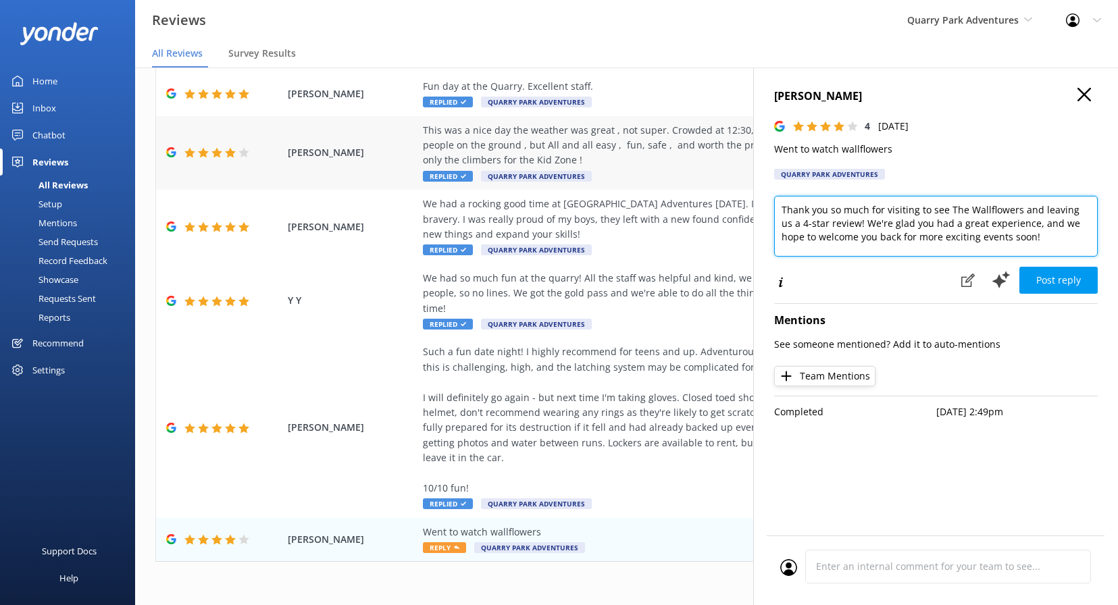
drag, startPoint x: 1021, startPoint y: 233, endPoint x: 741, endPoint y: 174, distance: 285.8
click at [741, 174] on div "Out of 664 reviews: 4.7 NPS 77 Needs a reply All reply statuses Needs a reply D…" at bounding box center [626, 326] width 983 height 565
type textarea "Hi there. Just a note for future customer that we (Quarry Park Adventures) do n…"
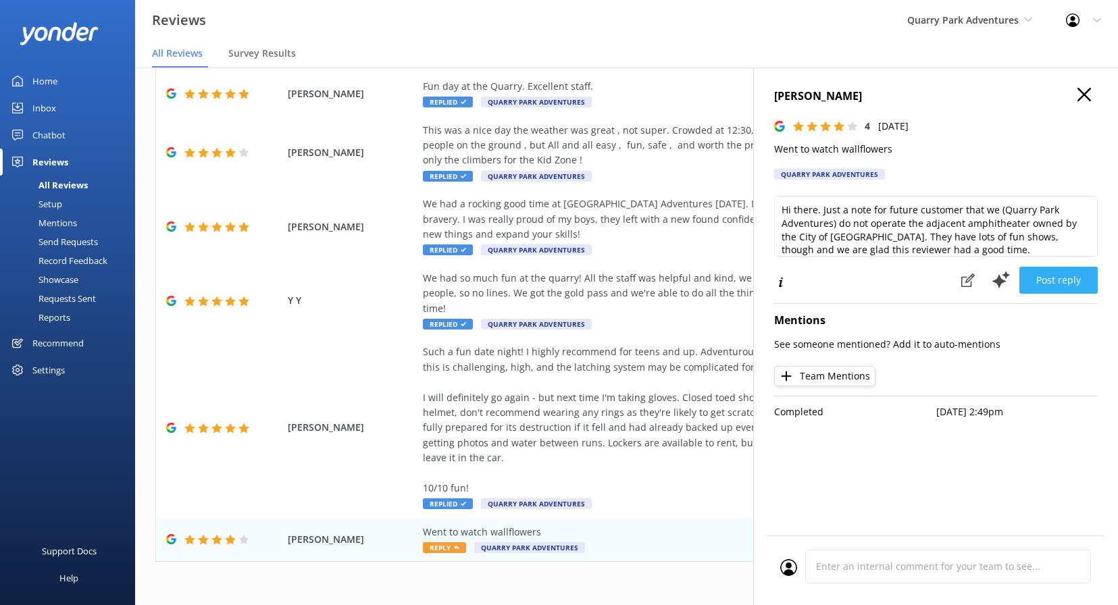
click at [1079, 282] on button "Post reply" at bounding box center [1058, 280] width 78 height 27
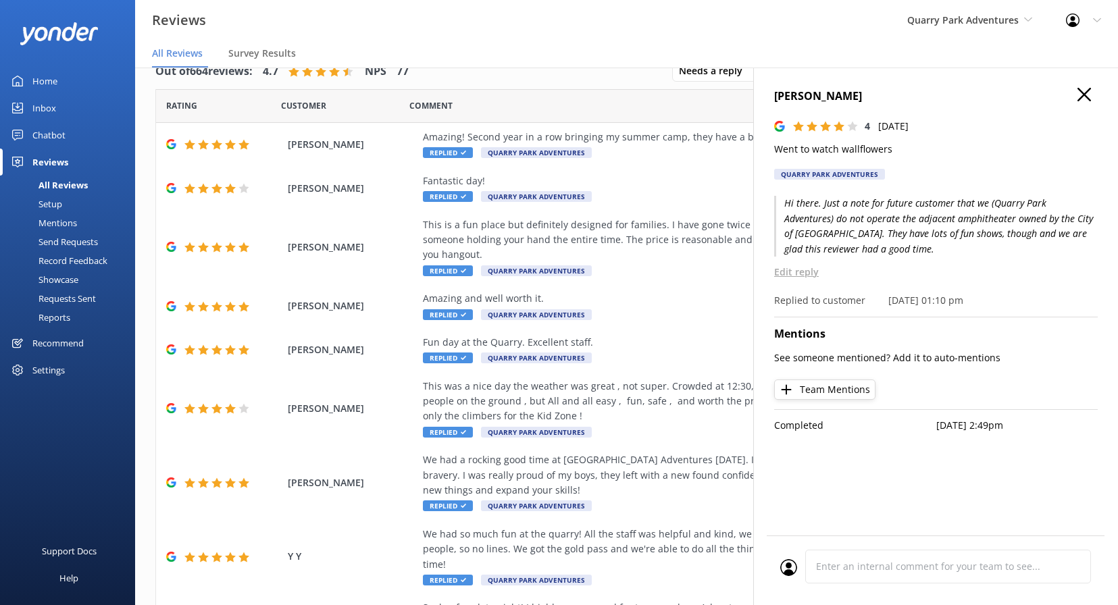
scroll to position [0, 0]
click at [1088, 98] on use at bounding box center [1084, 95] width 14 height 14
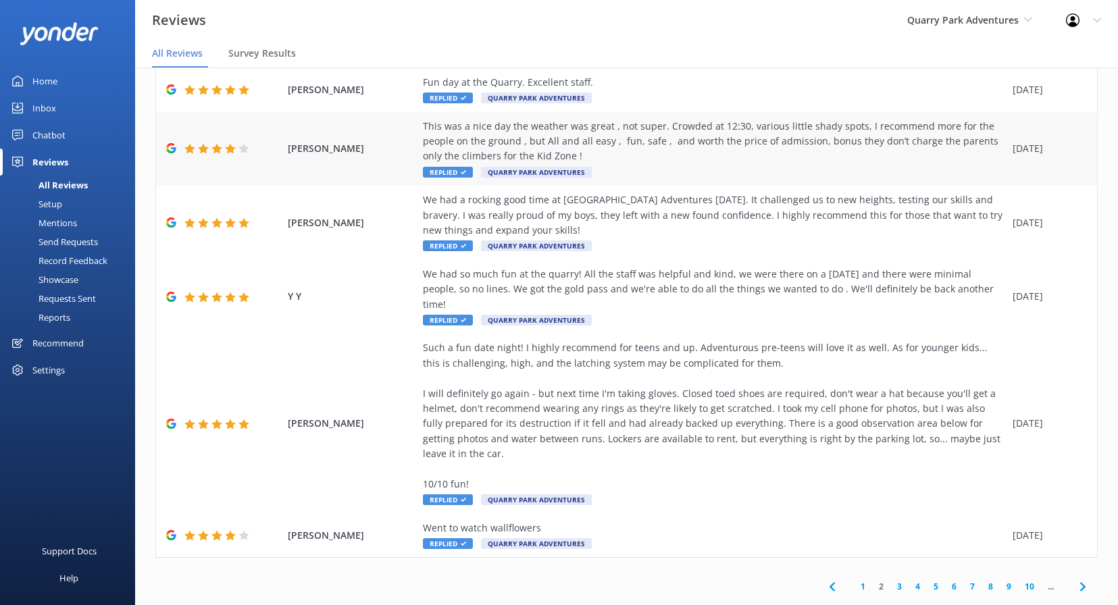
scroll to position [259, 0]
click at [898, 581] on link "3" at bounding box center [899, 587] width 18 height 13
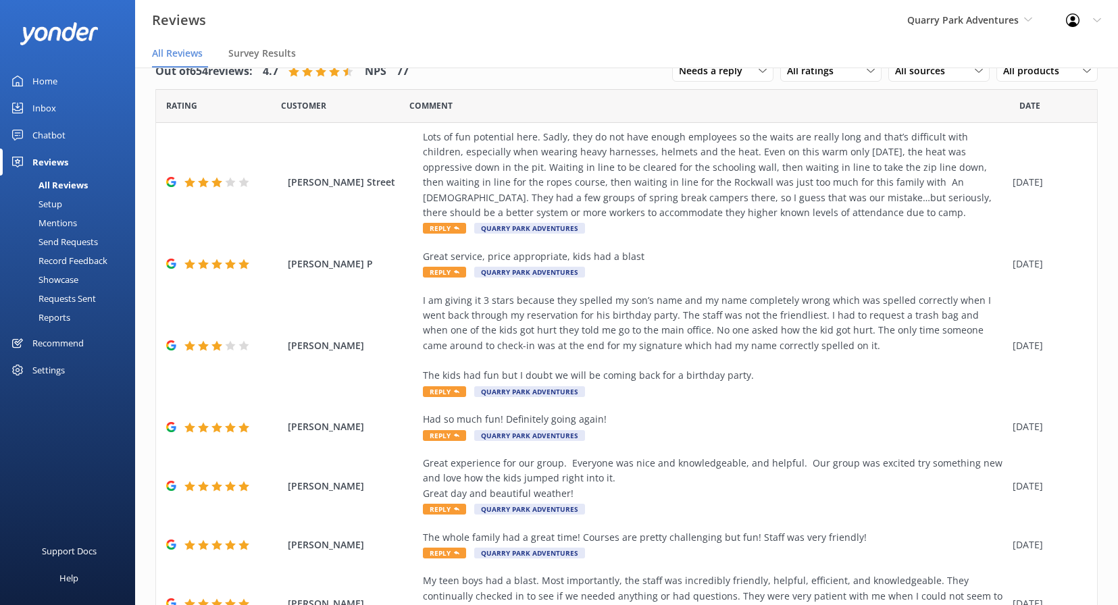
click at [967, 11] on div "Quarry Park Adventures Quarry Park Adventures La Jolla Adventure Park RYZE Adve…" at bounding box center [969, 20] width 159 height 41
click at [946, 120] on link "[GEOGRAPHIC_DATA]" at bounding box center [957, 121] width 135 height 32
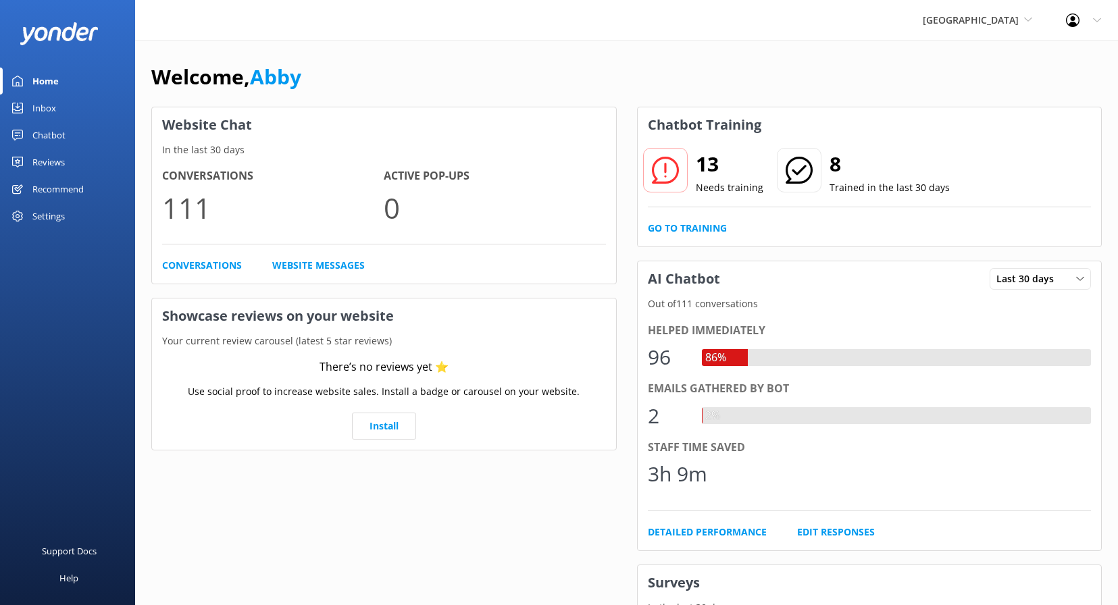
click at [39, 162] on div "Reviews" at bounding box center [48, 162] width 32 height 27
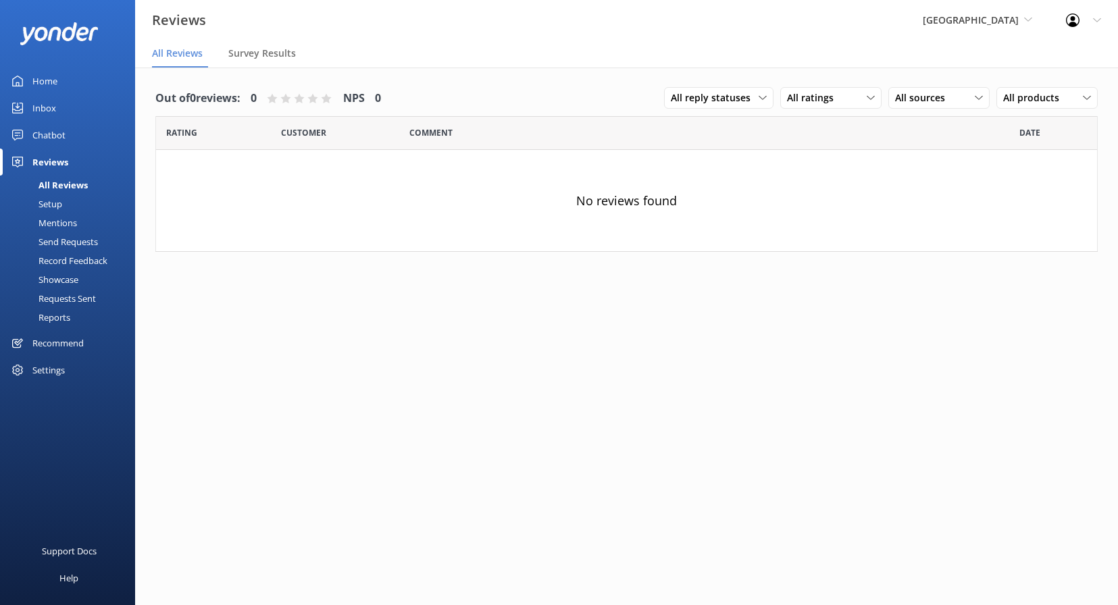
click at [44, 368] on div "Settings" at bounding box center [48, 370] width 32 height 27
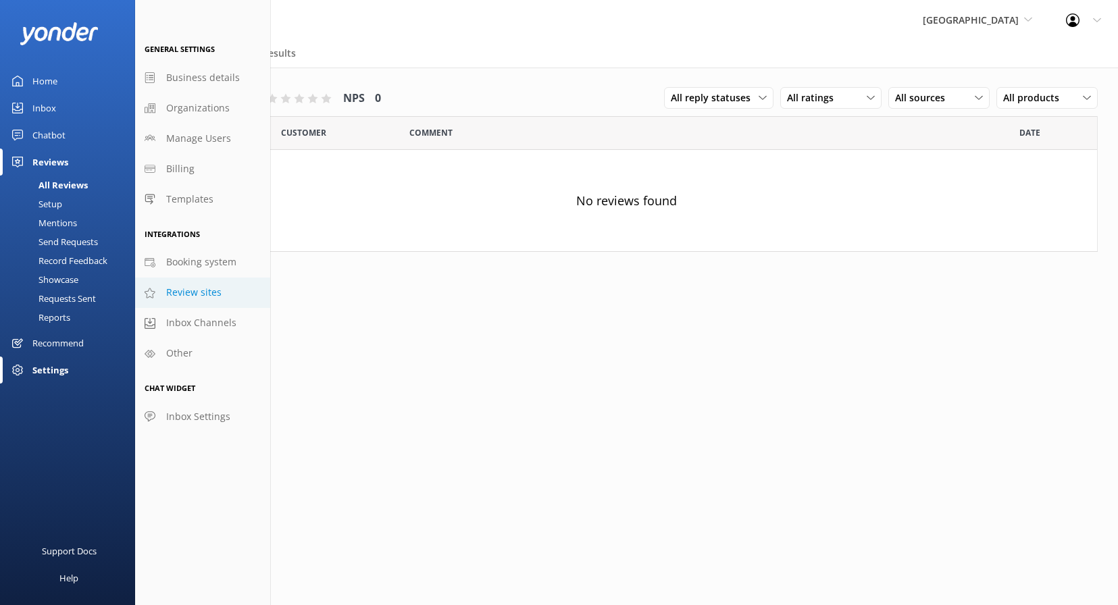
click at [194, 291] on span "Review sites" at bounding box center [193, 292] width 55 height 15
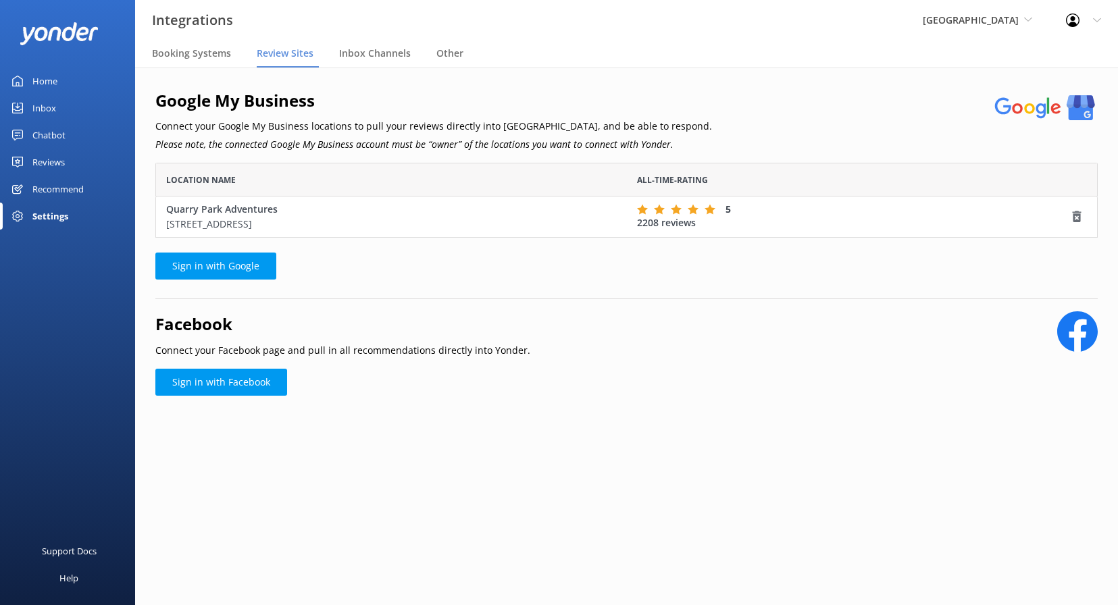
scroll to position [1, 1]
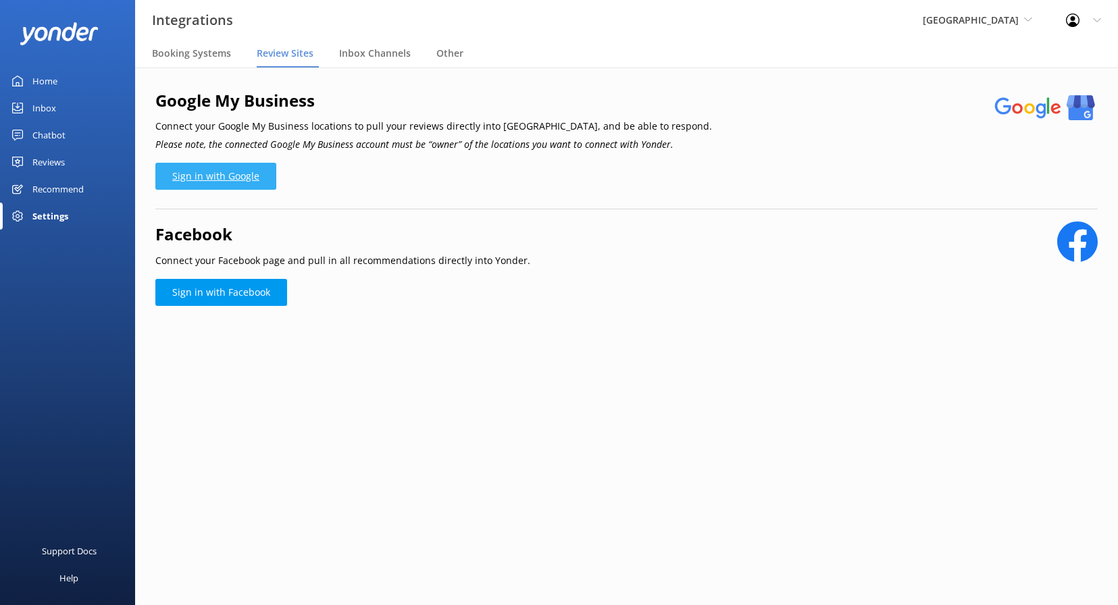
click at [239, 180] on link "Sign in with Google" at bounding box center [215, 176] width 121 height 27
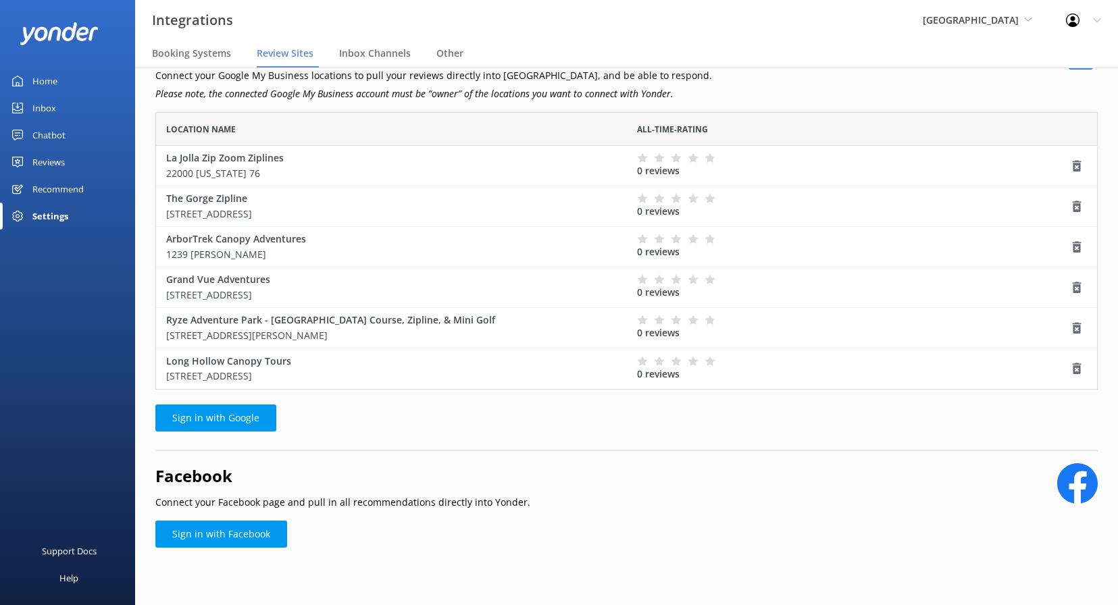
scroll to position [50, 0]
click at [47, 162] on div "Reviews" at bounding box center [48, 162] width 32 height 27
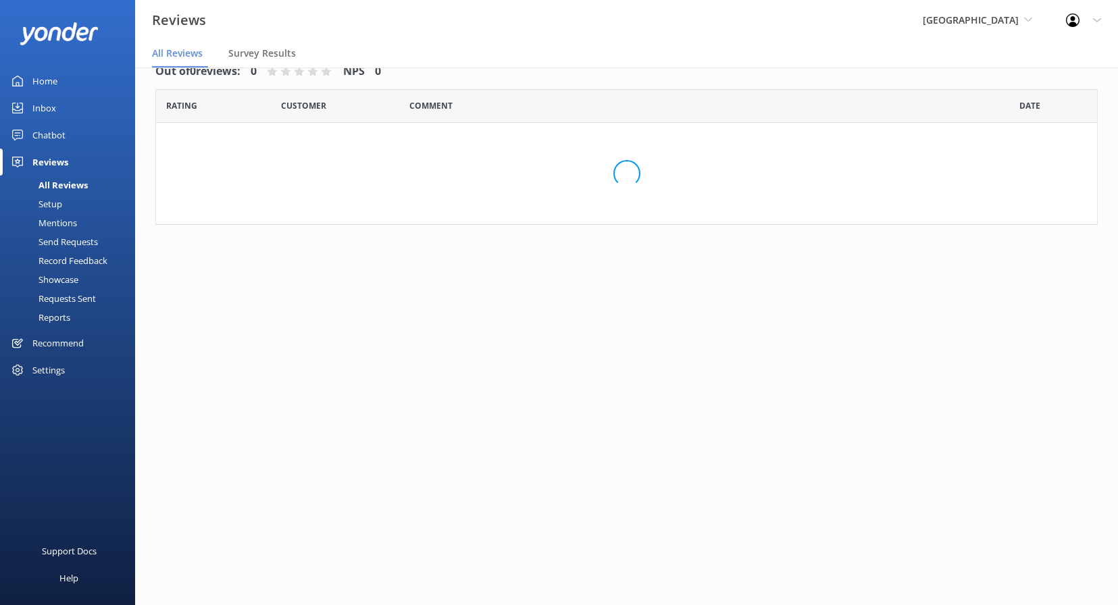
scroll to position [27, 0]
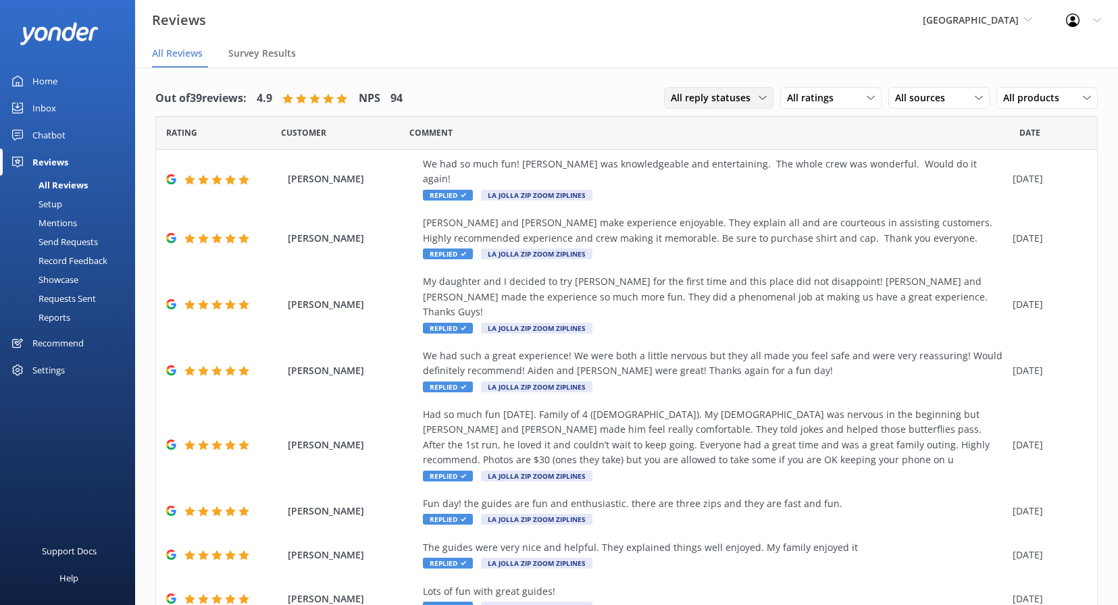
click at [721, 99] on span "All reply statuses" at bounding box center [715, 98] width 88 height 15
click at [973, 104] on div "All sources" at bounding box center [939, 98] width 95 height 15
click at [1063, 99] on span "All products" at bounding box center [1035, 98] width 64 height 15
click at [940, 94] on span "All sources" at bounding box center [924, 98] width 58 height 15
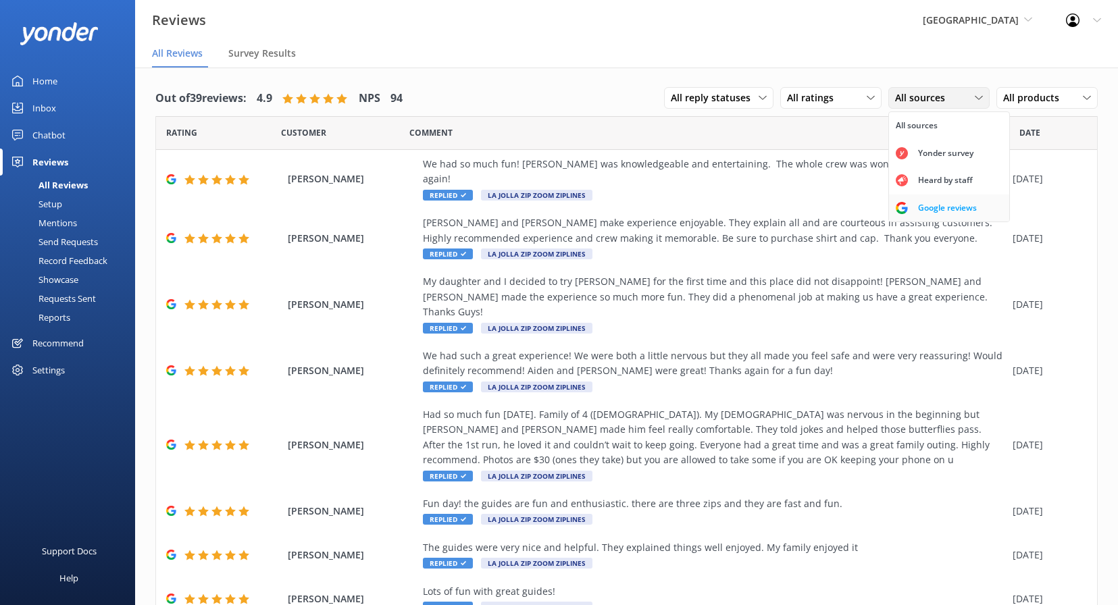
click at [961, 206] on div "Google reviews" at bounding box center [947, 208] width 79 height 14
click at [849, 96] on div "All ratings" at bounding box center [831, 98] width 95 height 15
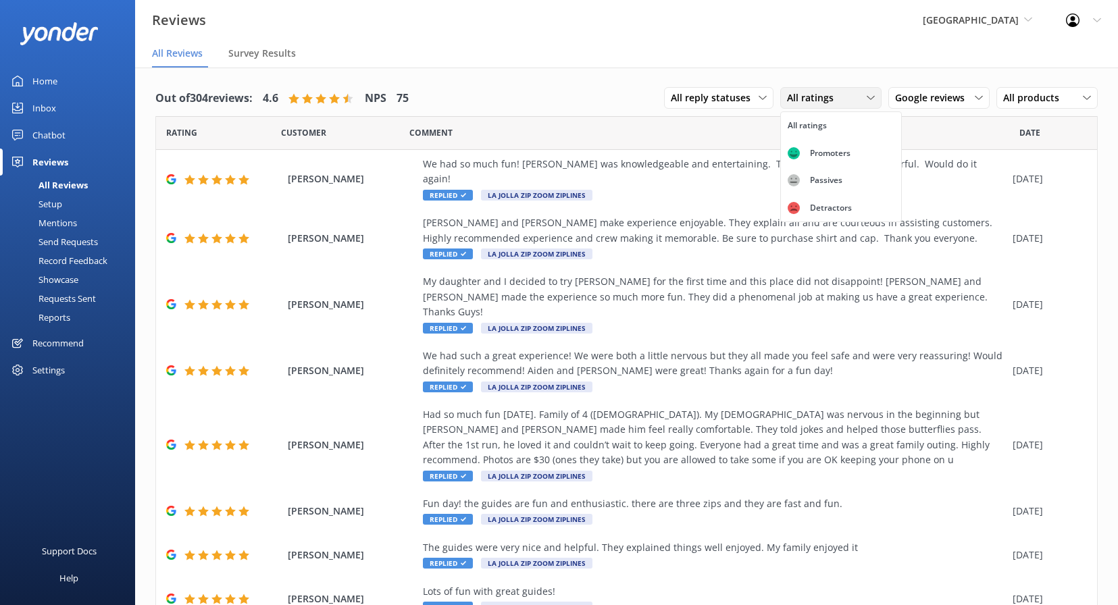
click at [849, 96] on div "All ratings" at bounding box center [831, 98] width 95 height 15
click at [749, 93] on span "All reply statuses" at bounding box center [715, 98] width 88 height 15
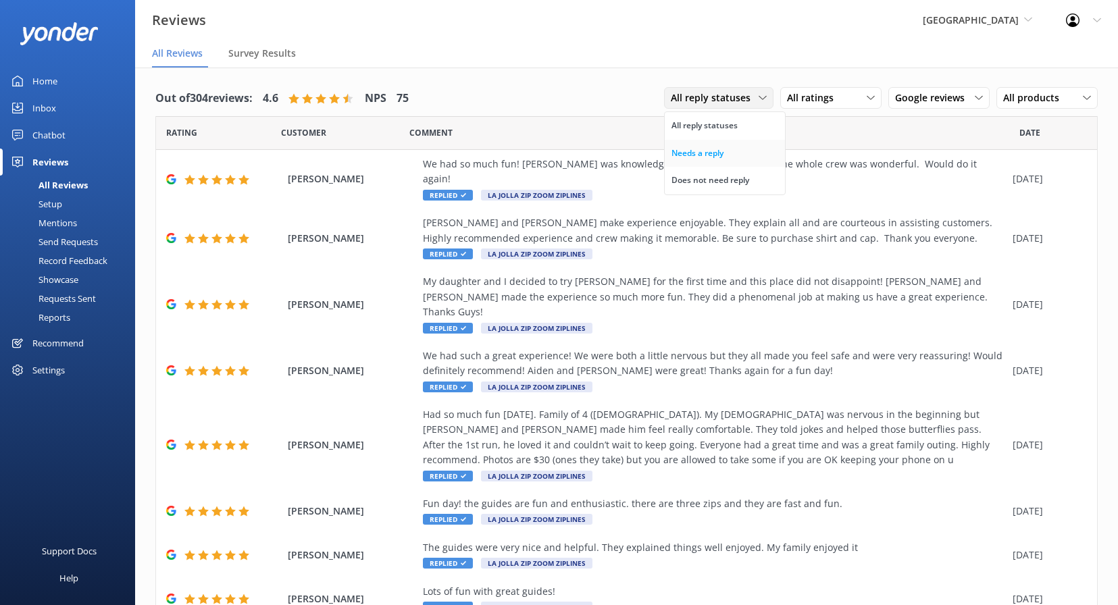
click at [710, 150] on div "Needs a reply" at bounding box center [697, 154] width 52 height 14
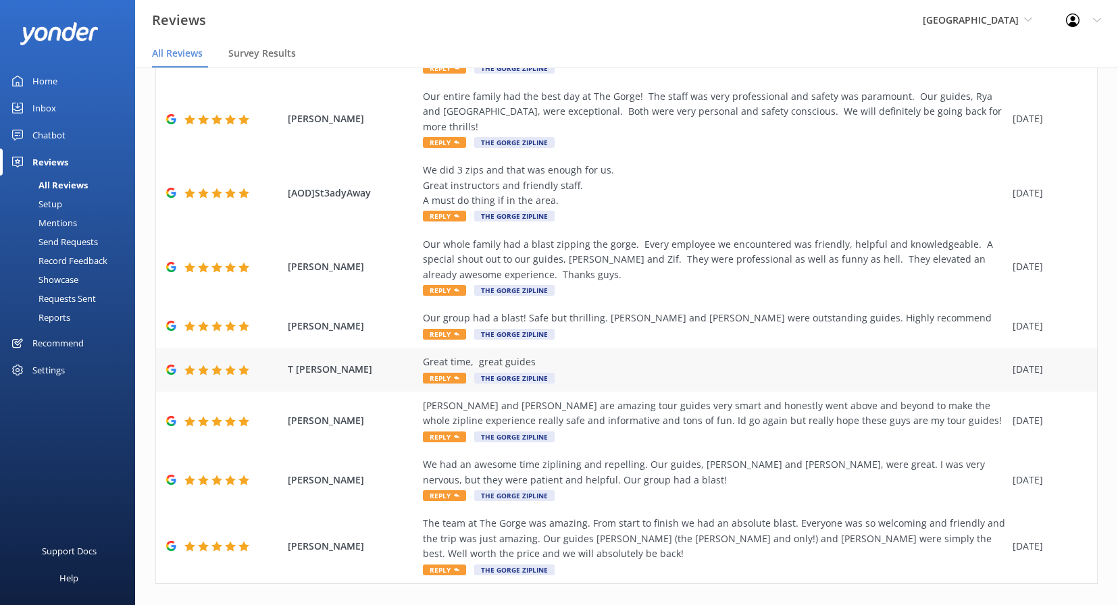
scroll to position [200, 0]
click at [1027, 605] on link "10" at bounding box center [1029, 613] width 23 height 13
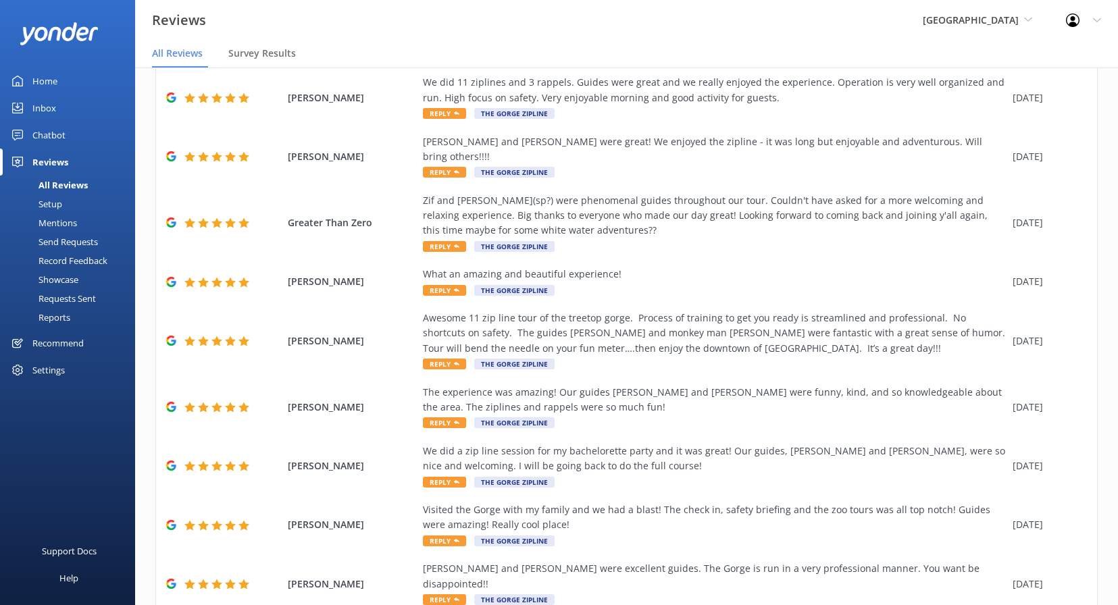
scroll to position [185, 0]
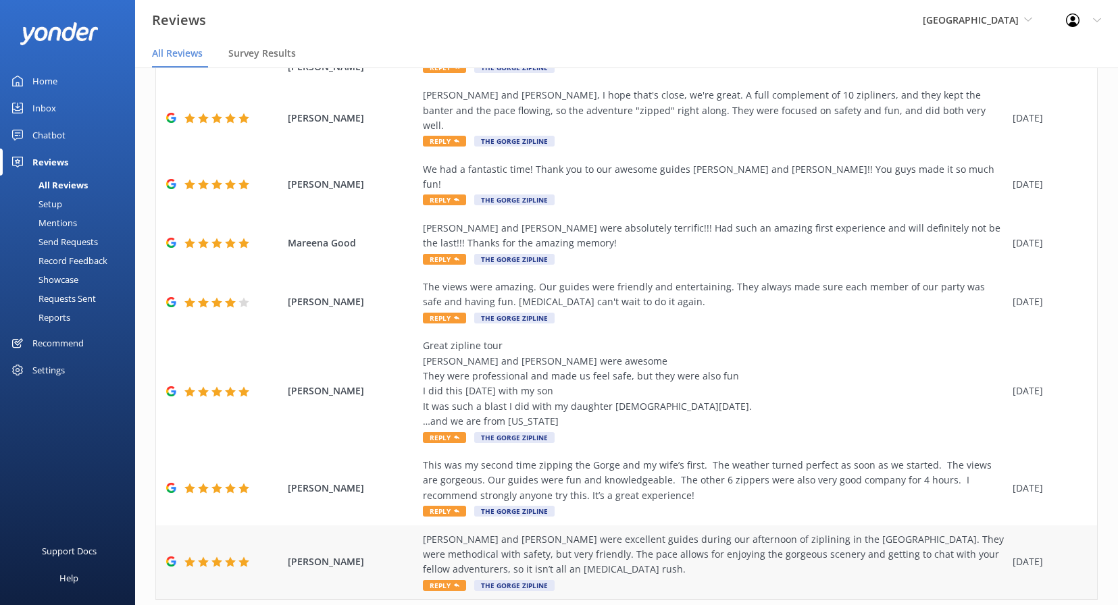
scroll to position [230, 0]
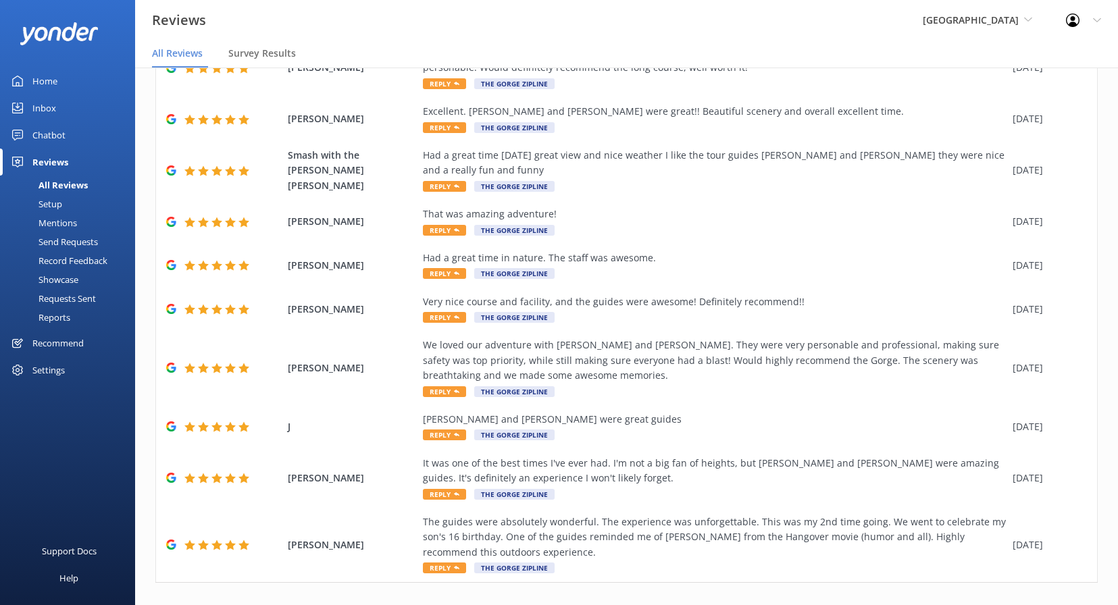
scroll to position [111, 0]
click at [1086, 604] on icon at bounding box center [1083, 612] width 16 height 16
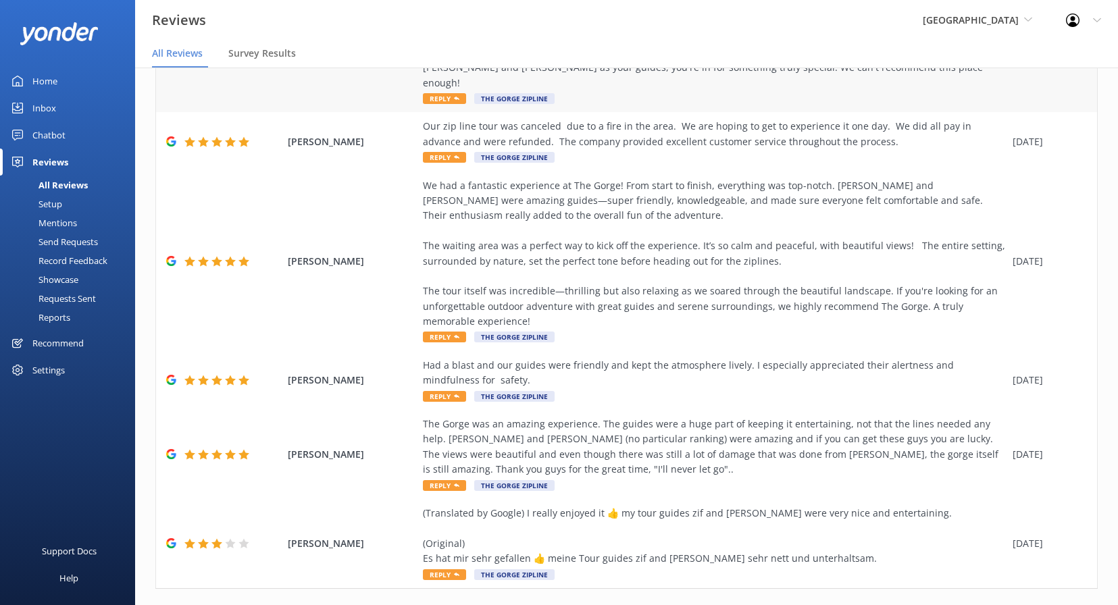
scroll to position [467, 0]
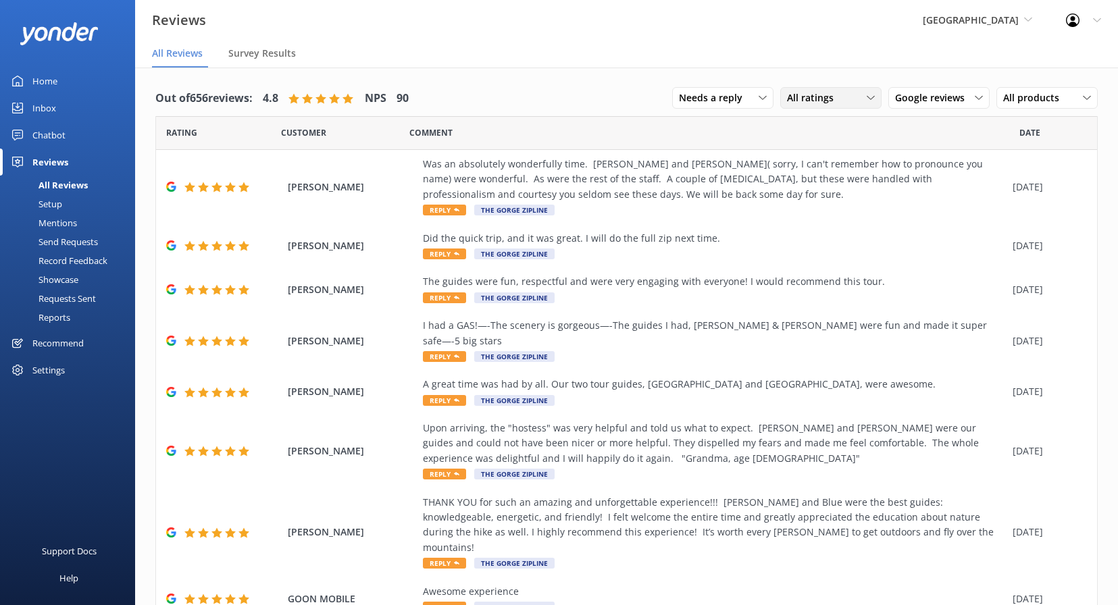
click at [796, 92] on span "All ratings" at bounding box center [814, 98] width 55 height 15
click at [832, 201] on div "Detractors" at bounding box center [831, 208] width 62 height 14
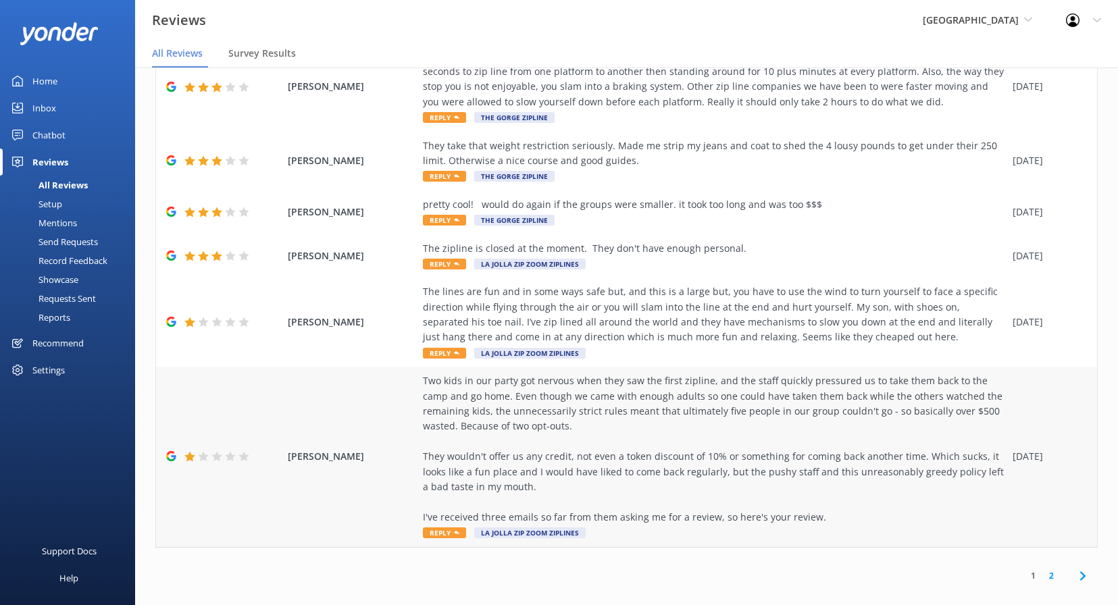
scroll to position [27, 0]
click at [1050, 569] on link "2" at bounding box center [1051, 575] width 18 height 13
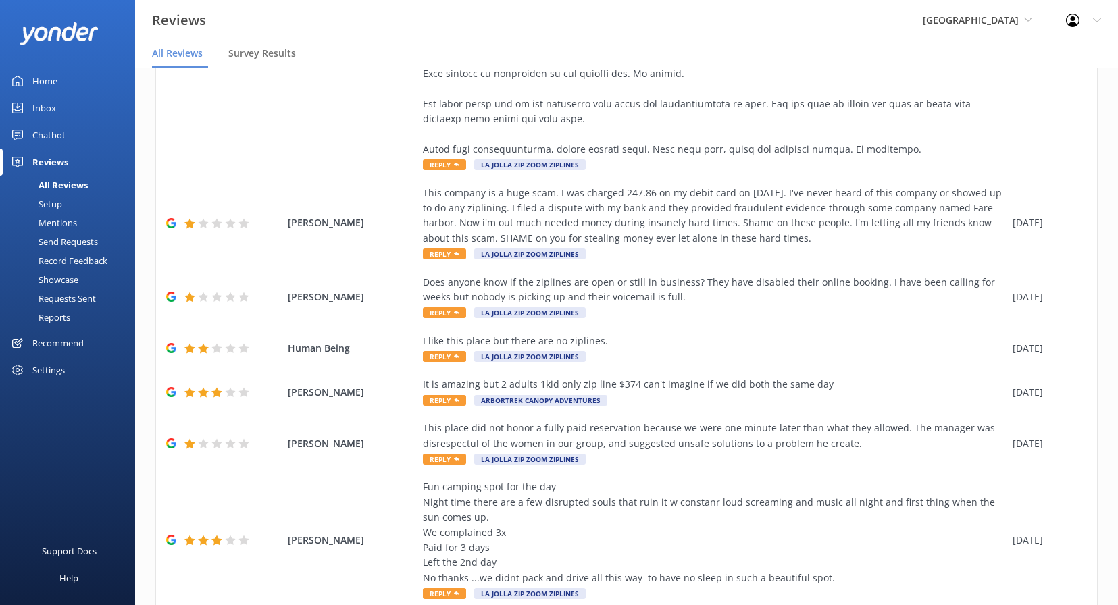
scroll to position [705, 0]
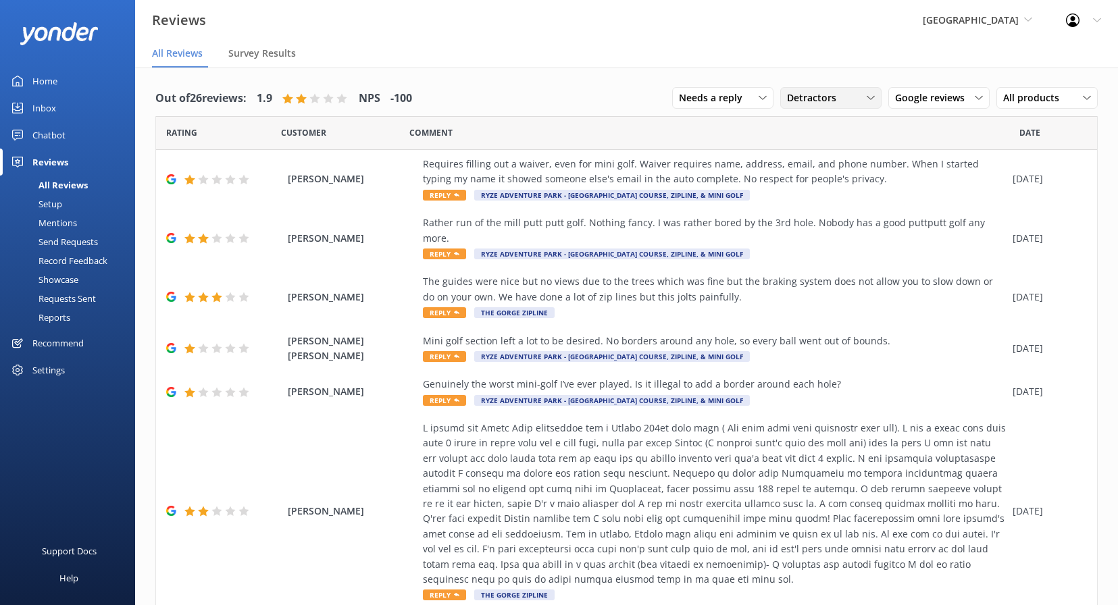
click at [802, 99] on span "Detractors" at bounding box center [815, 98] width 57 height 15
click at [823, 178] on div "Passives" at bounding box center [826, 181] width 53 height 14
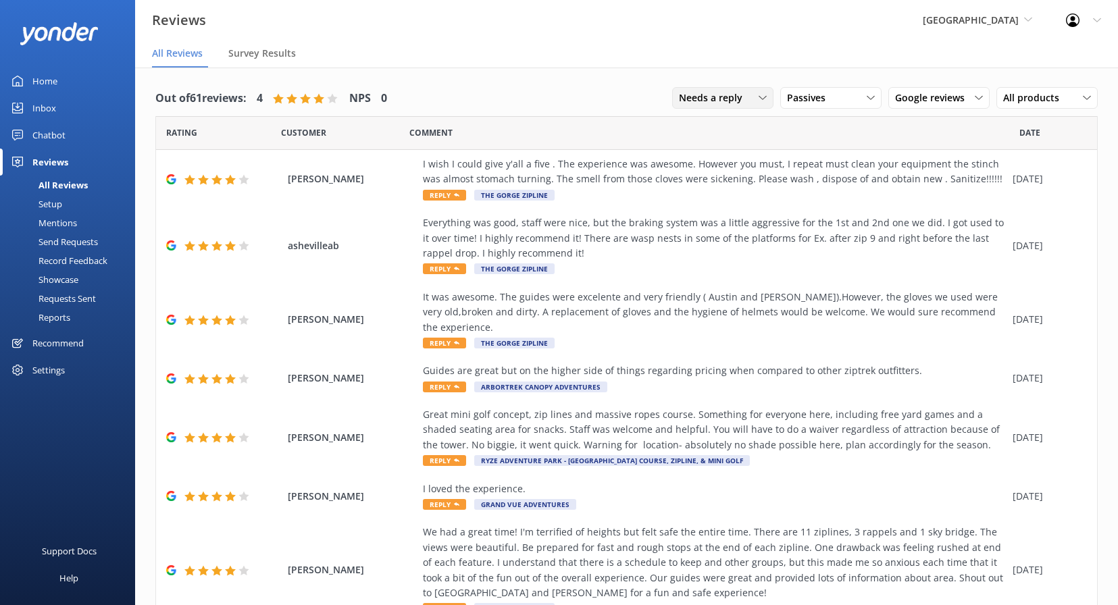
click at [703, 89] on div "Needs a reply All reply statuses Needs a reply Does not need reply" at bounding box center [722, 98] width 101 height 22
click at [695, 153] on div "Needs a reply" at bounding box center [706, 154] width 52 height 14
click at [839, 97] on div "Passives" at bounding box center [831, 98] width 95 height 15
click at [825, 126] on div "All ratings" at bounding box center [807, 126] width 39 height 14
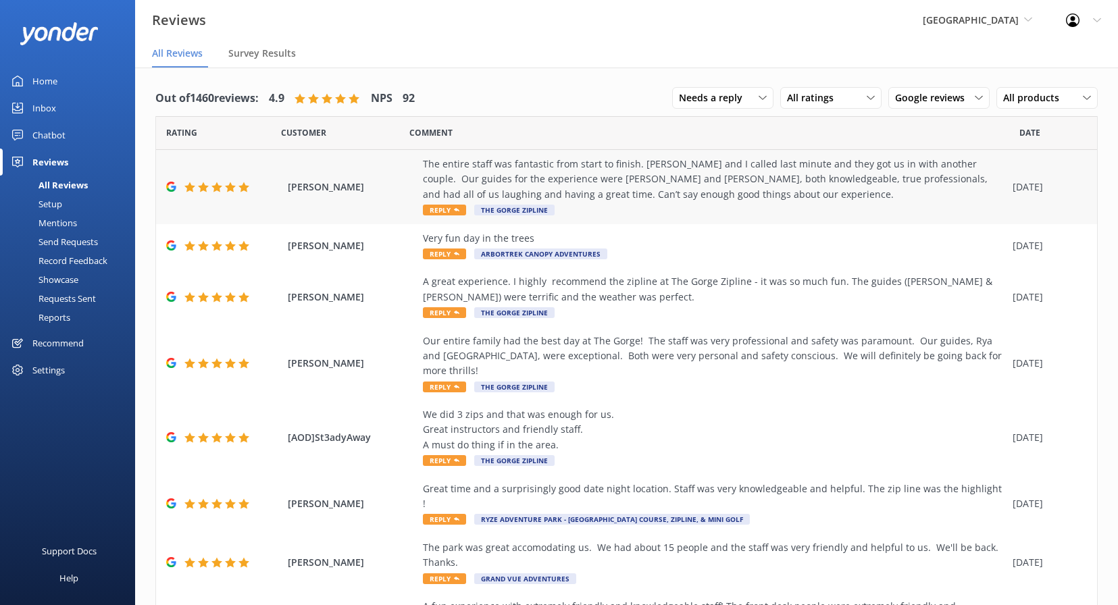
click at [664, 200] on div "The entire staff was fantastic from start to finish. Kerri and I called last mi…" at bounding box center [714, 179] width 583 height 45
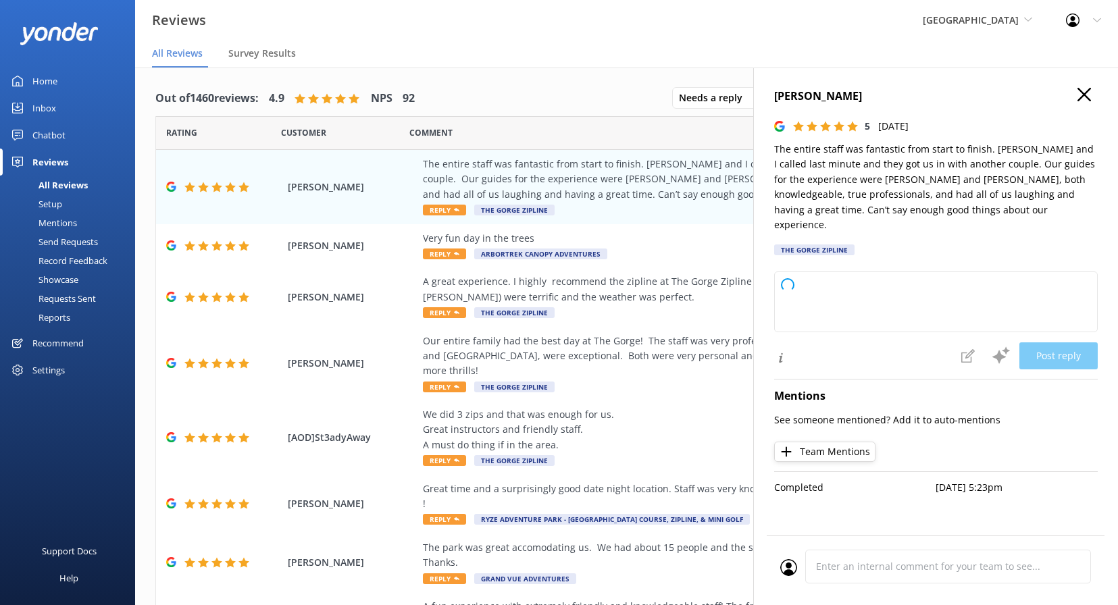
type textarea "Thank you so much for your wonderful review! We’re thrilled to hear you and Ker…"
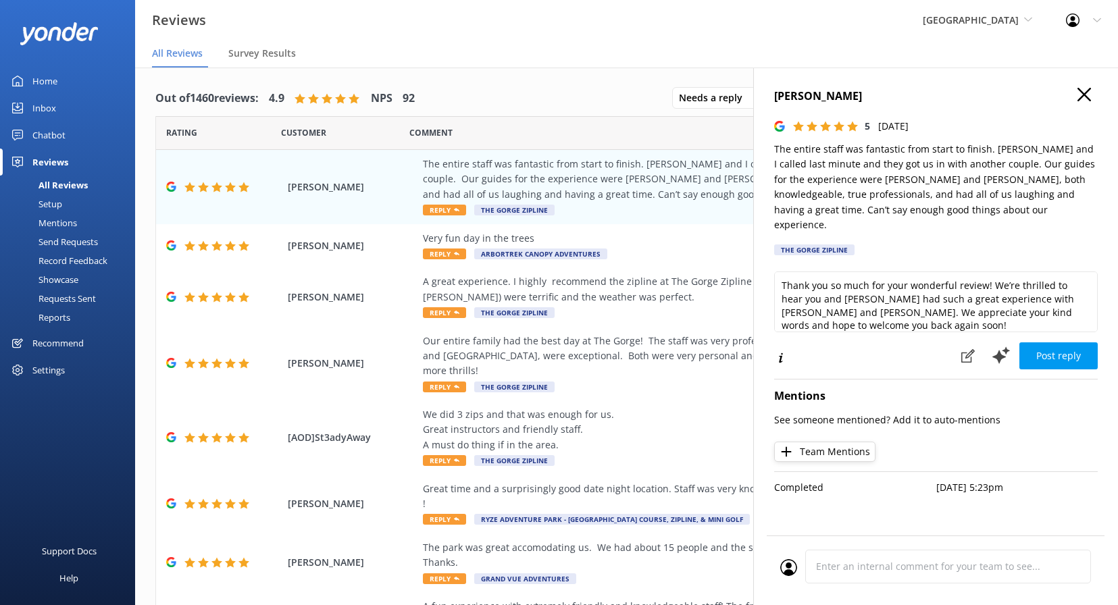
click at [1063, 342] on button "Post reply" at bounding box center [1058, 355] width 78 height 27
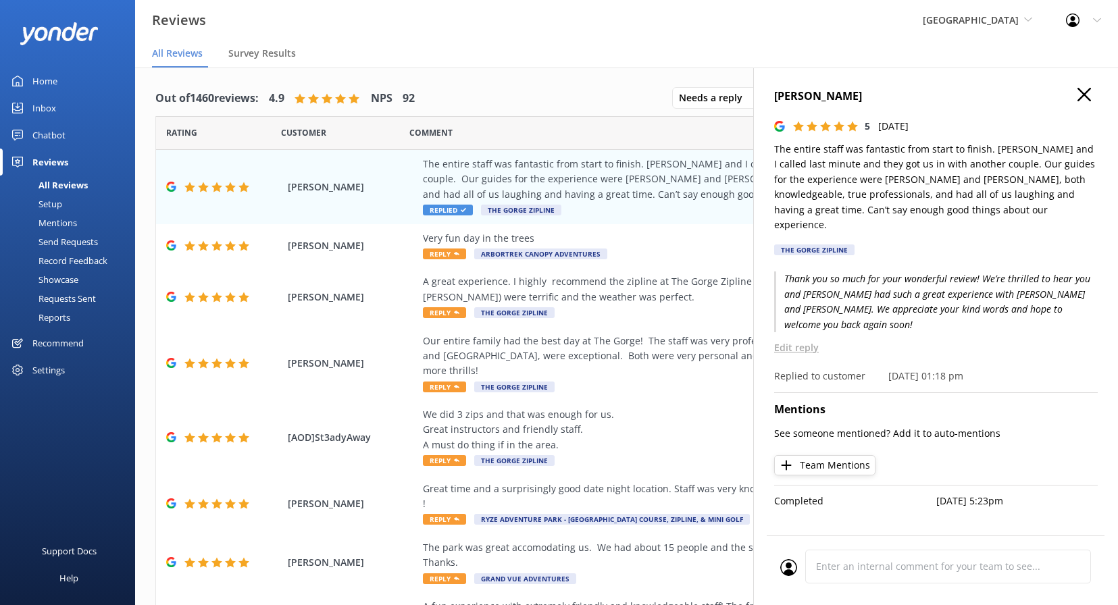
click at [1084, 95] on use at bounding box center [1084, 95] width 14 height 14
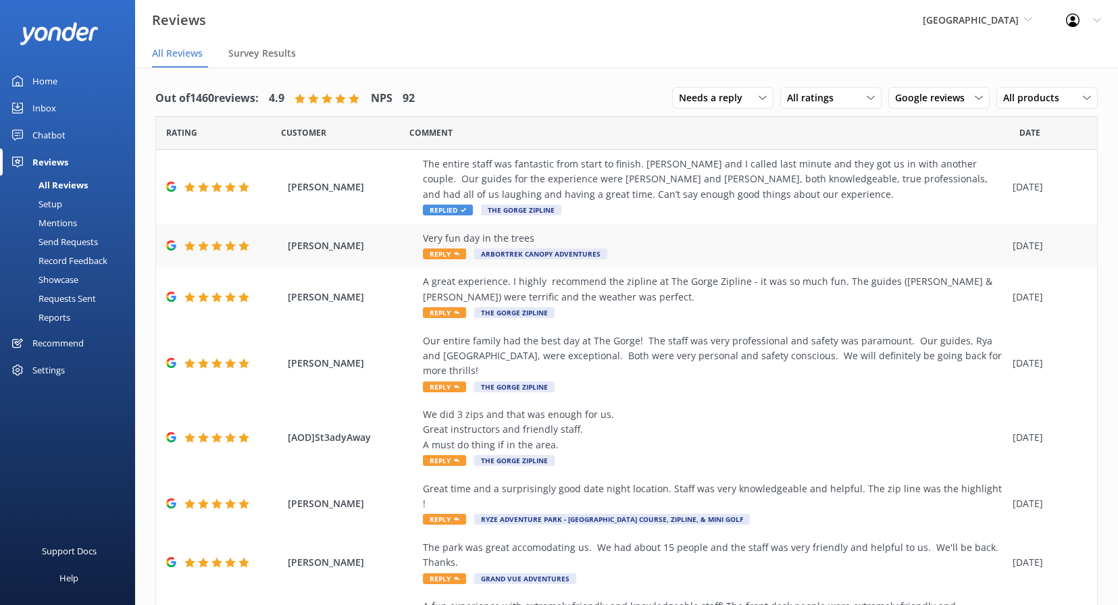
click at [769, 238] on div "Very fun day in the trees" at bounding box center [714, 238] width 583 height 15
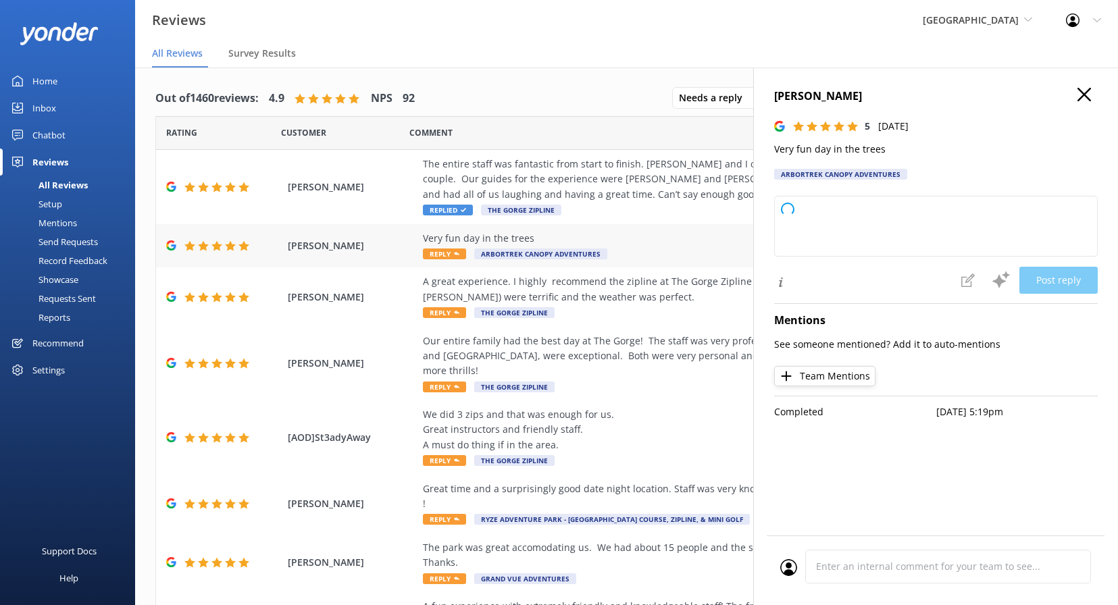
type textarea "Thank you so much for your wonderful review! We’re glad you had a fun day in th…"
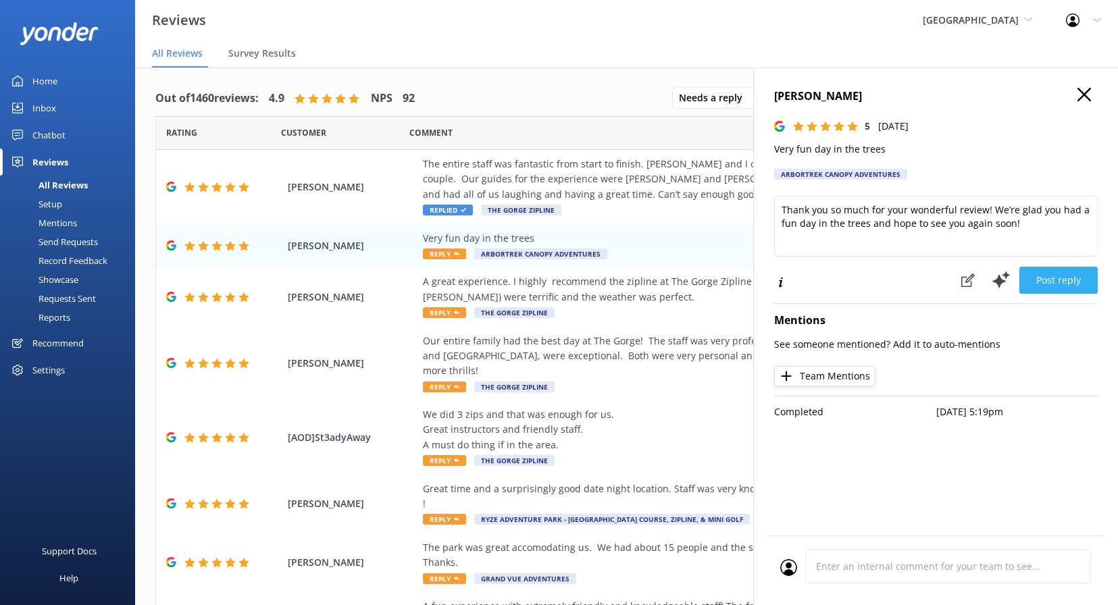
click at [1071, 282] on button "Post reply" at bounding box center [1058, 280] width 78 height 27
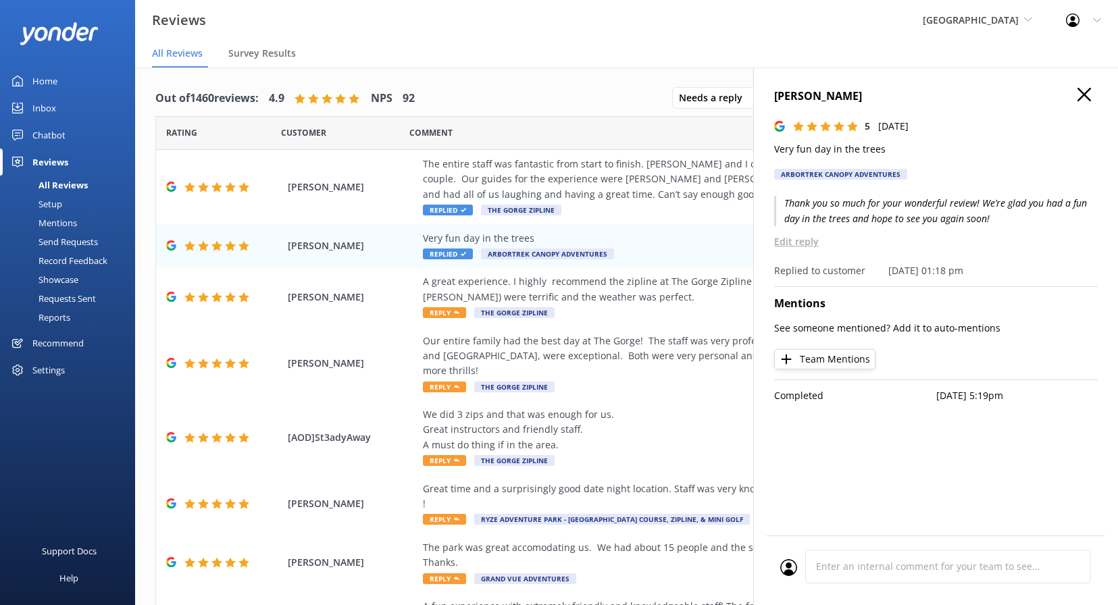
click at [1094, 97] on h4 "Mike Marchand" at bounding box center [936, 97] width 324 height 18
click at [1076, 94] on h4 "Mike Marchand" at bounding box center [936, 97] width 324 height 18
click at [1084, 94] on use at bounding box center [1084, 95] width 14 height 14
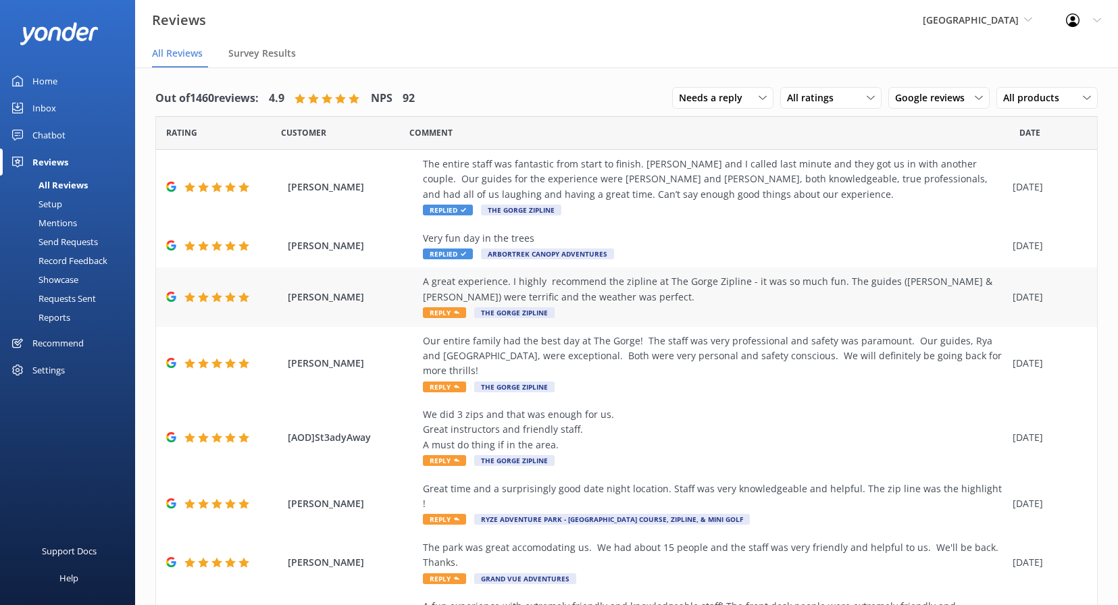
click at [845, 298] on div "A great experience. I highly recommend the zipline at The Gorge Zipline - it wa…" at bounding box center [714, 289] width 583 height 30
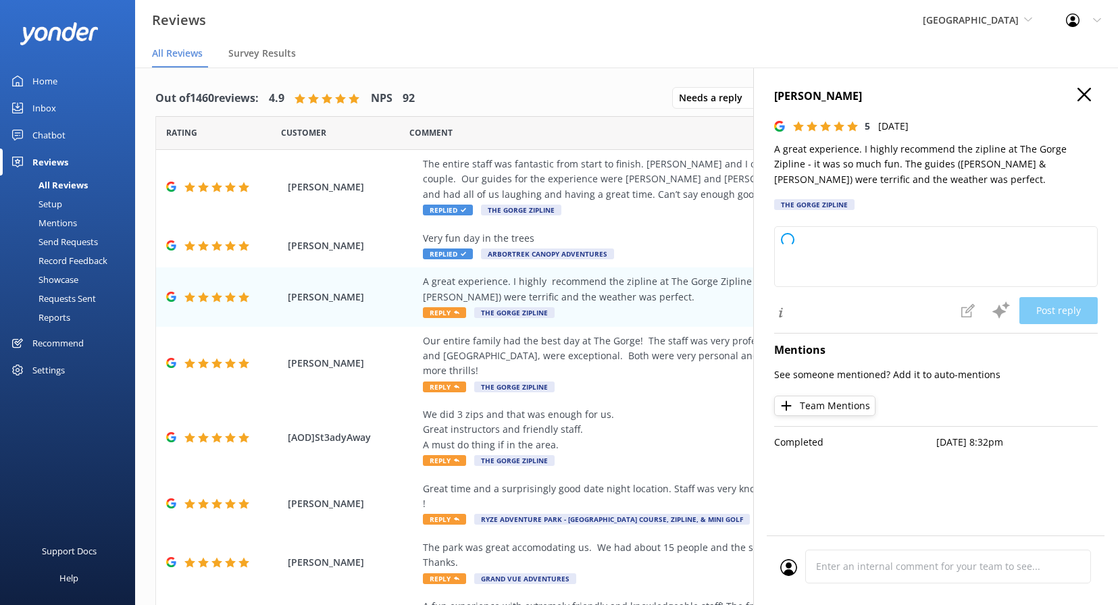
type textarea "Thank you so much for your wonderful review! We’re thrilled you had a fantastic…"
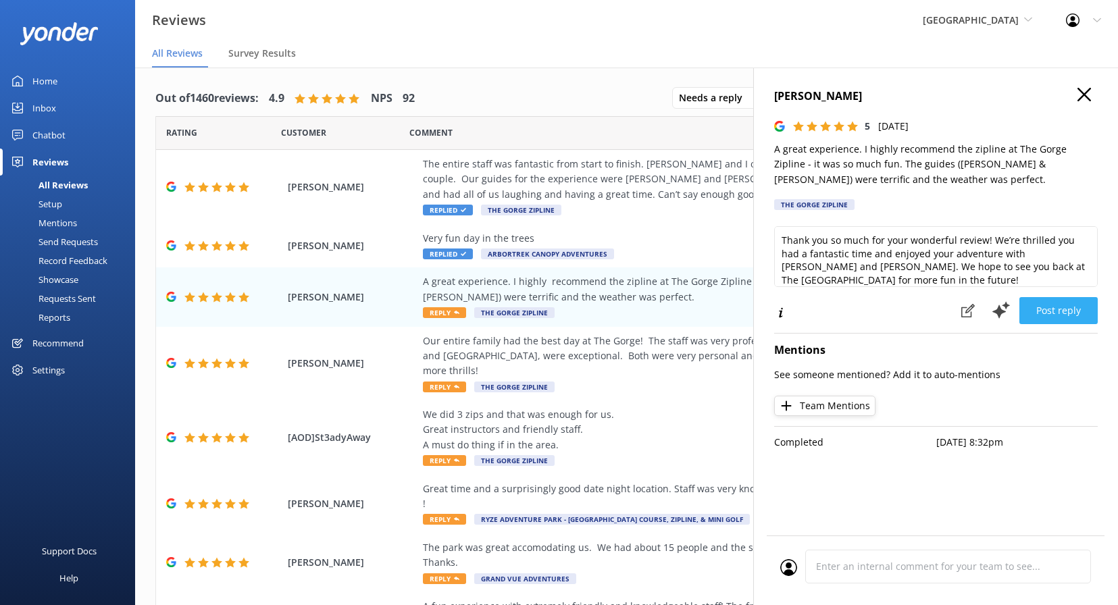
click at [1077, 309] on button "Post reply" at bounding box center [1058, 310] width 78 height 27
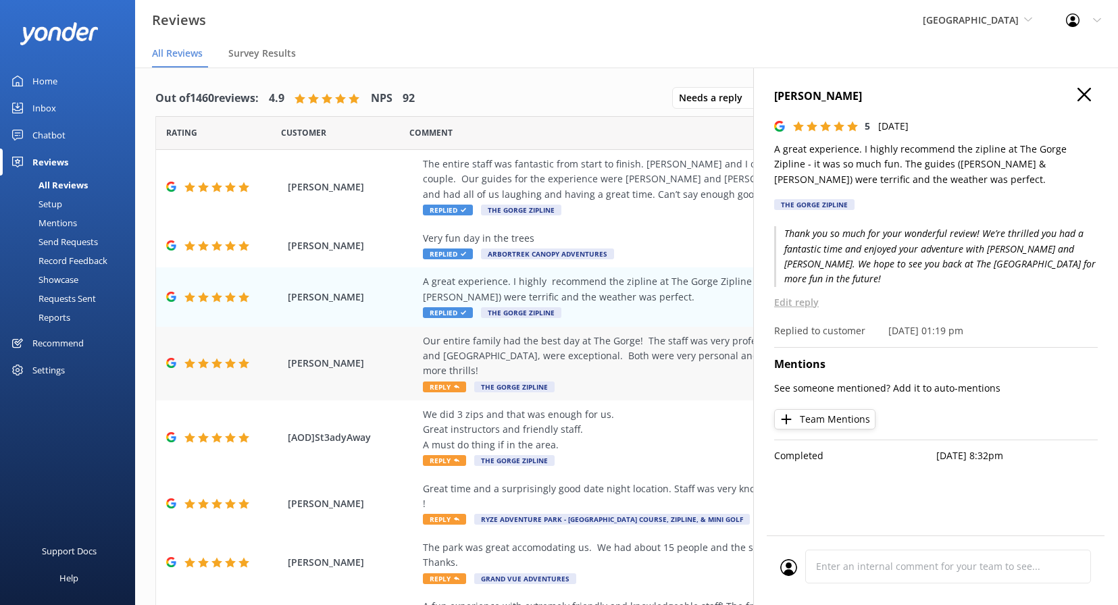
click at [714, 357] on div "Our entire family had the best day at The Gorge! The staff was very professiona…" at bounding box center [714, 356] width 583 height 45
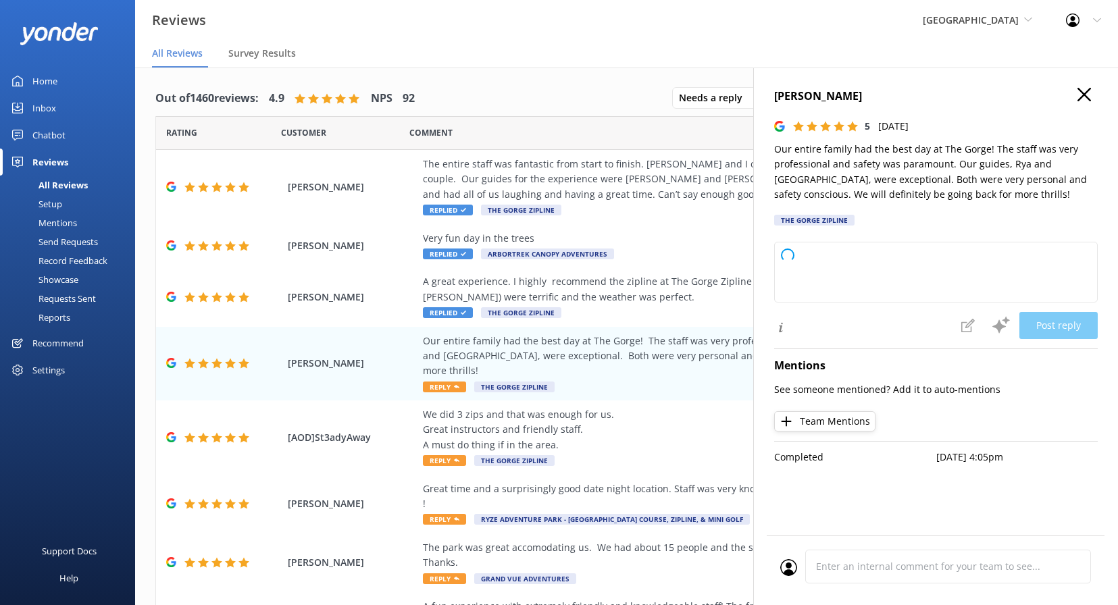
type textarea "Thank you so much for your wonderful review! We're thrilled to hear your family…"
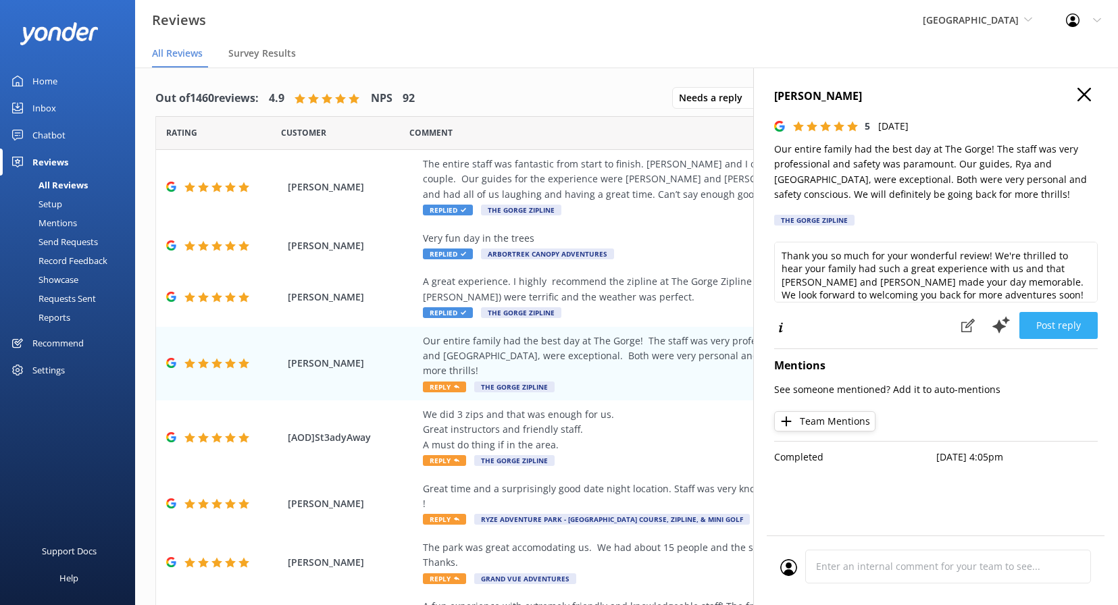
click at [1052, 326] on button "Post reply" at bounding box center [1058, 325] width 78 height 27
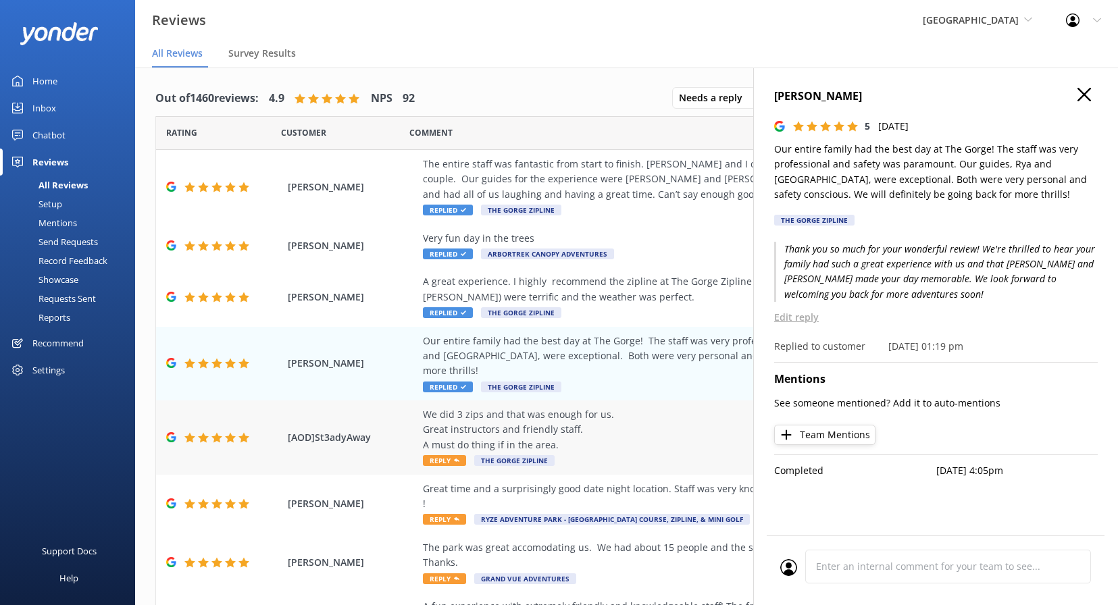
click at [640, 422] on div "We did 3 zips and that was enough for us. Great instructors and friendly staff.…" at bounding box center [714, 429] width 583 height 45
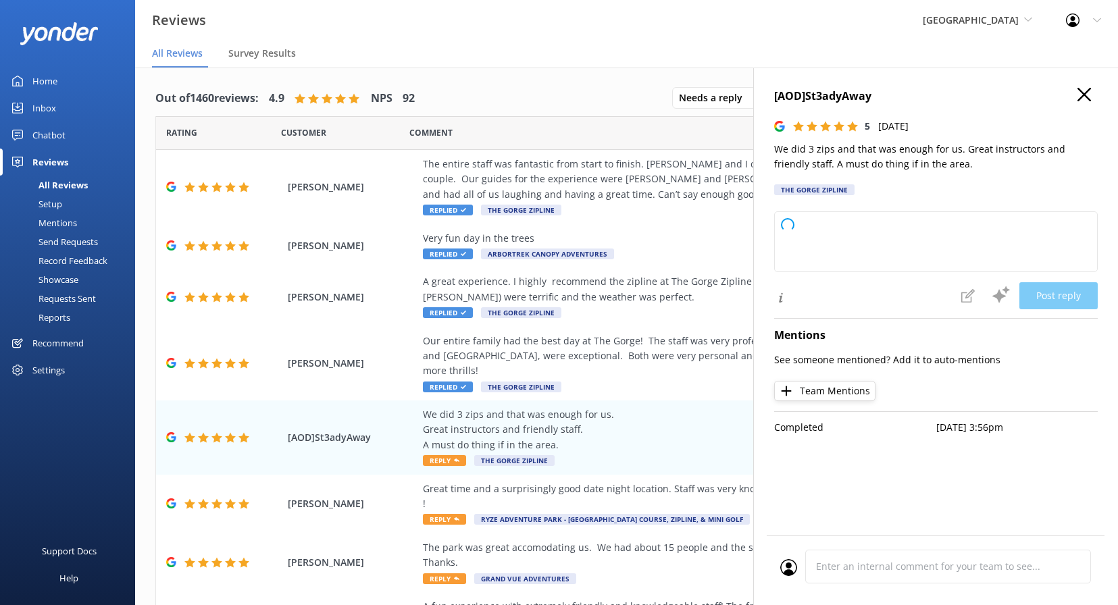
type textarea "Thank you so much for your wonderful review! We’re glad you enjoyed the zipline…"
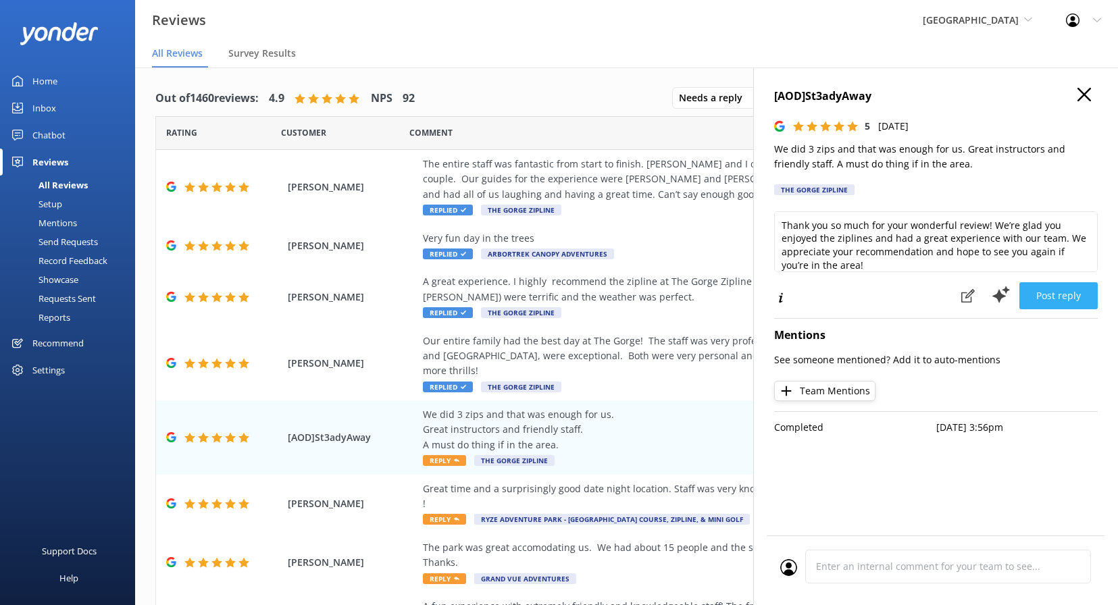
click at [1065, 291] on button "Post reply" at bounding box center [1058, 295] width 78 height 27
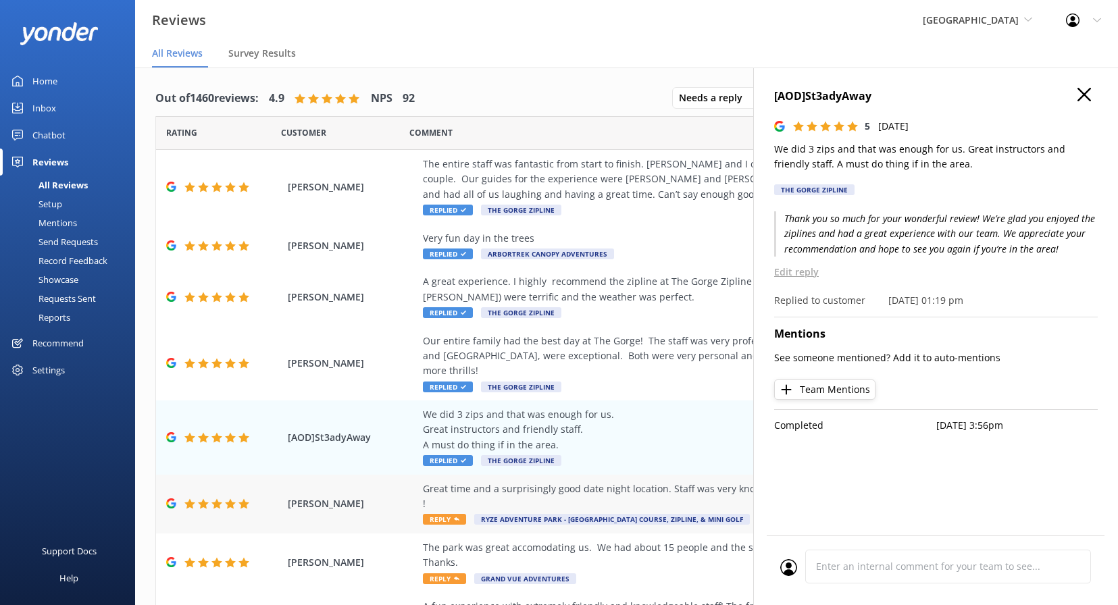
click at [682, 482] on div "Great time and a surprisingly good date night location. Staff was very knowledg…" at bounding box center [714, 497] width 583 height 30
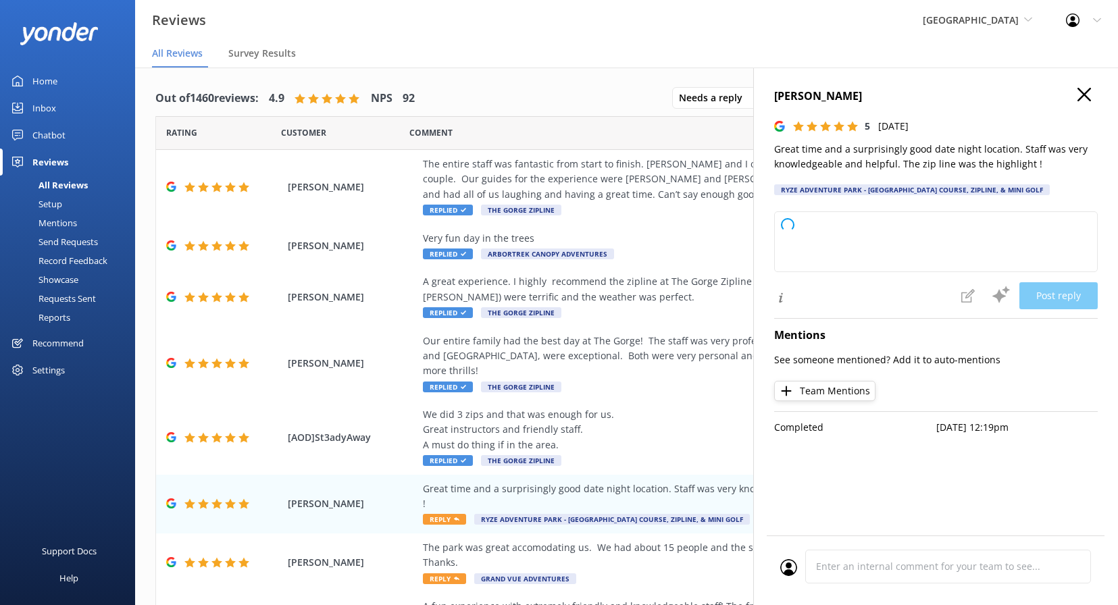
type textarea "Thank you so much for your wonderful review! We're thrilled to hear you had a g…"
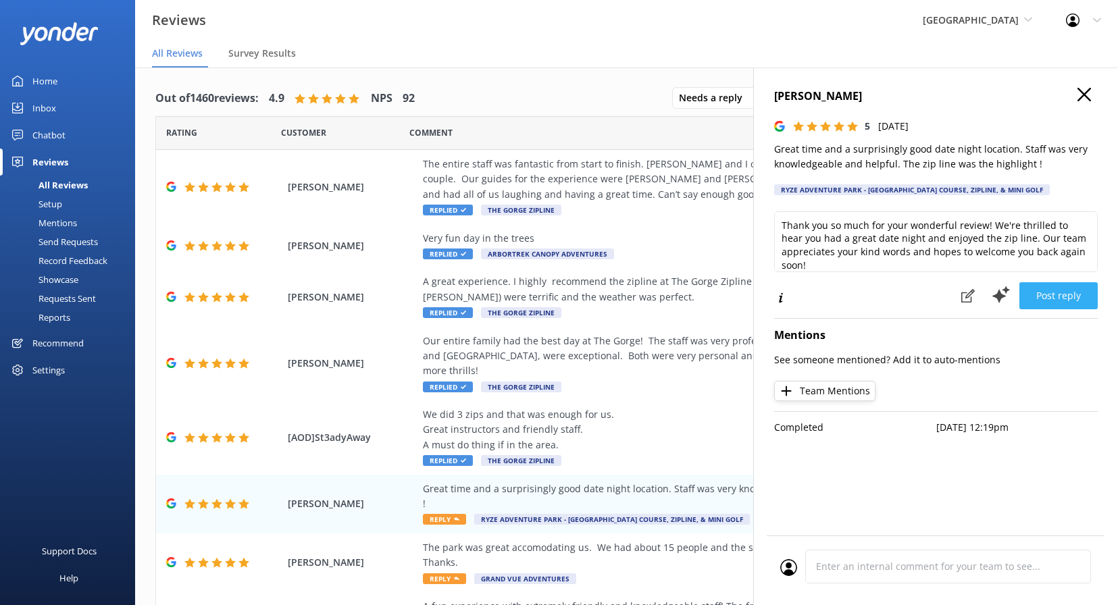
click at [1052, 289] on button "Post reply" at bounding box center [1058, 295] width 78 height 27
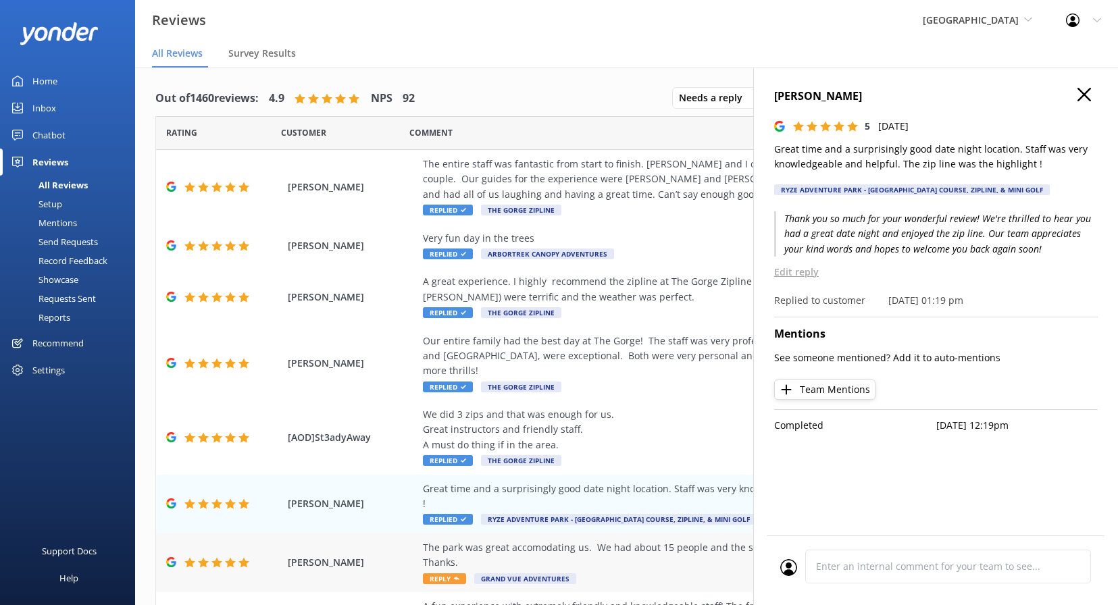
click at [669, 540] on div "The park was great accomodating us. We had about 15 people and the staff was ve…" at bounding box center [714, 555] width 583 height 30
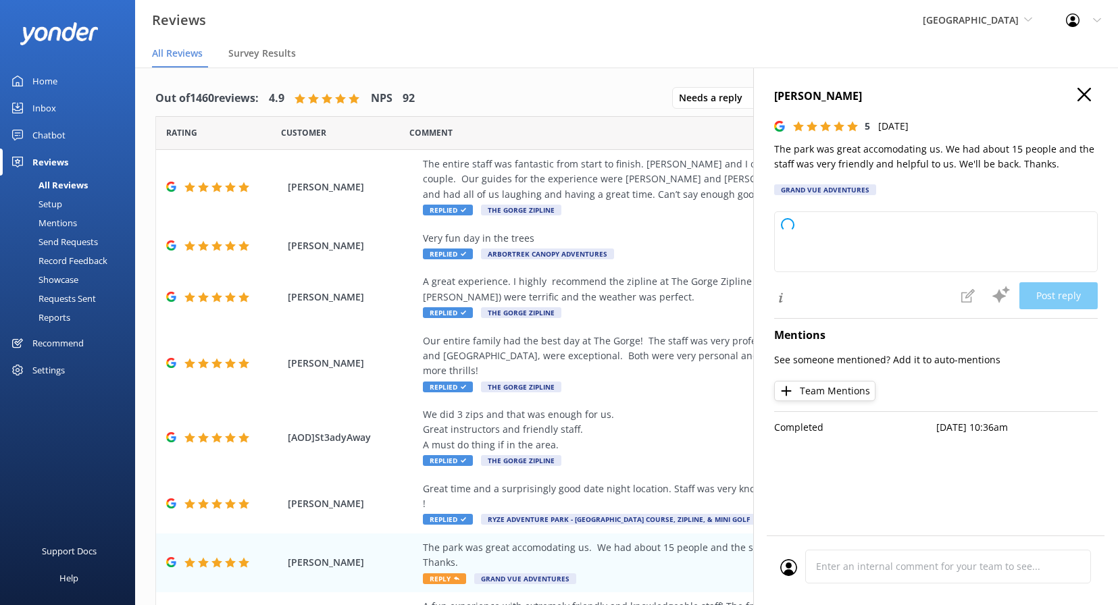
type textarea "Thank you so much for your wonderful review! We're delighted to hear that your …"
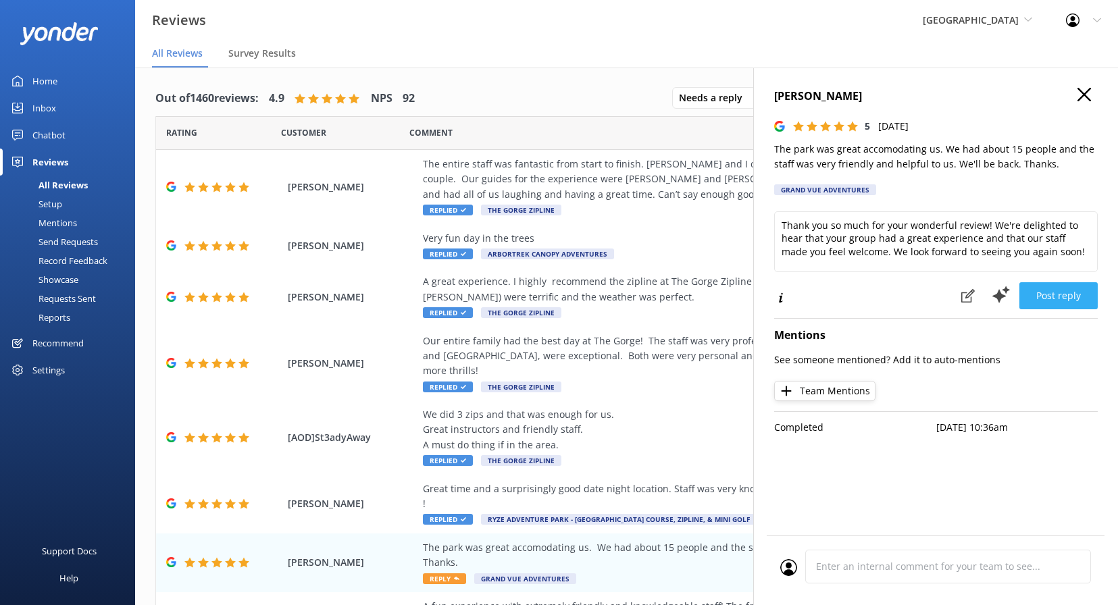
click at [1059, 297] on button "Post reply" at bounding box center [1058, 295] width 78 height 27
